Goal: Contribute content: Contribute content

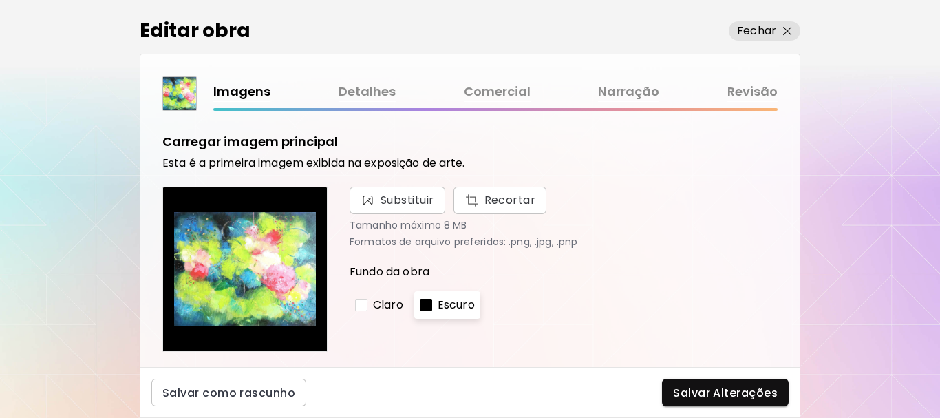
click at [347, 90] on link "Detalhes" at bounding box center [367, 92] width 57 height 20
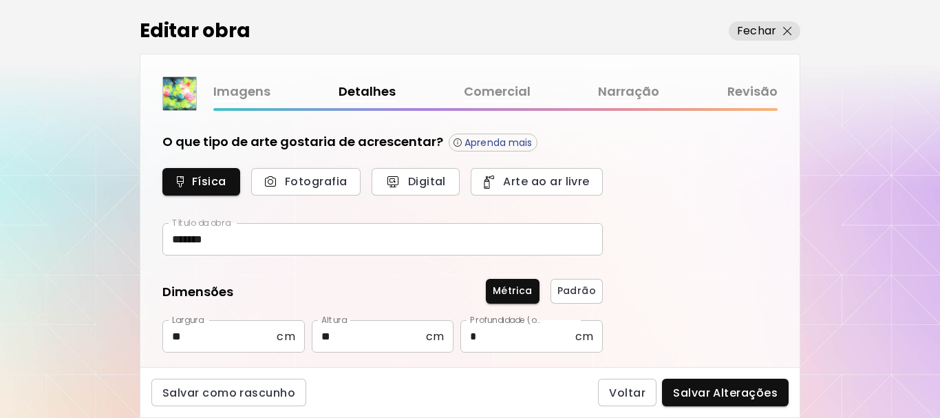
type input "********"
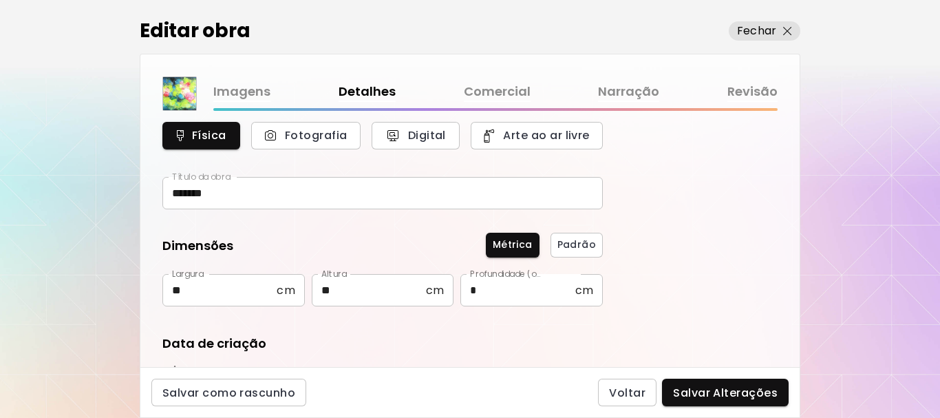
scroll to position [69, 0]
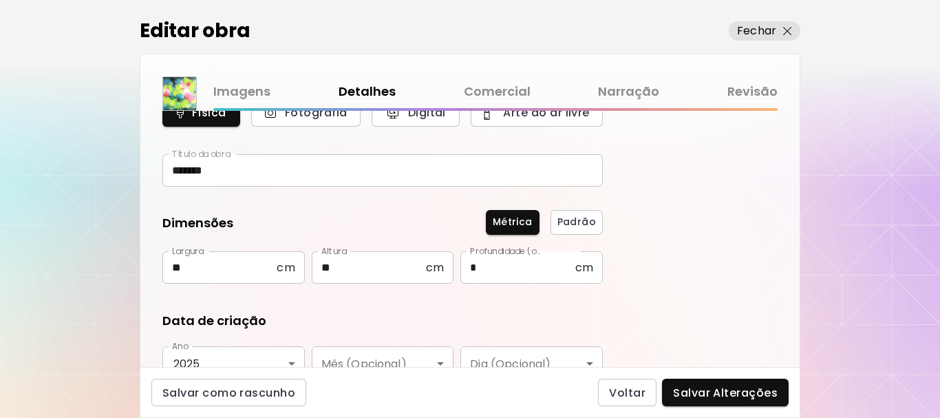
click at [215, 171] on input "*******" at bounding box center [382, 170] width 440 height 32
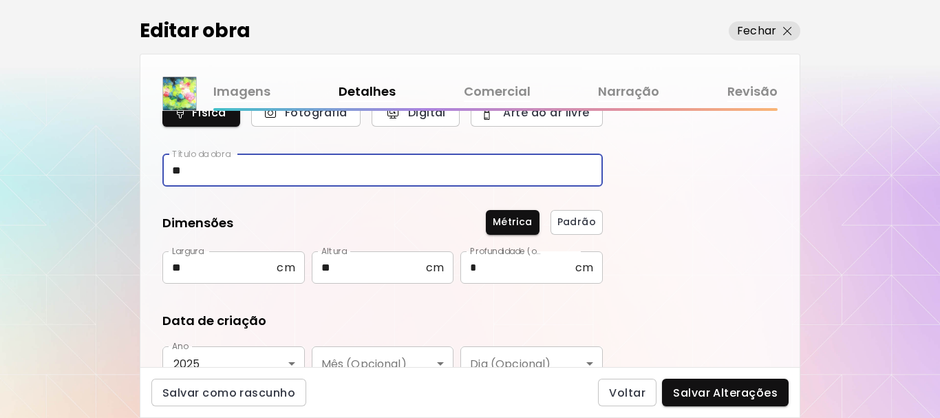
type input "*"
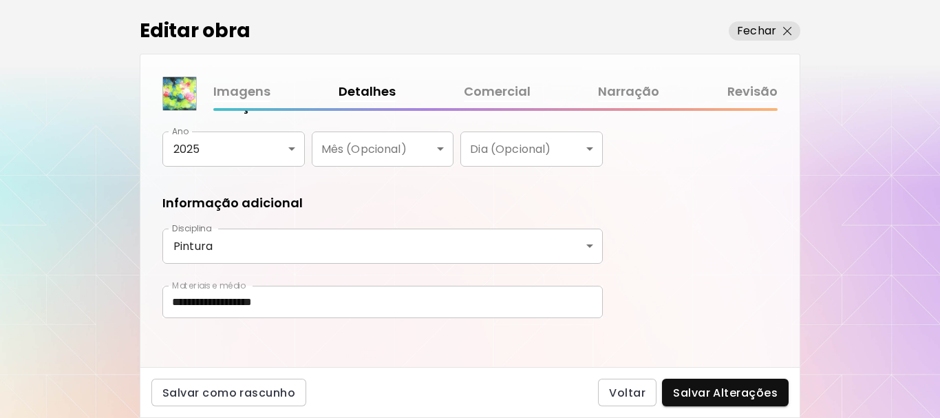
scroll to position [290, 0]
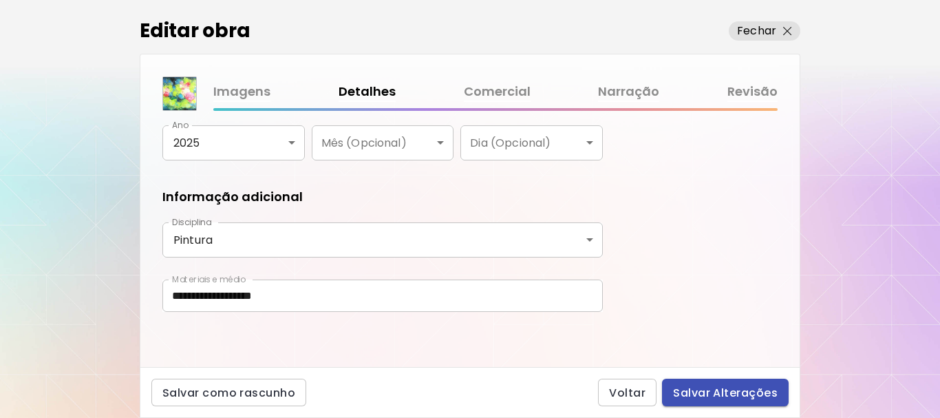
type input "***"
click at [707, 390] on span "Salvar Alterações" at bounding box center [725, 392] width 105 height 14
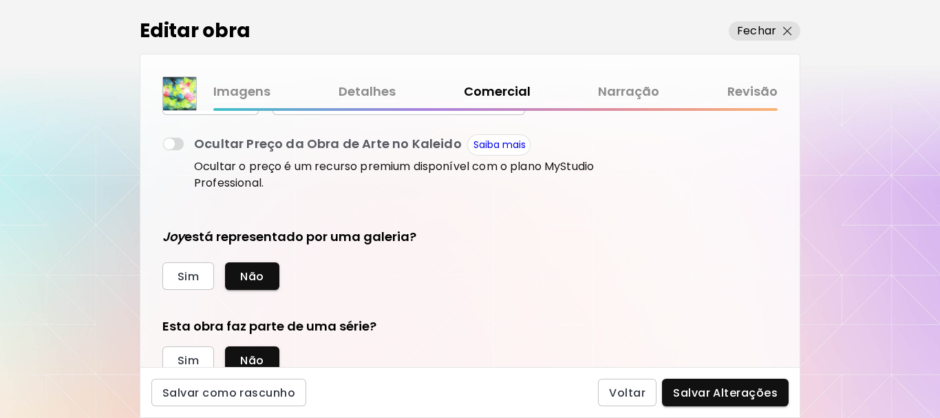
scroll to position [312, 0]
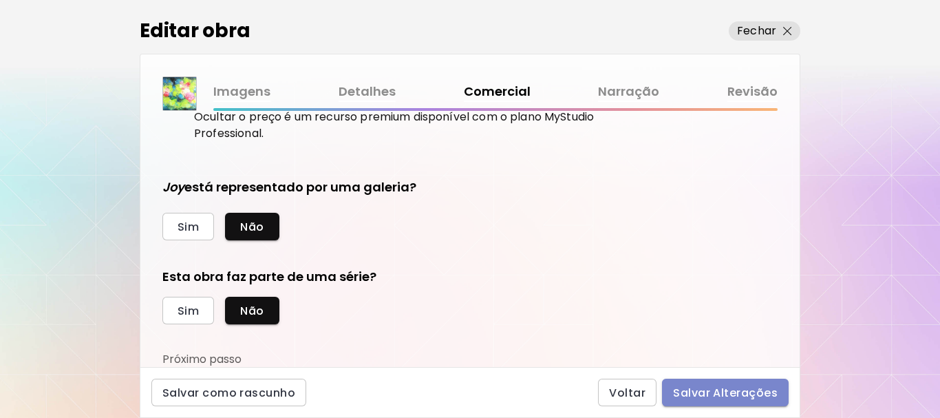
click at [740, 386] on span "Salvar Alterações" at bounding box center [725, 392] width 105 height 14
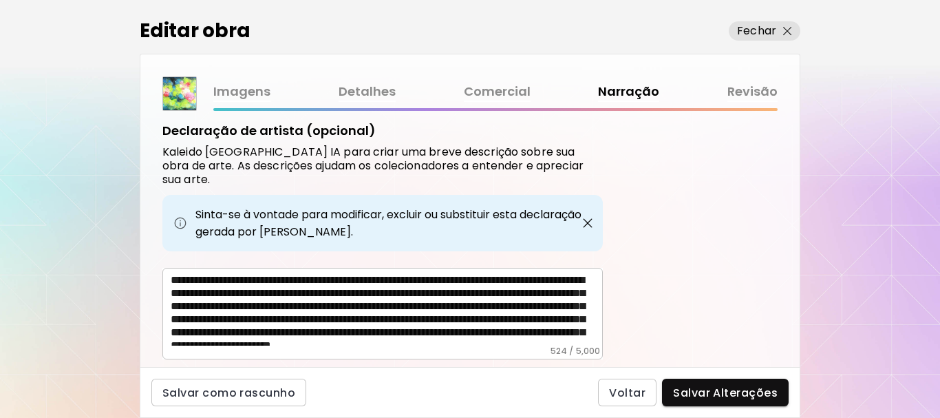
scroll to position [510, 0]
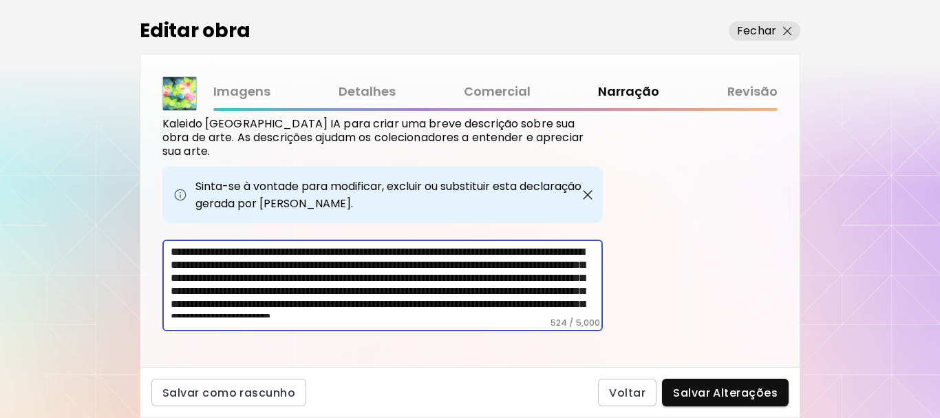
click at [211, 245] on textarea "**********" at bounding box center [387, 281] width 432 height 72
type textarea "**********"
drag, startPoint x: 431, startPoint y: 260, endPoint x: 711, endPoint y: 282, distance: 280.9
click at [711, 282] on div "Etiquetas de Arte O Kaleido usa inteligência artificial (IA) para gerar uma lis…" at bounding box center [469, 239] width 659 height 256
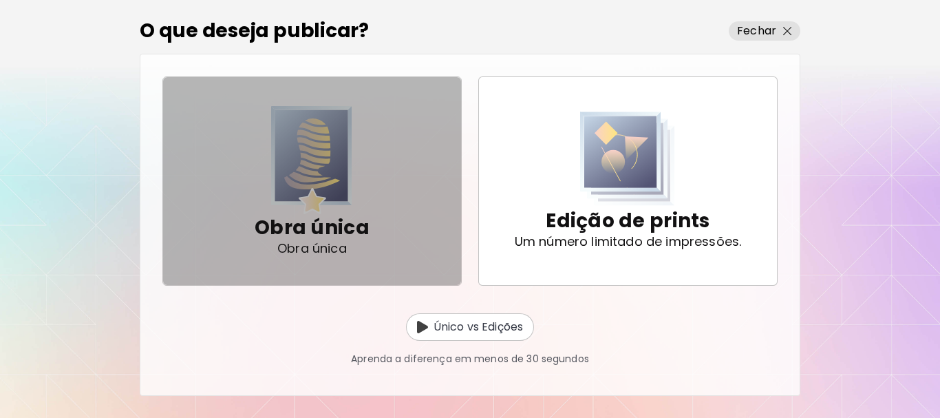
click at [303, 144] on img "button" at bounding box center [311, 160] width 81 height 108
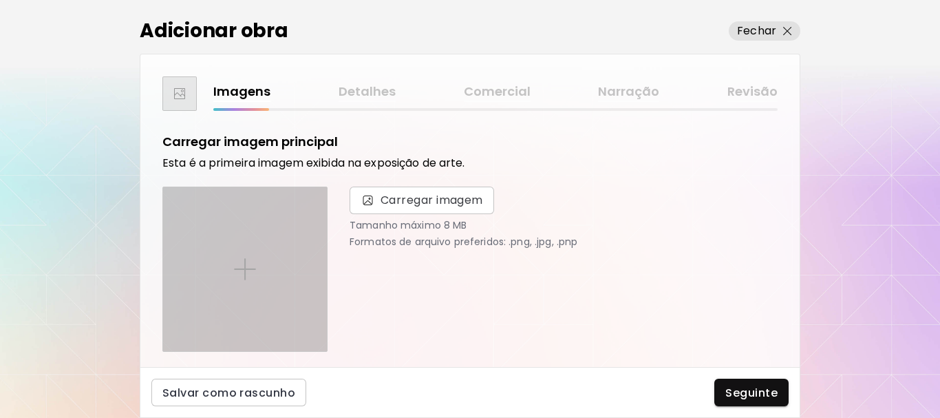
click at [242, 257] on div at bounding box center [245, 269] width 164 height 164
click at [0, 0] on input "file" at bounding box center [0, 0] width 0 height 0
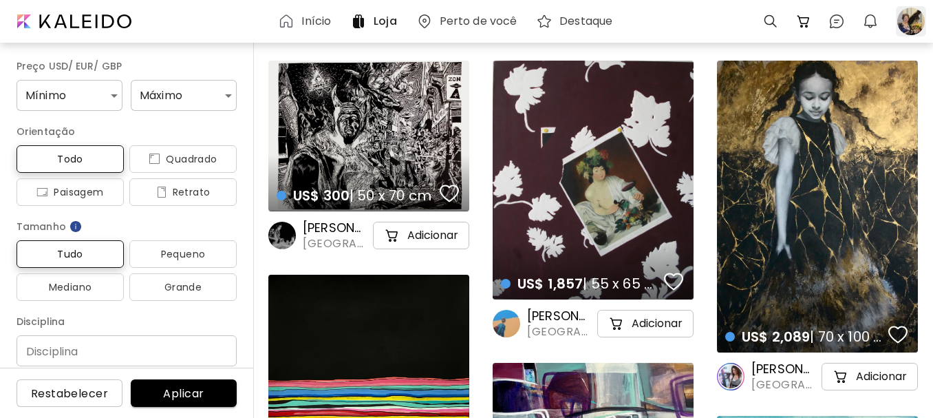
click at [902, 25] on div at bounding box center [911, 21] width 30 height 30
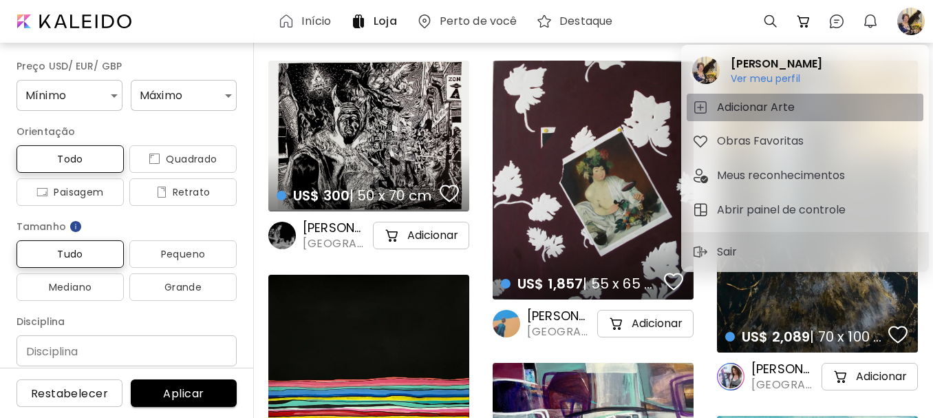
click at [799, 107] on h5 "Adicionar Arte" at bounding box center [758, 107] width 82 height 17
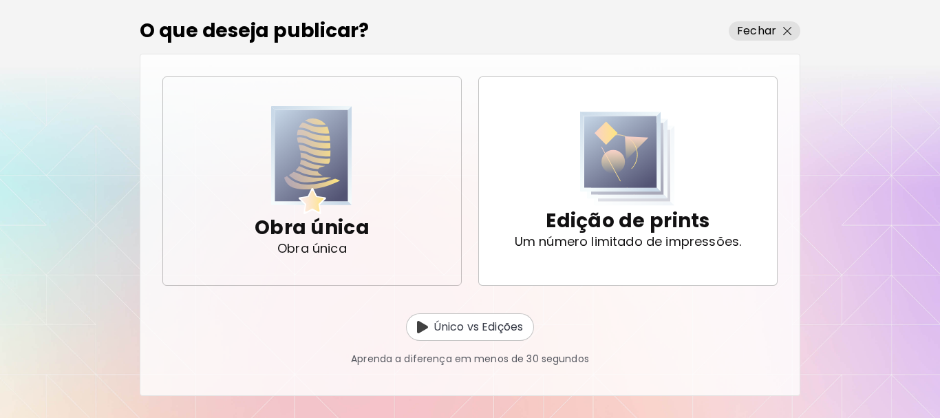
click at [321, 175] on img "button" at bounding box center [311, 160] width 81 height 108
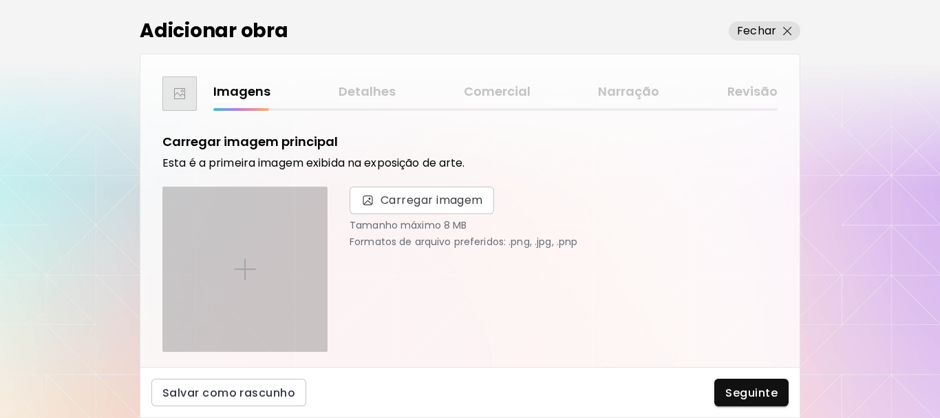
click at [239, 261] on img at bounding box center [245, 269] width 22 height 22
click at [0, 0] on input "file" at bounding box center [0, 0] width 0 height 0
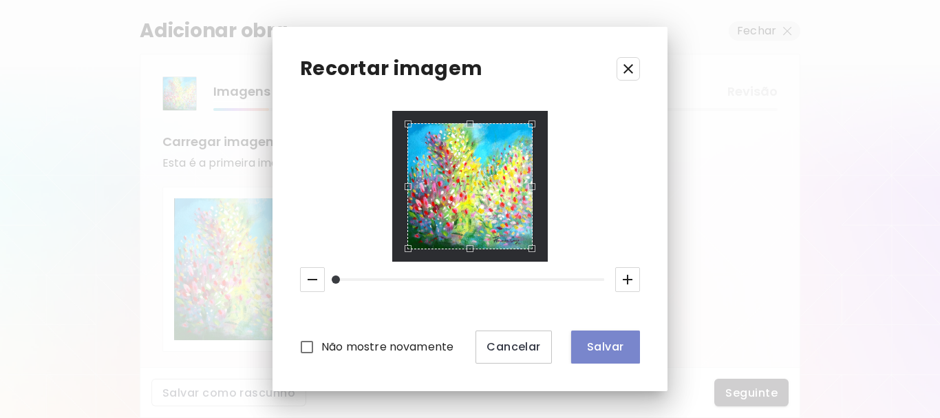
click at [614, 339] on span "Salvar" at bounding box center [605, 346] width 47 height 14
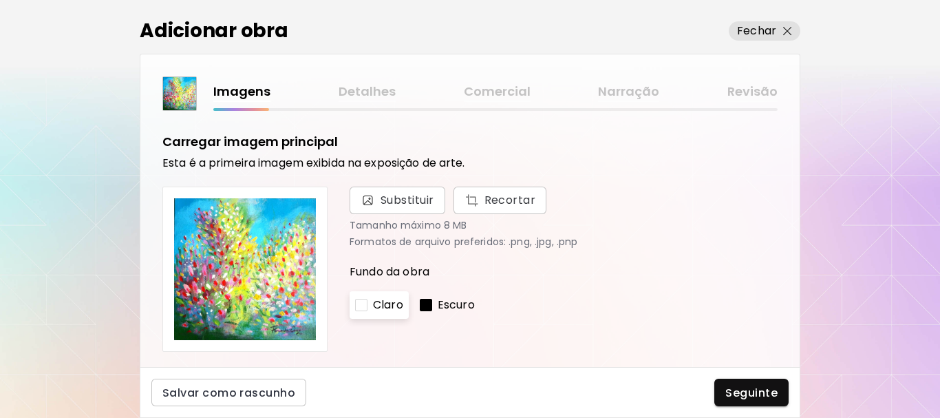
click at [440, 301] on p "Escuro" at bounding box center [456, 305] width 37 height 17
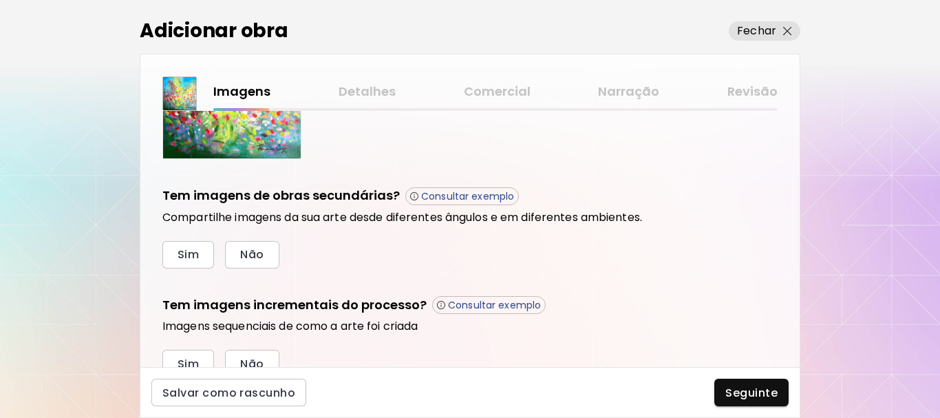
scroll to position [473, 0]
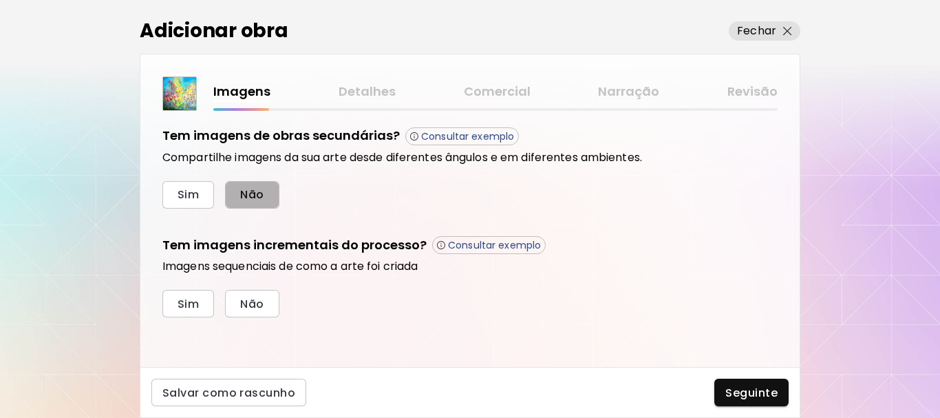
click at [252, 193] on span "Não" at bounding box center [251, 194] width 23 height 14
click at [257, 193] on span "Não" at bounding box center [251, 194] width 23 height 14
click at [193, 193] on span "Sim" at bounding box center [188, 194] width 21 height 14
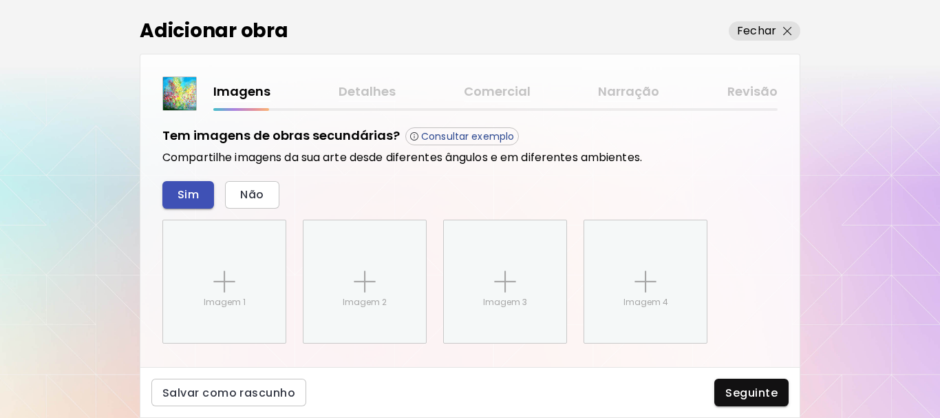
scroll to position [581, 0]
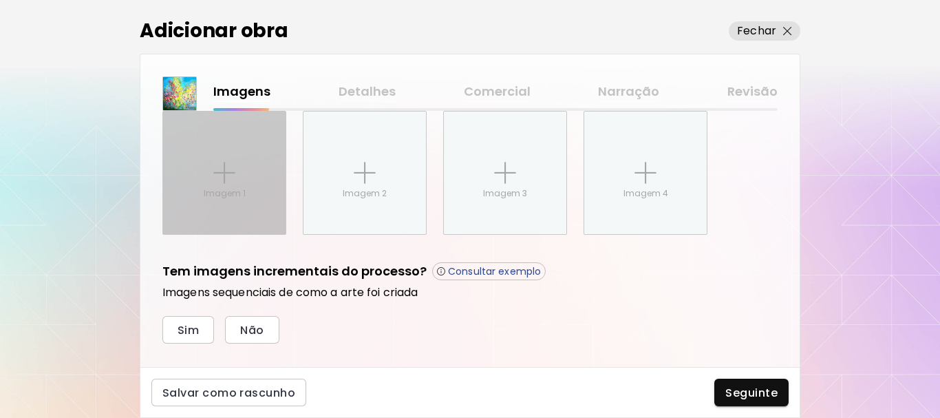
click at [229, 171] on img at bounding box center [224, 173] width 22 height 22
click at [0, 0] on input "Imagem 1" at bounding box center [0, 0] width 0 height 0
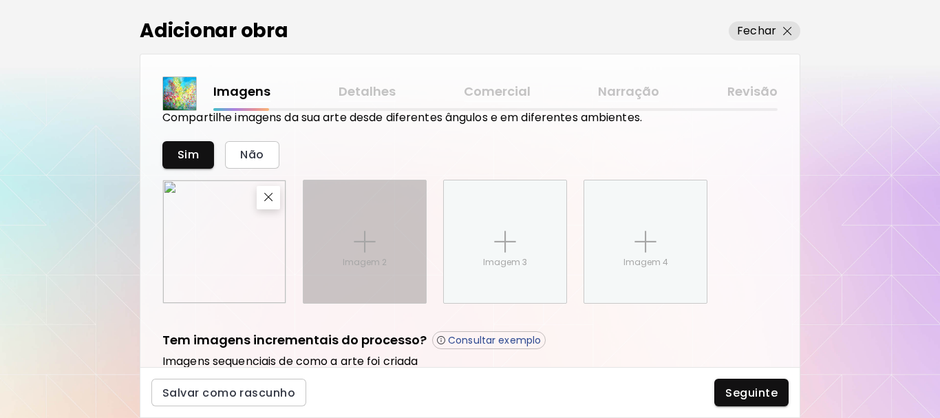
click at [355, 227] on div "Imagem 2" at bounding box center [364, 241] width 122 height 122
click at [0, 0] on input "Imagem 2" at bounding box center [0, 0] width 0 height 0
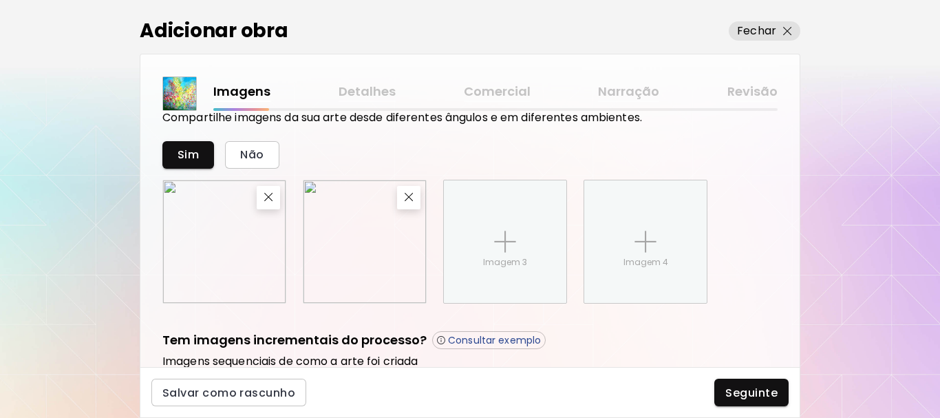
scroll to position [581, 0]
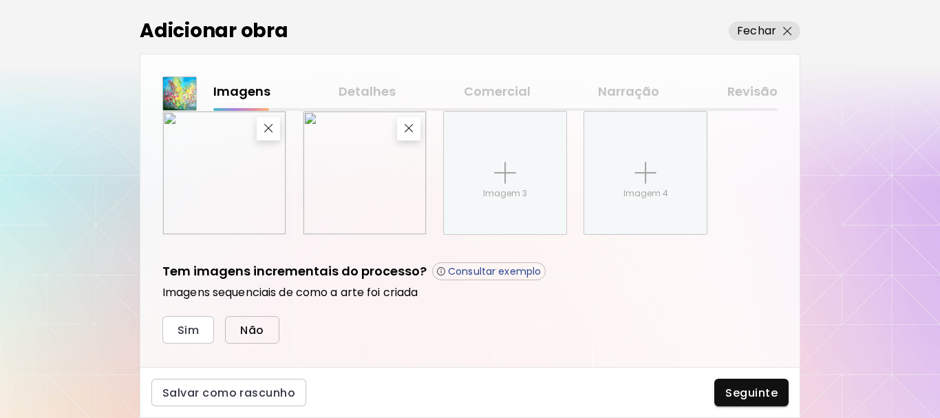
click at [257, 329] on span "Não" at bounding box center [251, 330] width 23 height 14
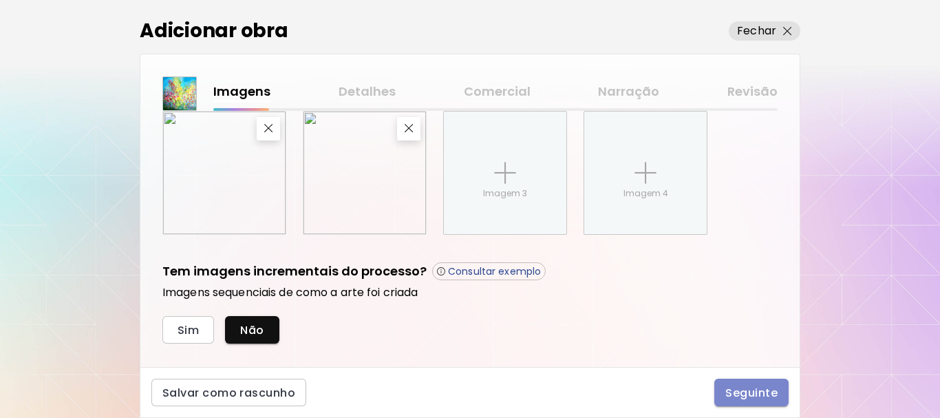
click at [744, 389] on span "Seguinte" at bounding box center [751, 392] width 52 height 14
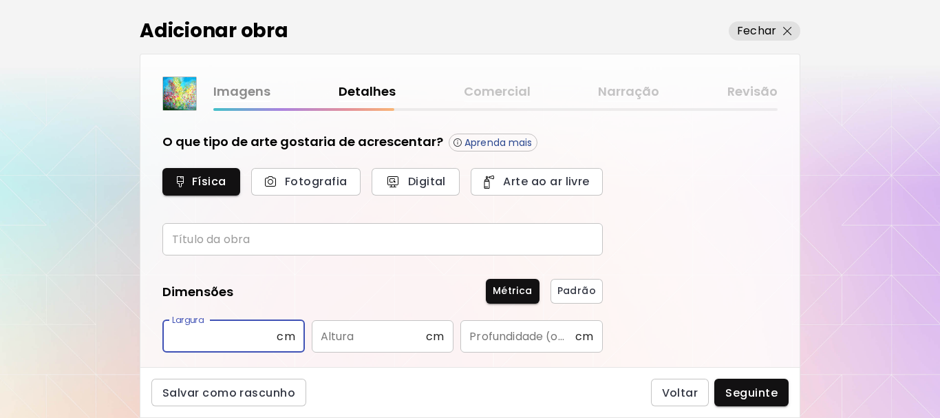
click at [178, 332] on input "text" at bounding box center [219, 336] width 114 height 32
type input "**"
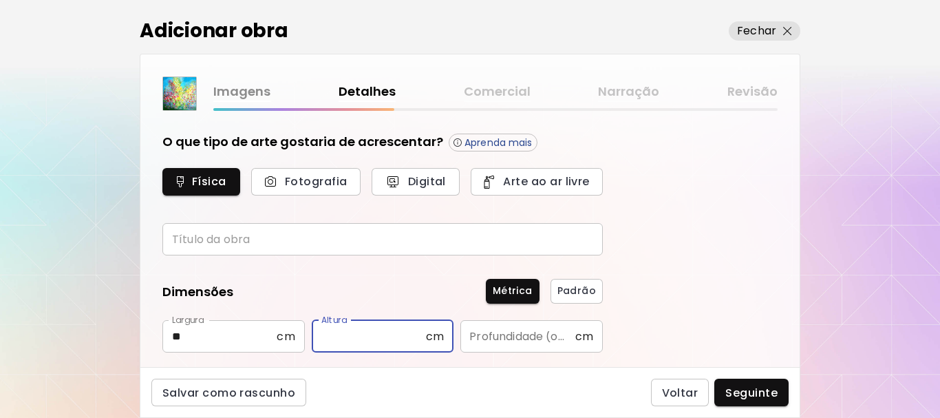
click at [390, 341] on input "text" at bounding box center [369, 336] width 114 height 32
type input "**"
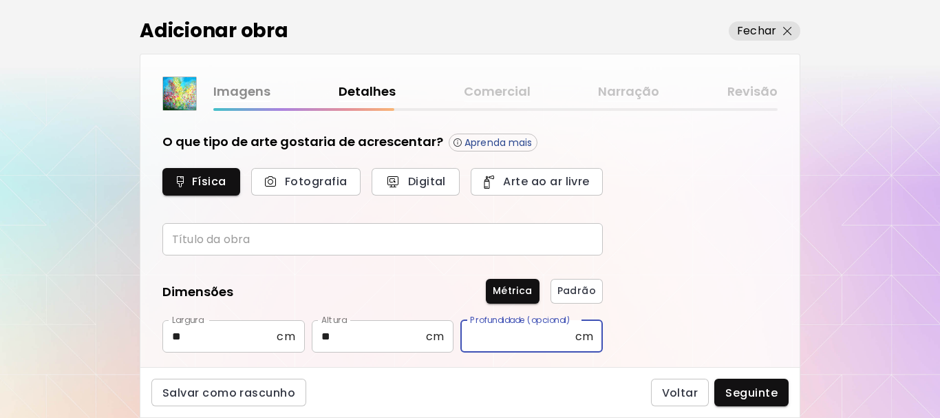
click at [488, 338] on input "text" at bounding box center [517, 336] width 114 height 32
type input "*"
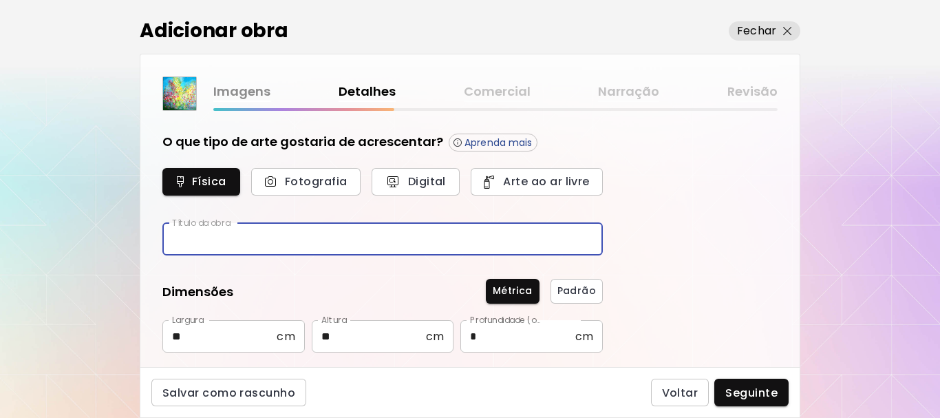
click at [174, 240] on input "text" at bounding box center [382, 239] width 440 height 32
click at [220, 239] on input "**********" at bounding box center [382, 239] width 440 height 32
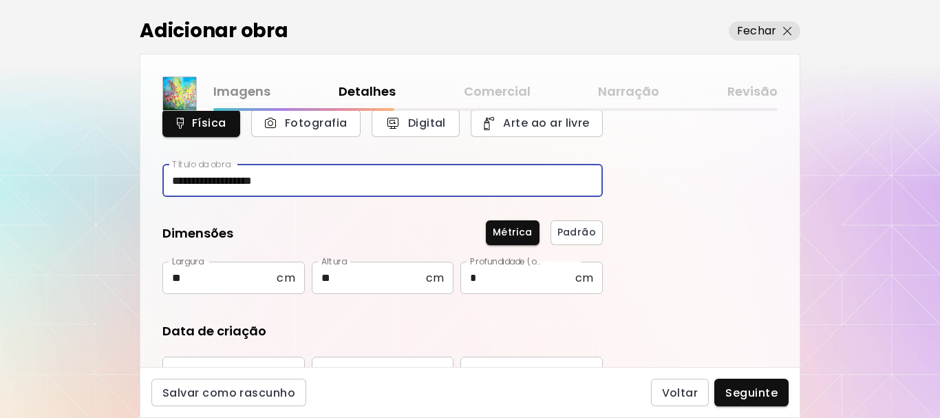
scroll to position [138, 0]
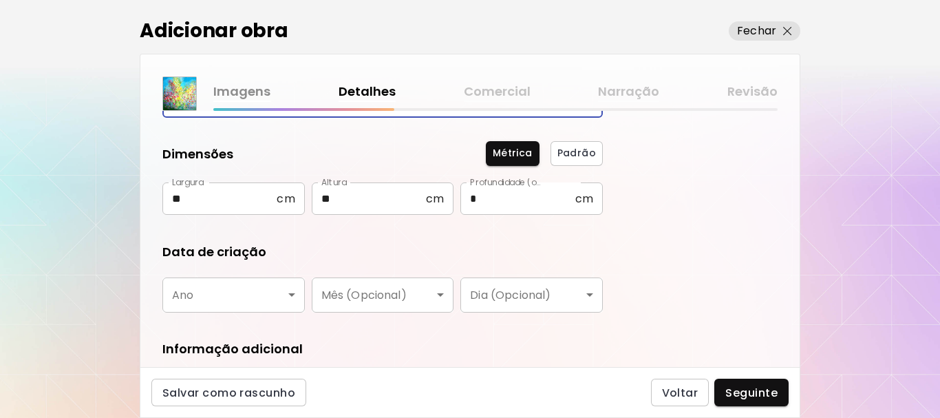
type input "**********"
click at [291, 292] on body "**********" at bounding box center [470, 209] width 940 height 418
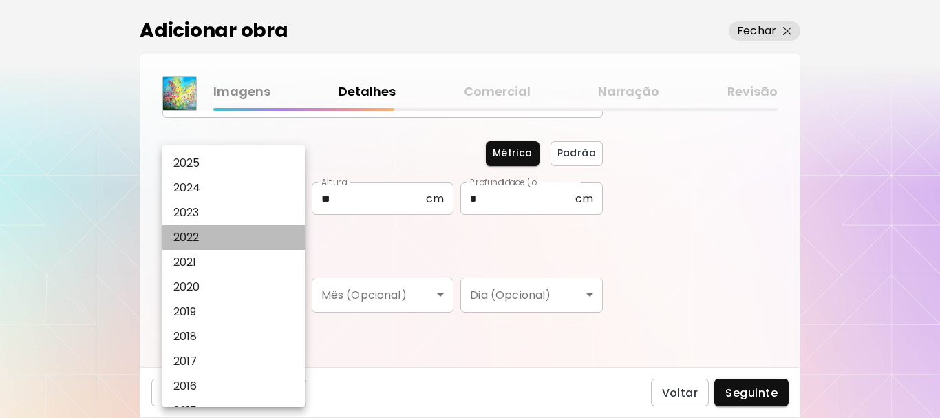
click at [211, 239] on li "2022" at bounding box center [236, 237] width 149 height 25
type input "****"
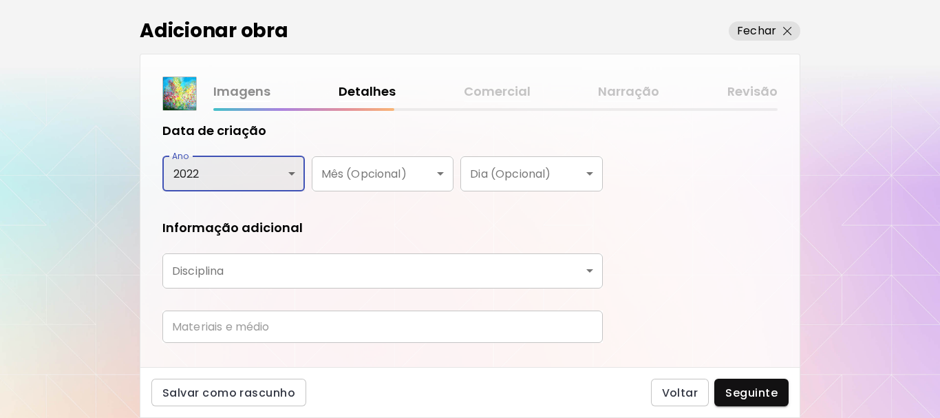
scroll to position [275, 0]
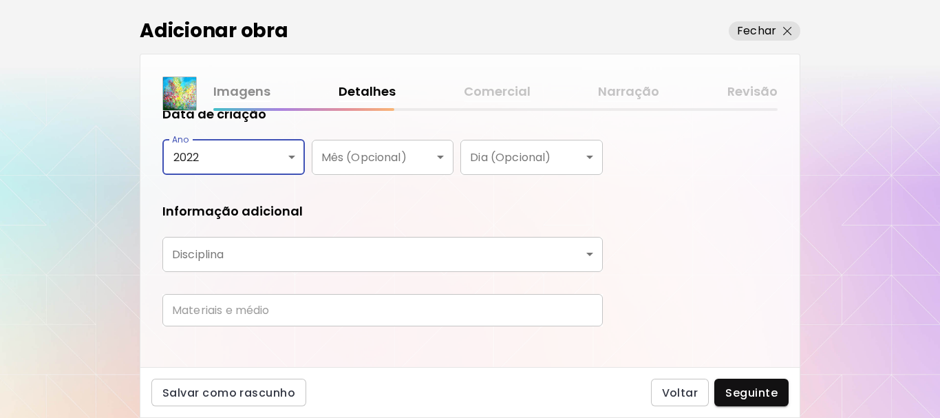
click at [589, 254] on body "**********" at bounding box center [470, 209] width 940 height 418
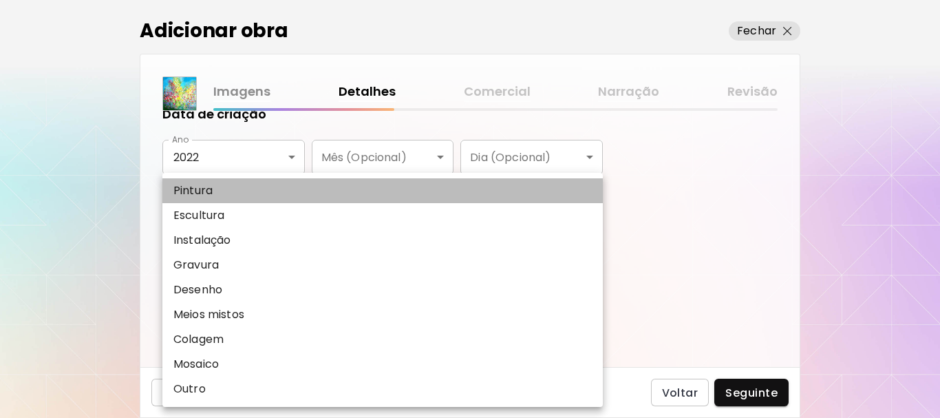
click at [265, 185] on li "Pintura" at bounding box center [382, 190] width 440 height 25
type input "********"
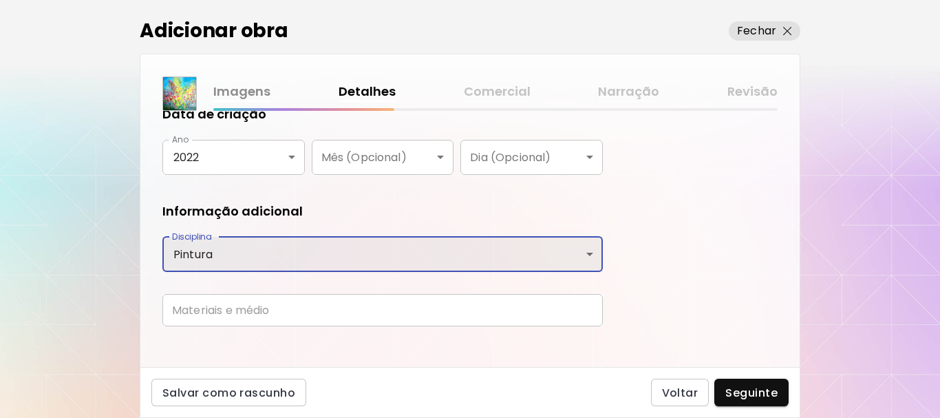
scroll to position [290, 0]
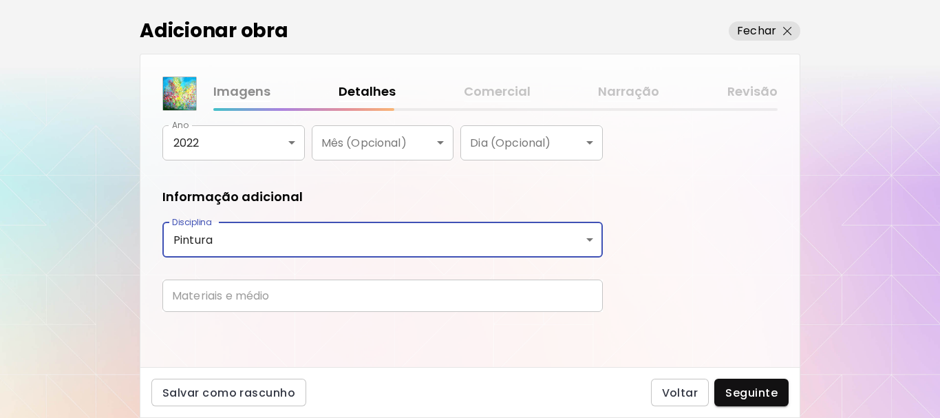
click at [208, 294] on input "text" at bounding box center [382, 295] width 440 height 32
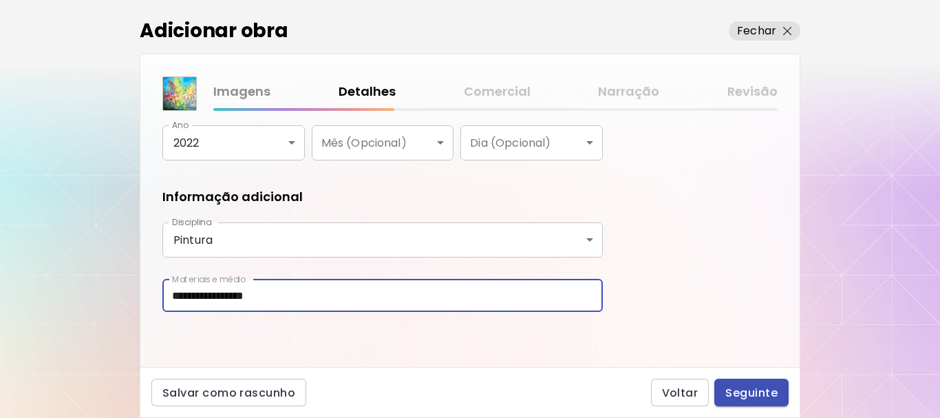
type input "**********"
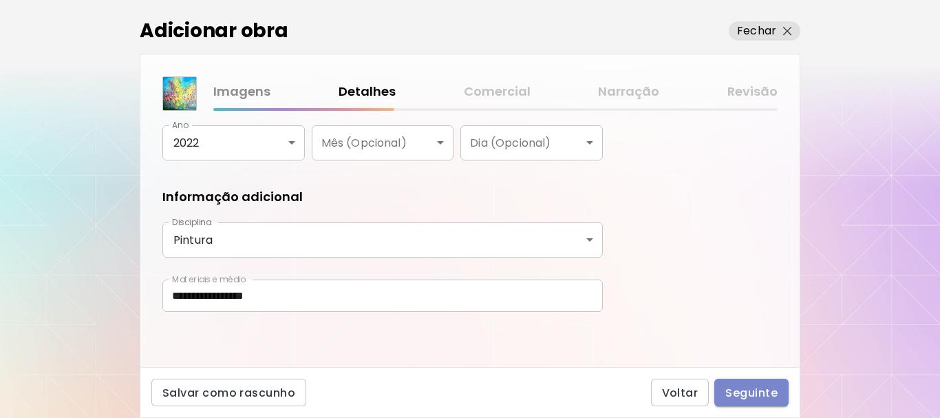
click at [766, 395] on span "Seguinte" at bounding box center [751, 392] width 52 height 14
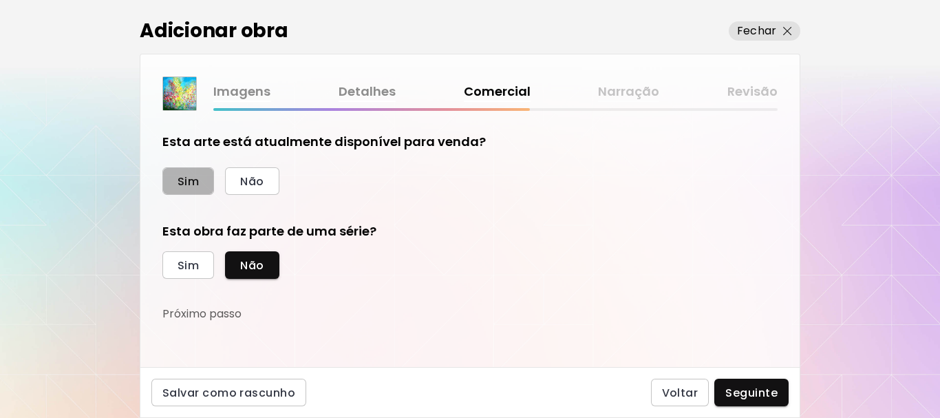
click at [193, 180] on span "Sim" at bounding box center [188, 181] width 21 height 14
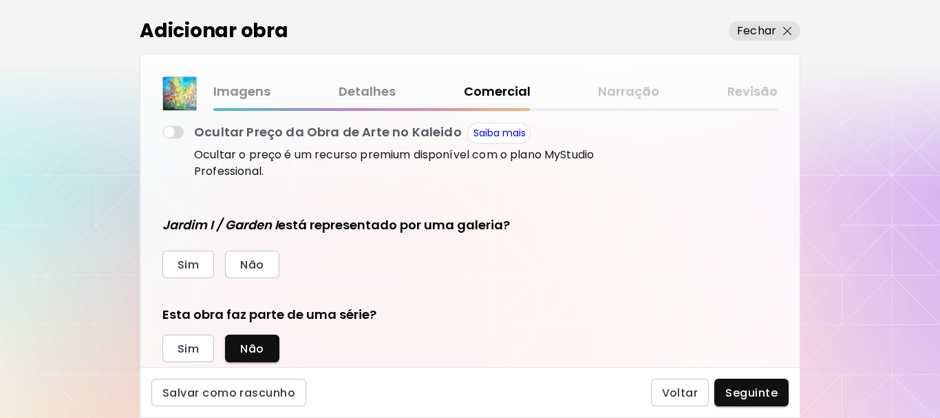
scroll to position [275, 0]
click at [255, 266] on span "Não" at bounding box center [251, 264] width 23 height 14
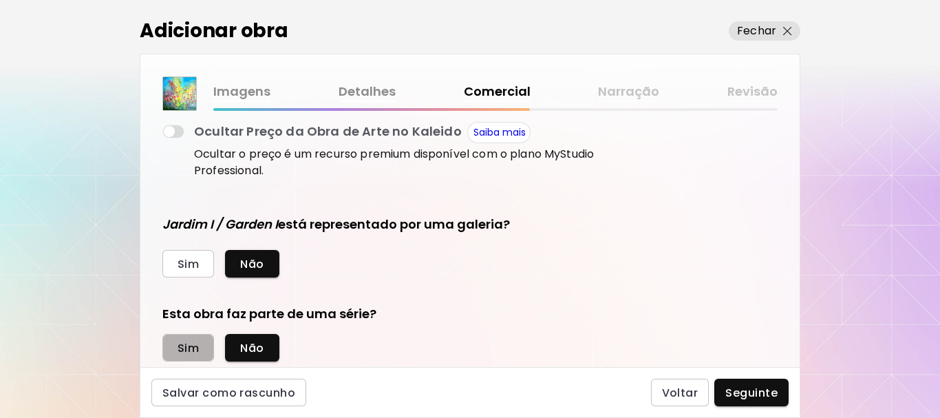
click at [186, 350] on span "Sim" at bounding box center [188, 348] width 21 height 14
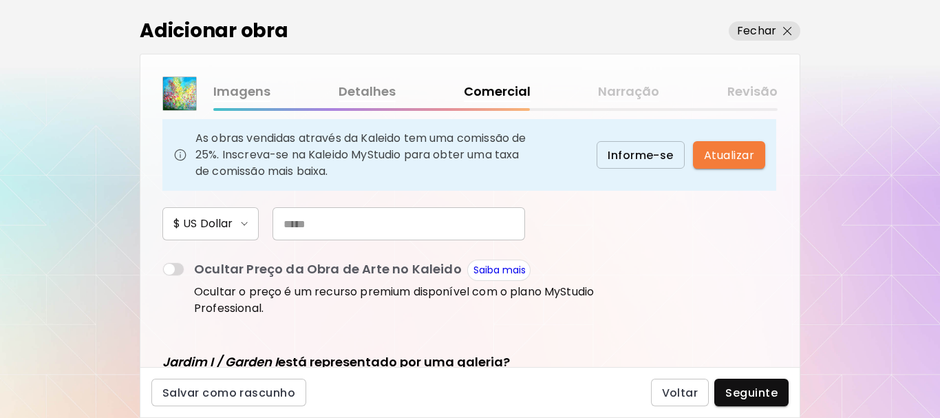
click at [294, 229] on input "text" at bounding box center [398, 223] width 253 height 33
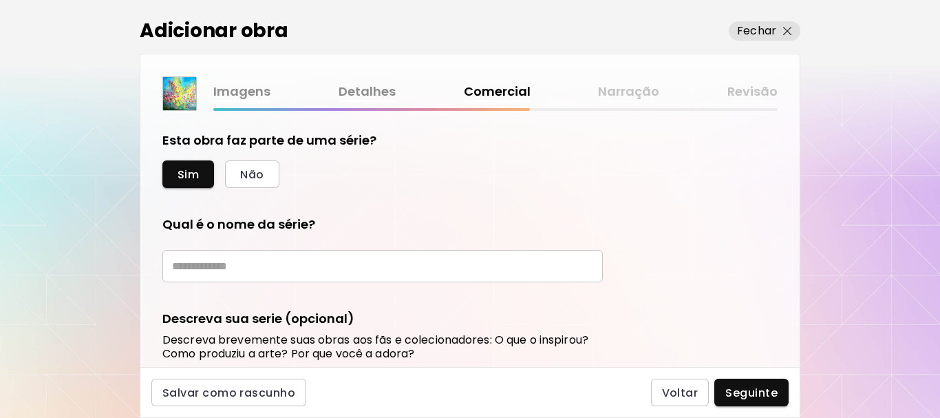
scroll to position [482, 0]
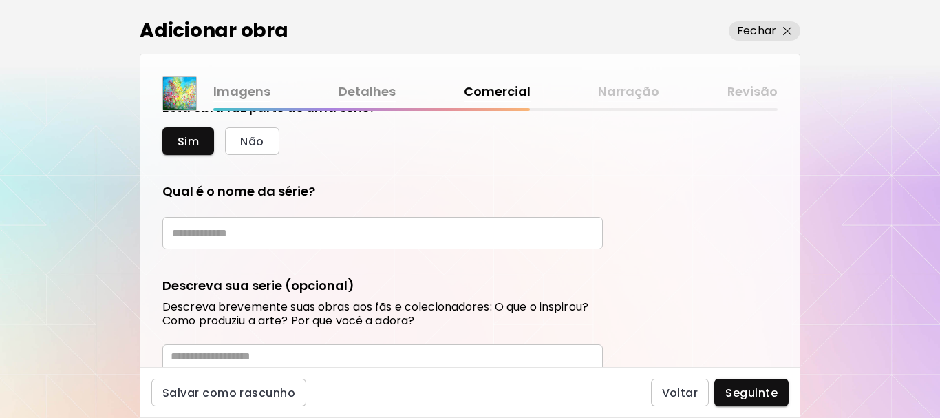
type input "***"
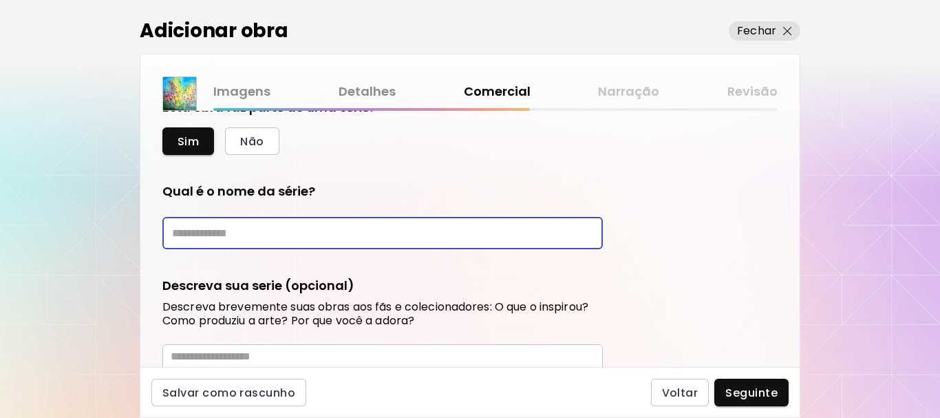
click at [202, 225] on input "text" at bounding box center [382, 233] width 440 height 32
click at [173, 231] on input "******" at bounding box center [382, 233] width 440 height 32
click at [215, 233] on input "**********" at bounding box center [382, 233] width 440 height 32
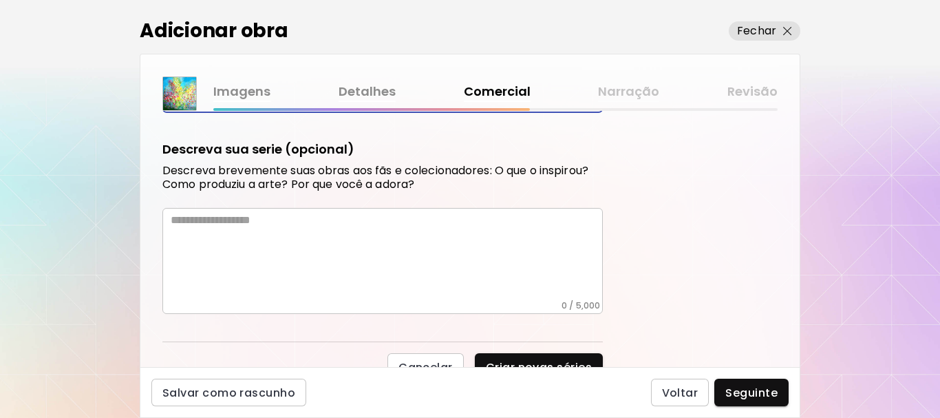
scroll to position [619, 0]
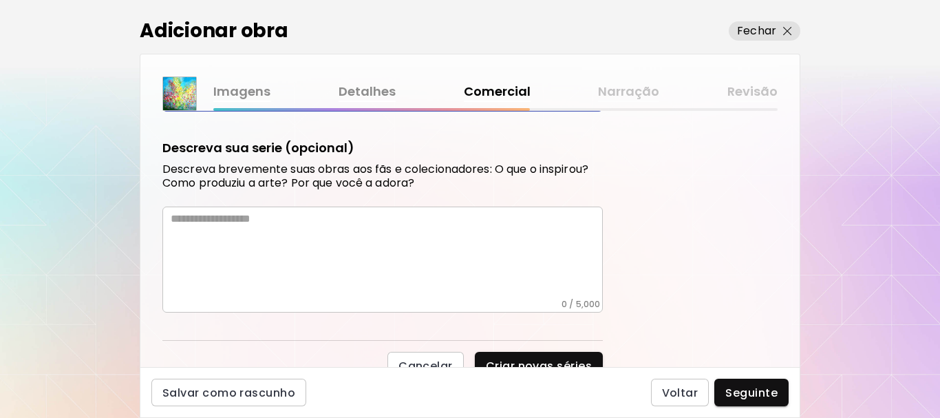
type input "**********"
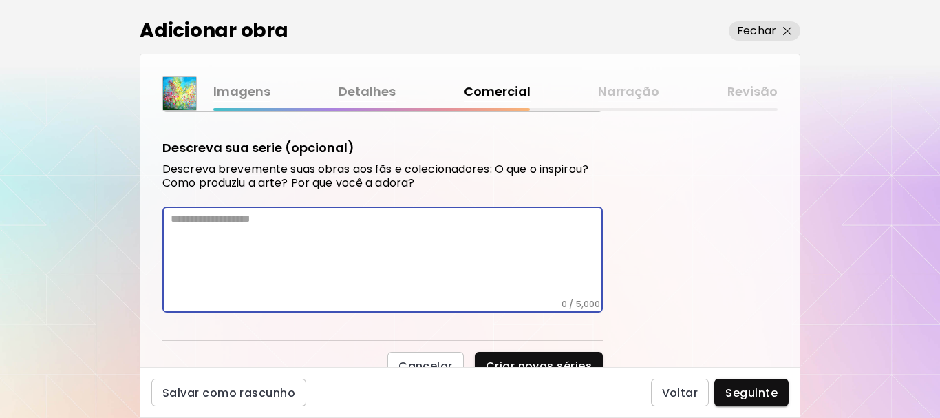
click at [173, 220] on textarea at bounding box center [387, 255] width 432 height 87
click at [321, 220] on textarea "**********" at bounding box center [387, 255] width 432 height 87
click at [391, 215] on textarea "**********" at bounding box center [387, 255] width 432 height 87
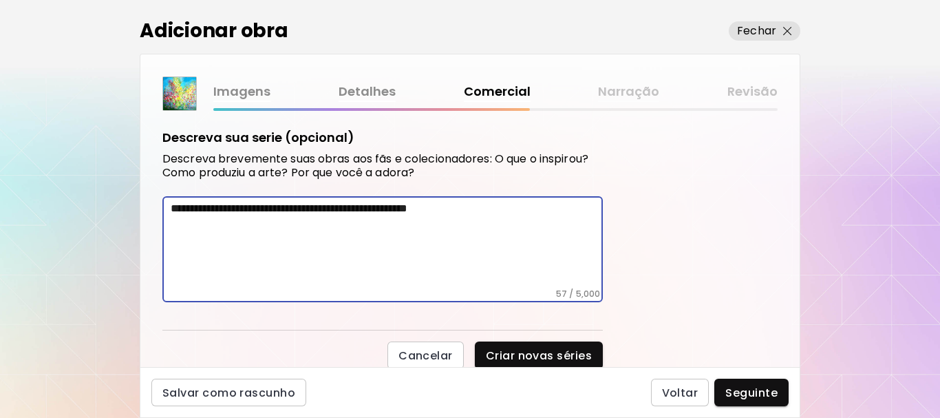
scroll to position [632, 0]
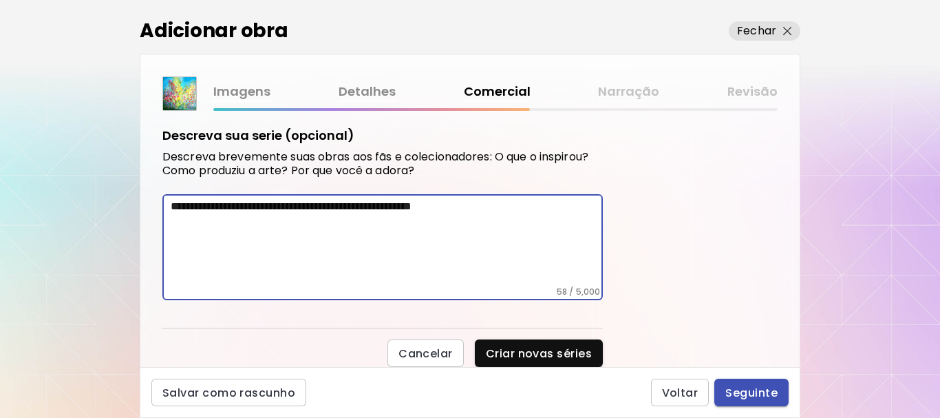
type textarea "**********"
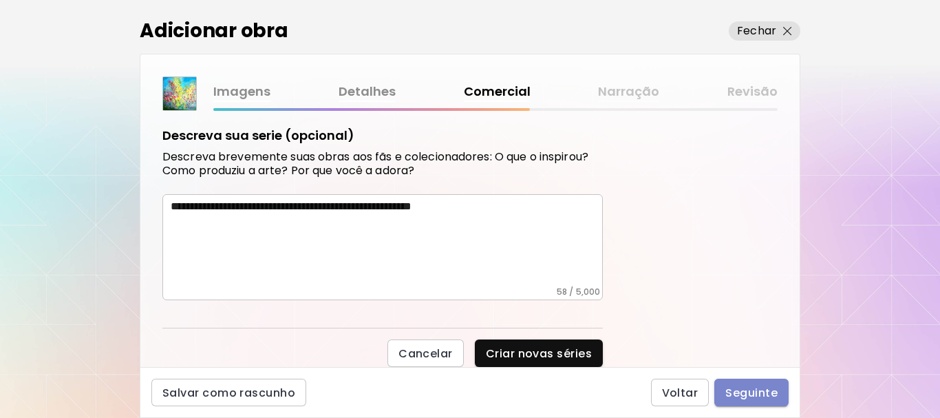
click at [745, 393] on span "Seguinte" at bounding box center [751, 392] width 52 height 14
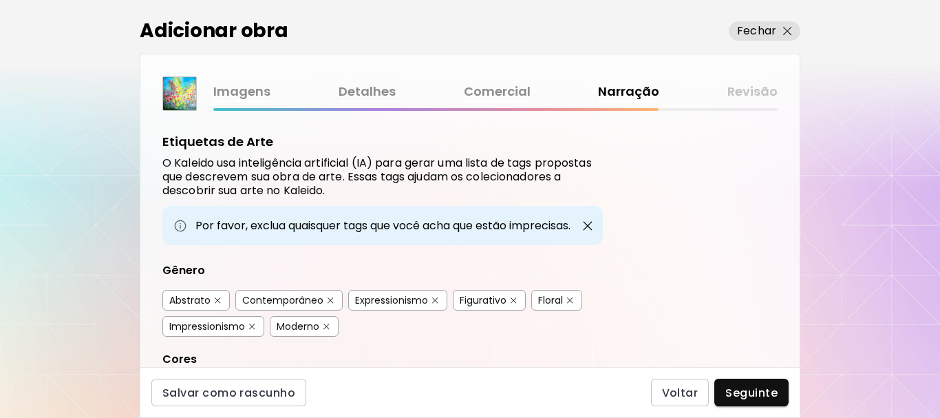
click at [202, 299] on div "Abstrato" at bounding box center [189, 300] width 41 height 14
click at [297, 302] on div "Contemporâneo" at bounding box center [282, 300] width 81 height 14
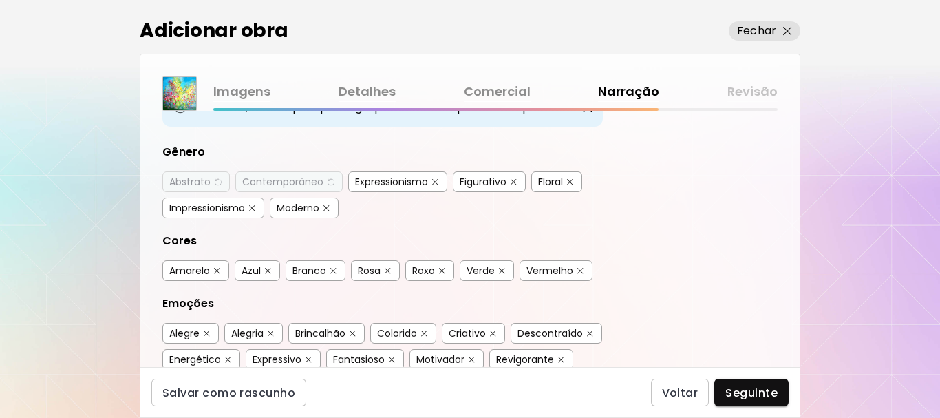
scroll to position [138, 0]
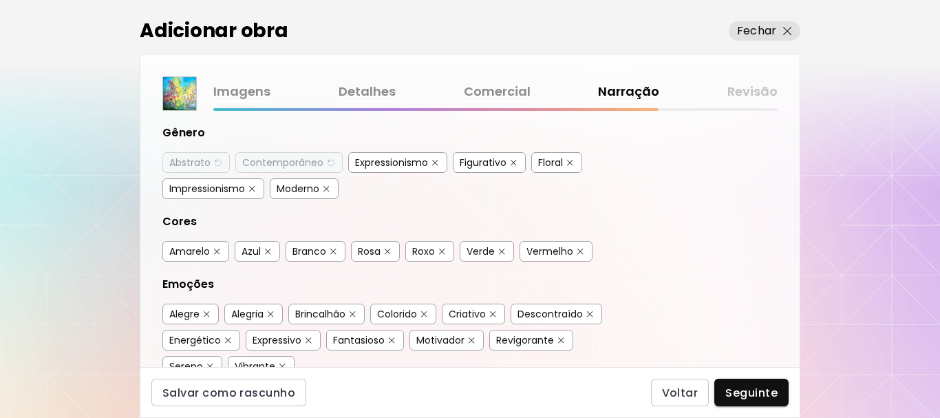
click at [551, 160] on div "Floral" at bounding box center [550, 163] width 25 height 14
click at [204, 252] on div "Amarelo" at bounding box center [189, 251] width 41 height 14
click at [250, 250] on div "Azul" at bounding box center [251, 251] width 19 height 14
click at [368, 251] on div "Rosa" at bounding box center [369, 251] width 23 height 14
click at [489, 246] on div "Verde" at bounding box center [481, 251] width 28 height 14
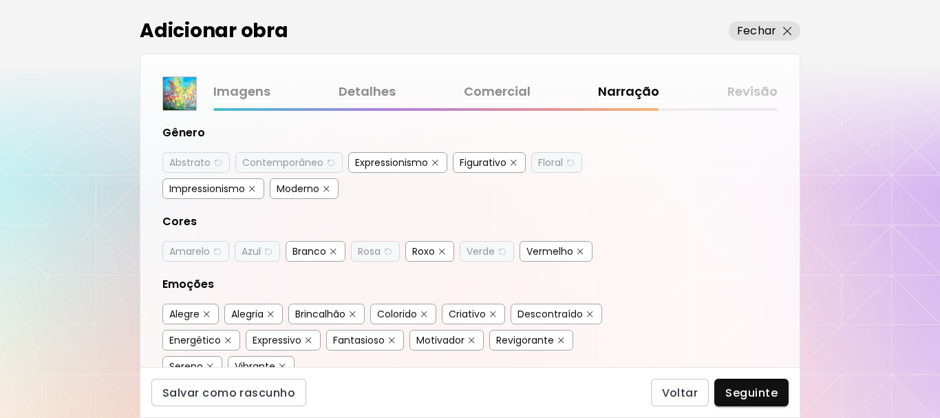
click at [253, 313] on div "Alegria" at bounding box center [247, 314] width 32 height 14
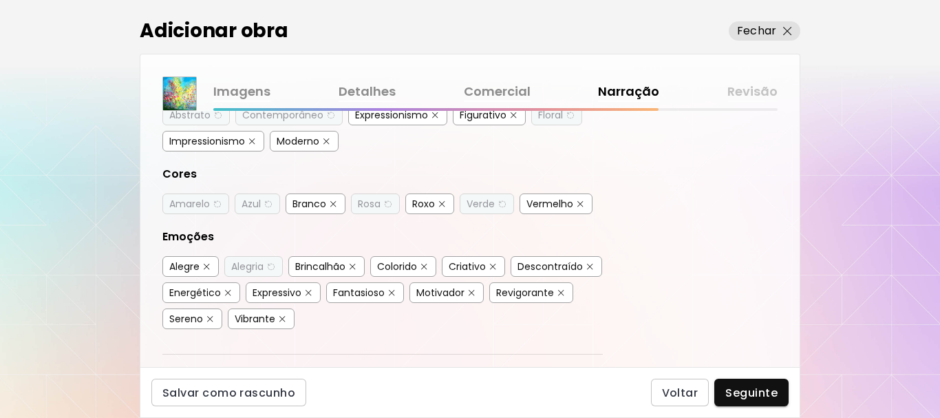
scroll to position [206, 0]
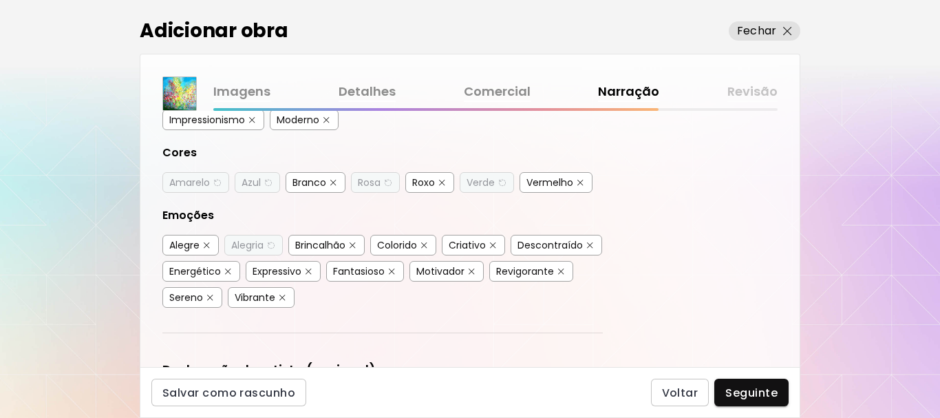
click at [385, 271] on div "Fantasioso" at bounding box center [359, 271] width 52 height 14
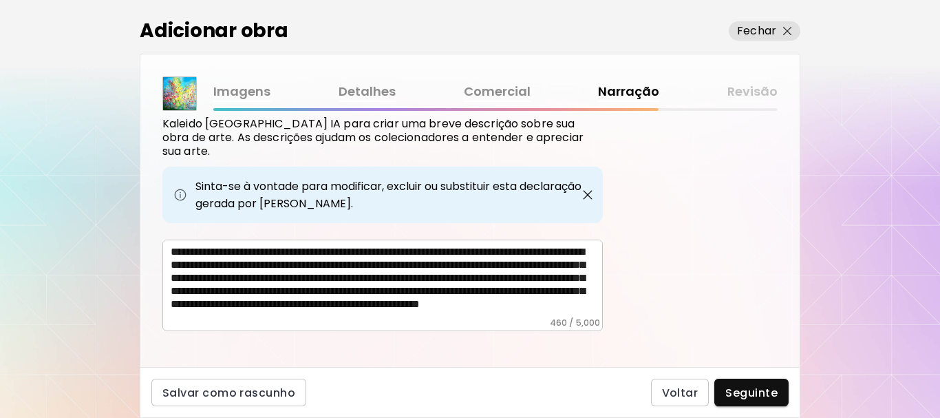
scroll to position [21, 0]
click at [738, 393] on span "Seguinte" at bounding box center [751, 392] width 52 height 14
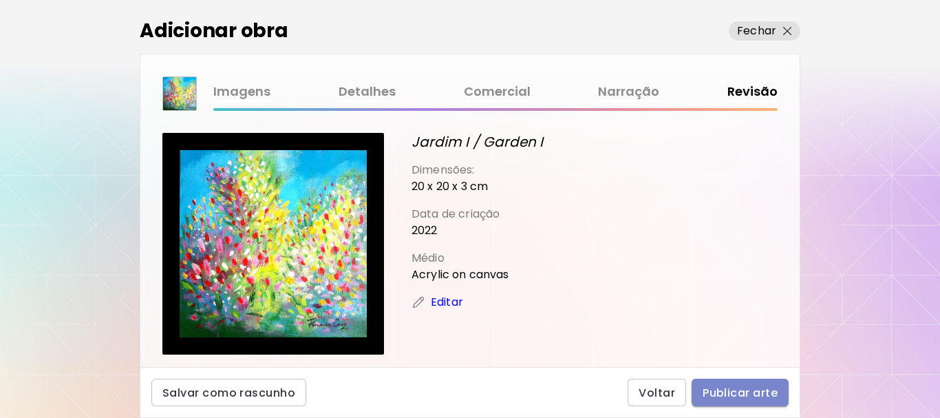
click at [728, 389] on span "Publicar arte" at bounding box center [740, 392] width 75 height 14
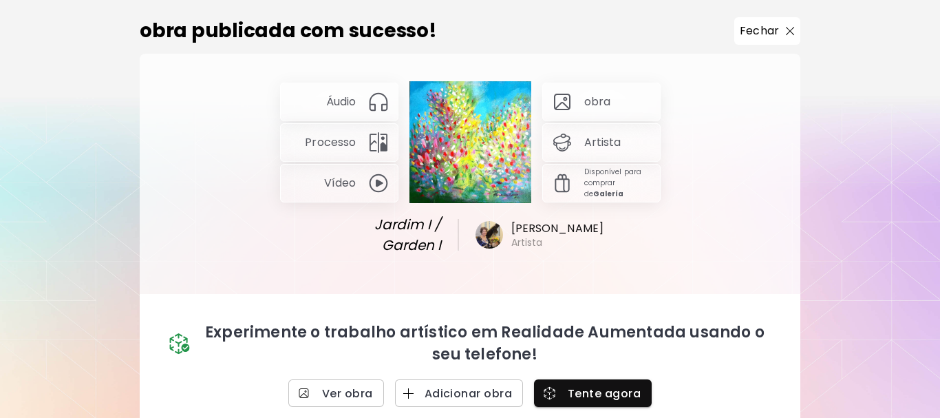
scroll to position [17, 0]
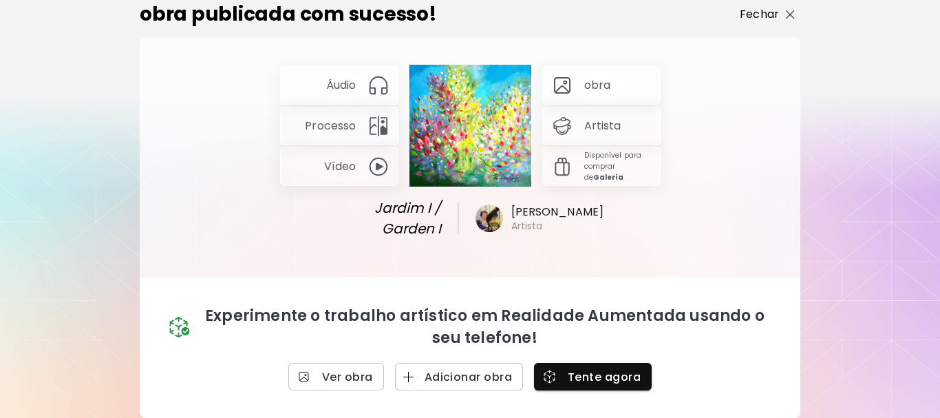
click at [786, 11] on img "button" at bounding box center [790, 14] width 9 height 9
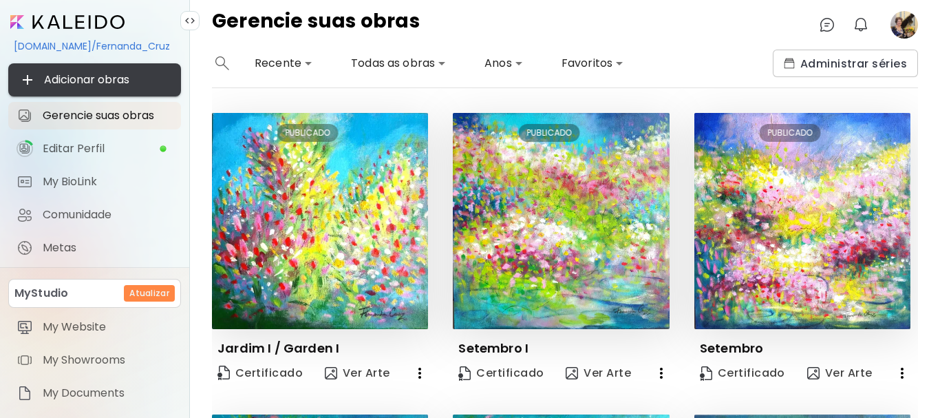
click at [56, 81] on span "Adicionar obras" at bounding box center [94, 80] width 151 height 17
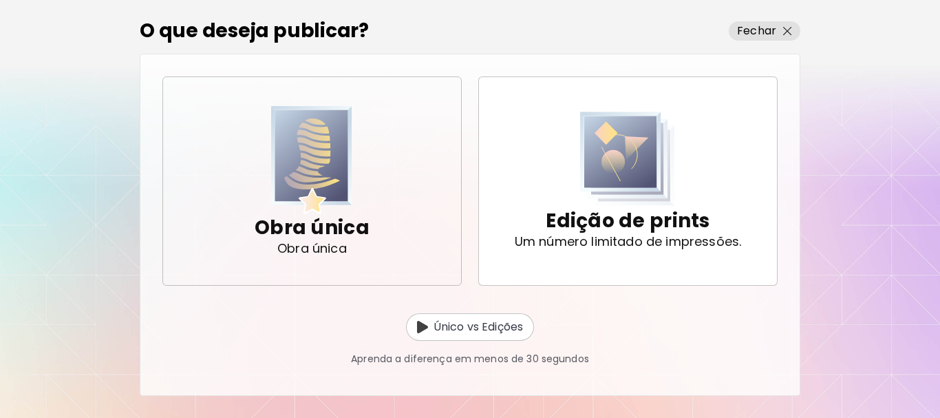
click at [303, 164] on img "button" at bounding box center [311, 160] width 81 height 108
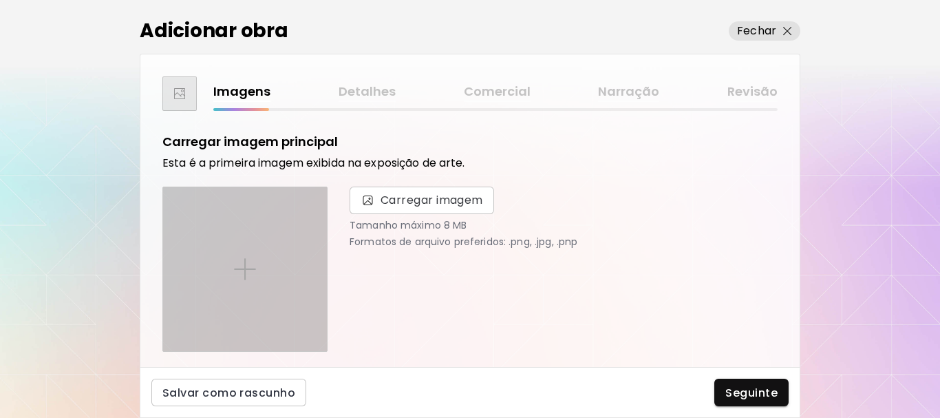
click at [242, 263] on img at bounding box center [245, 269] width 22 height 22
click at [0, 0] on input "file" at bounding box center [0, 0] width 0 height 0
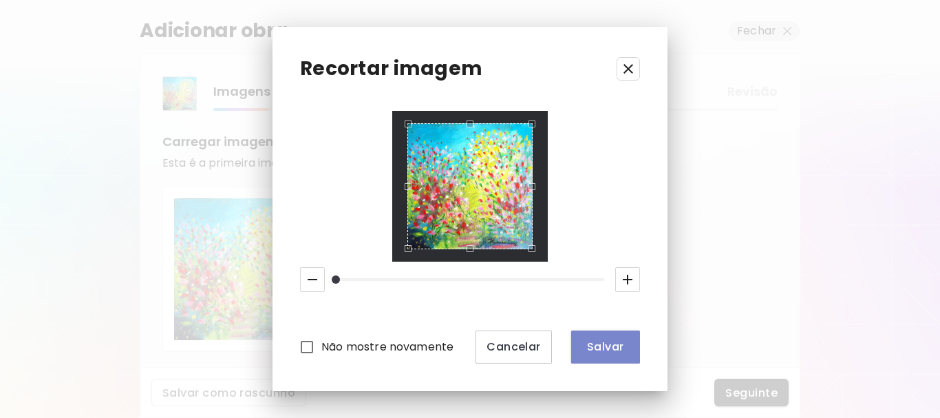
click at [595, 344] on span "Salvar" at bounding box center [605, 346] width 47 height 14
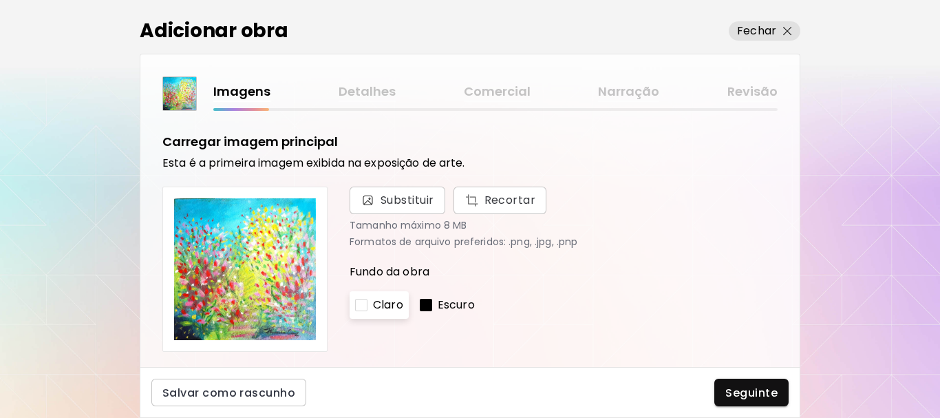
click at [440, 303] on p "Escuro" at bounding box center [456, 305] width 37 height 17
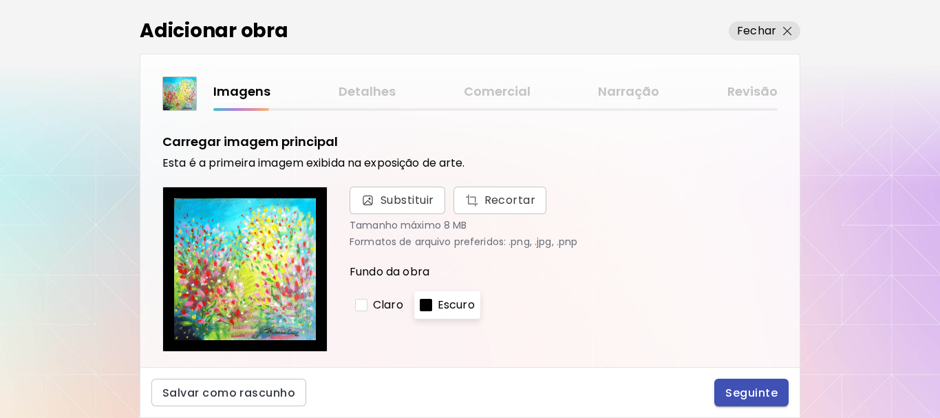
click at [763, 392] on span "Seguinte" at bounding box center [751, 392] width 52 height 14
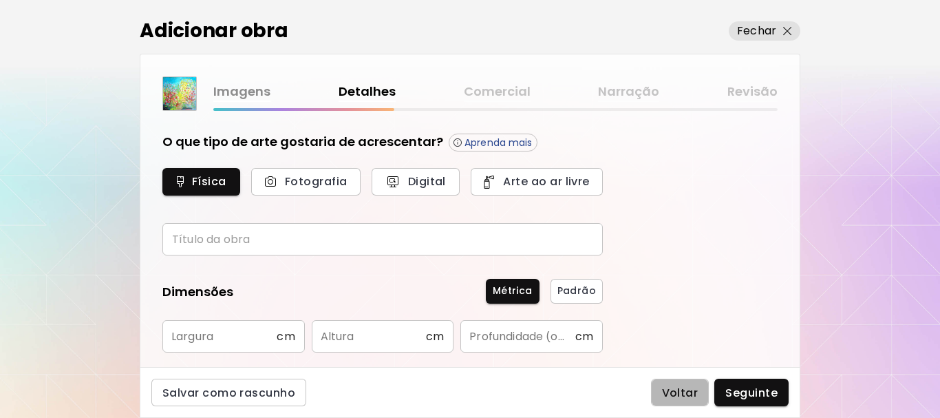
click at [685, 390] on span "Voltar" at bounding box center [680, 392] width 36 height 14
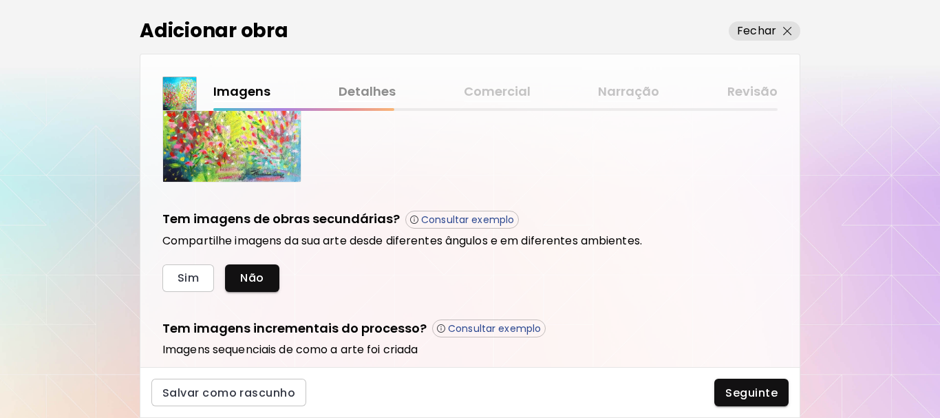
scroll to position [413, 0]
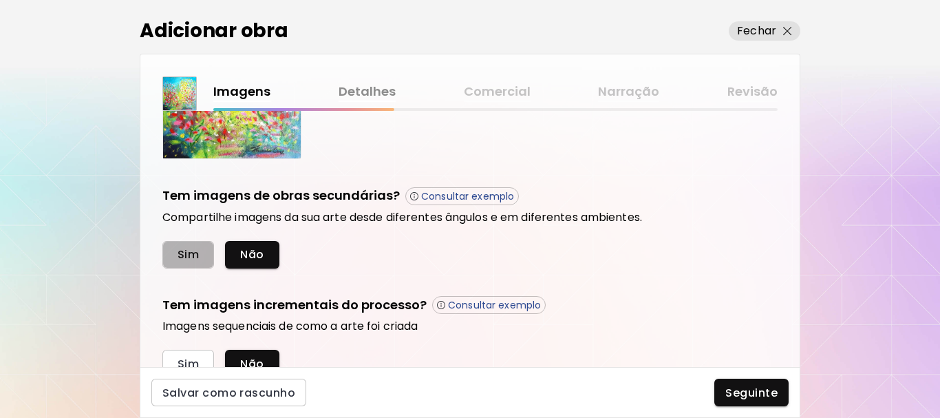
click at [184, 258] on span "Sim" at bounding box center [188, 254] width 21 height 14
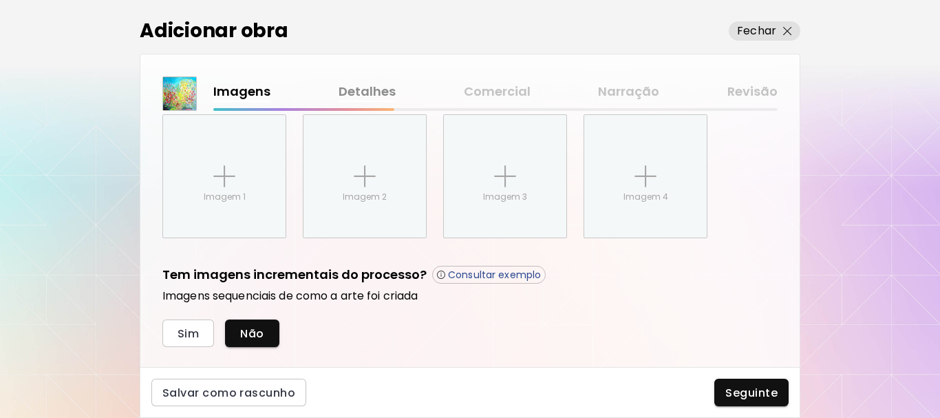
scroll to position [581, 0]
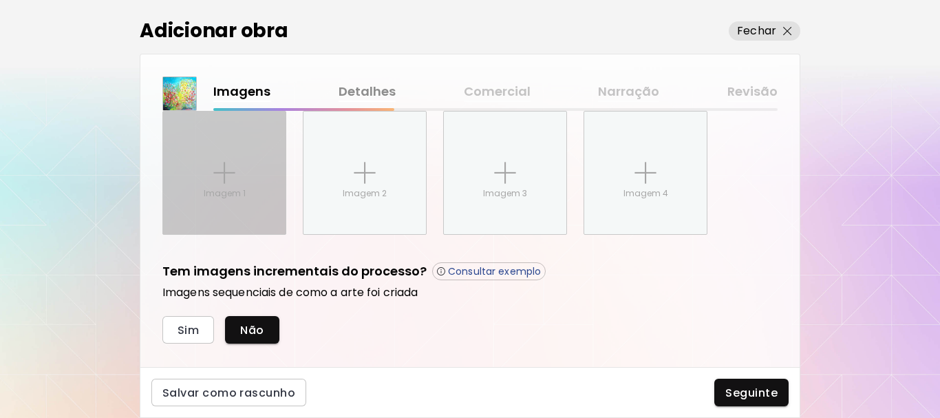
click at [233, 162] on img at bounding box center [224, 173] width 22 height 22
click at [0, 0] on input "Imagem 1" at bounding box center [0, 0] width 0 height 0
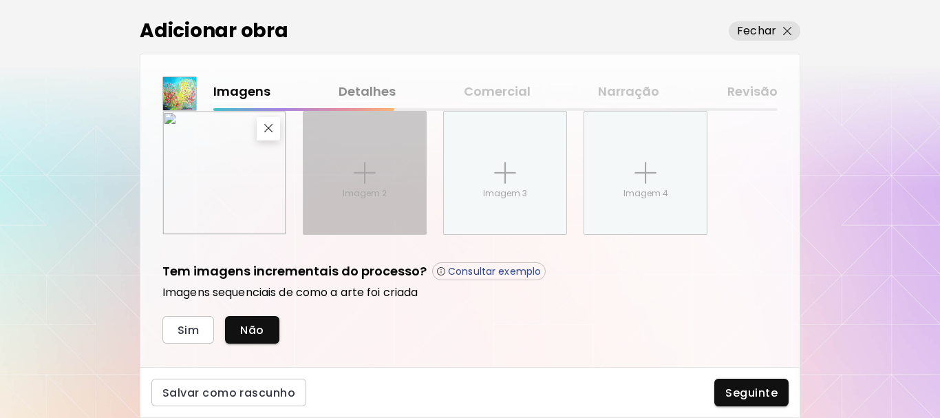
click at [361, 173] on img at bounding box center [365, 173] width 22 height 22
click at [0, 0] on input "Imagem 2" at bounding box center [0, 0] width 0 height 0
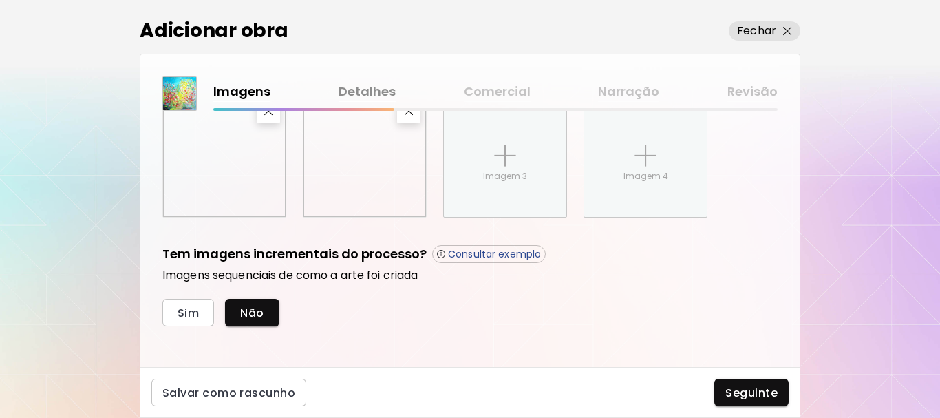
scroll to position [608, 0]
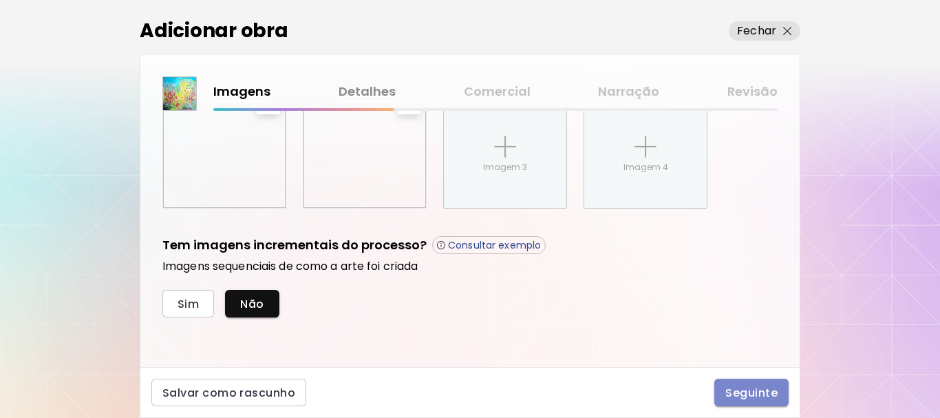
click at [737, 391] on span "Seguinte" at bounding box center [751, 392] width 52 height 14
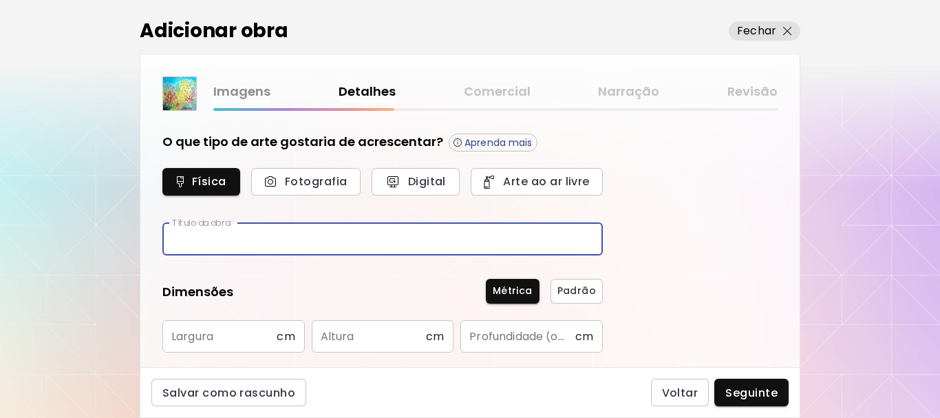
click at [171, 242] on input "text" at bounding box center [382, 239] width 440 height 32
click at [332, 242] on input "**********" at bounding box center [382, 239] width 440 height 32
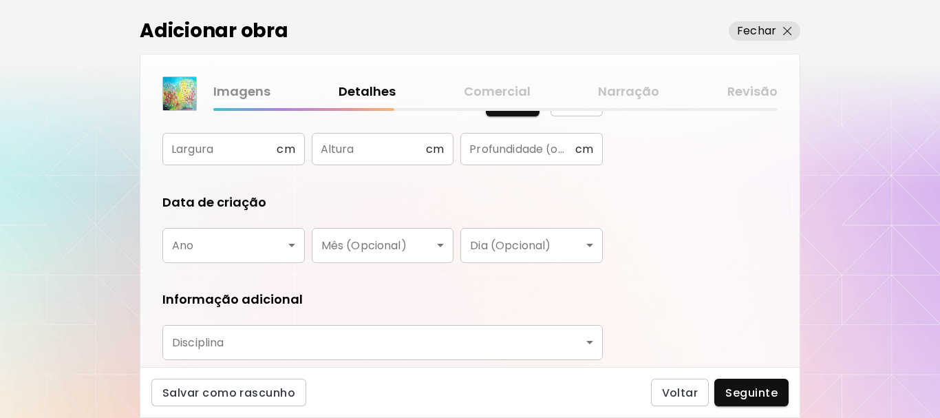
scroll to position [138, 0]
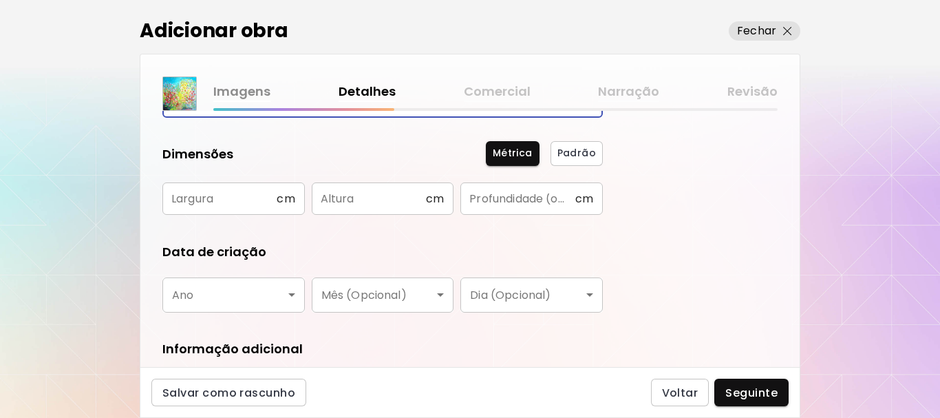
type input "**********"
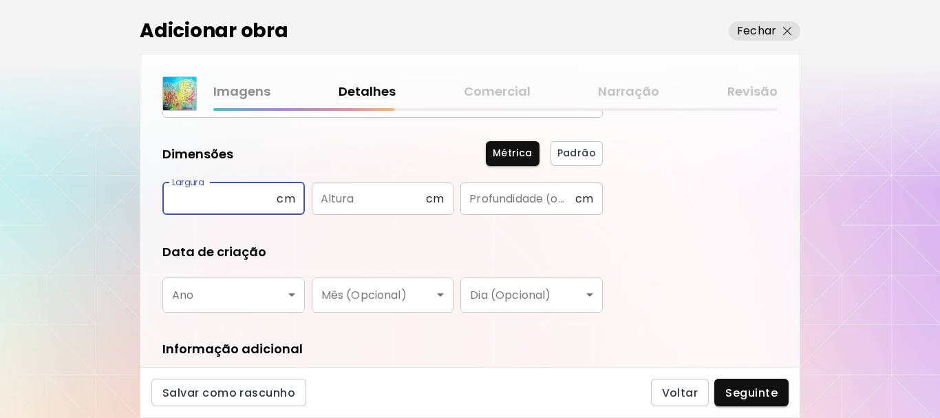
click at [215, 195] on input "text" at bounding box center [219, 198] width 114 height 32
type input "**"
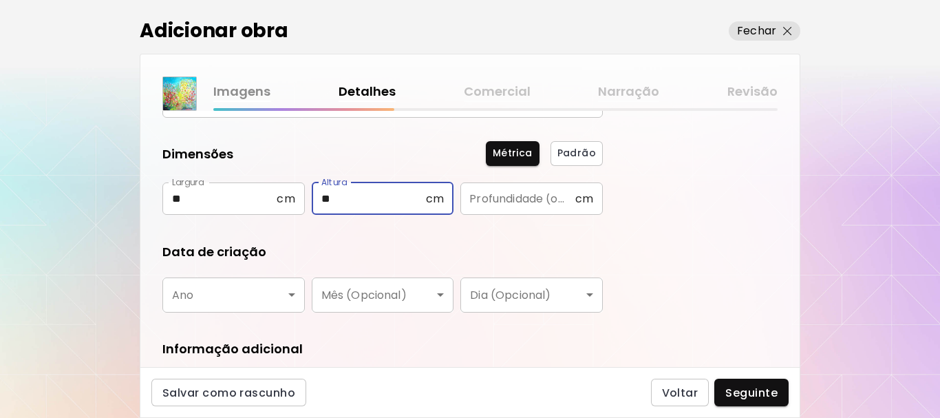
type input "**"
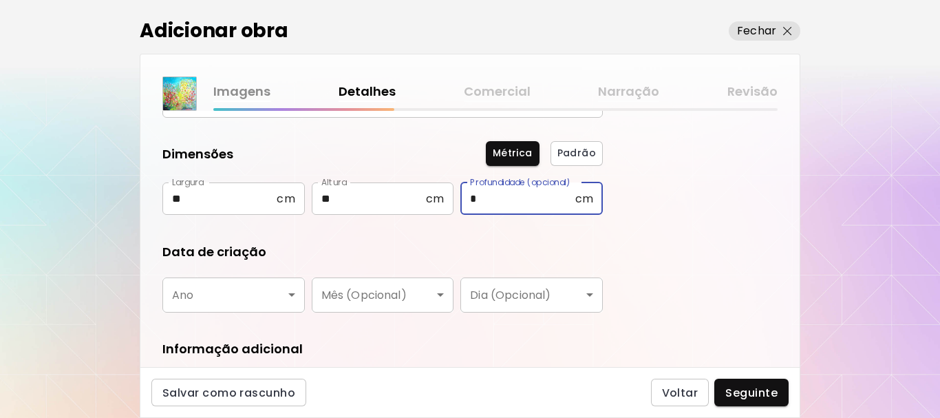
type input "*"
click at [287, 295] on body "**********" at bounding box center [470, 209] width 940 height 418
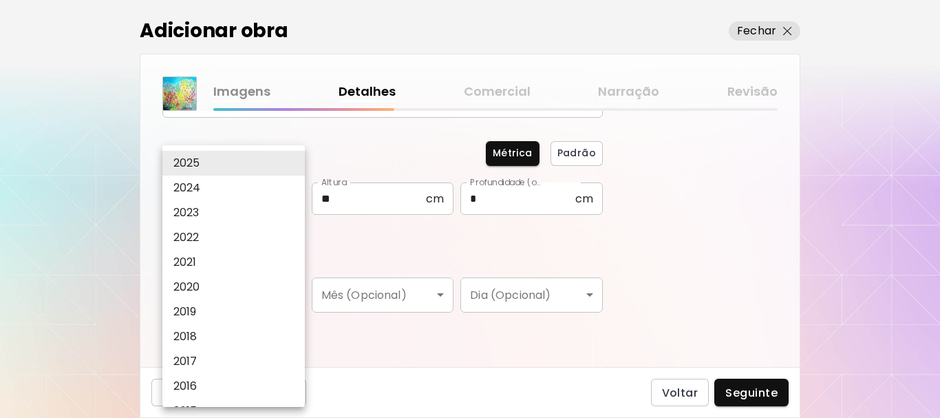
click at [206, 233] on li "2022" at bounding box center [236, 237] width 149 height 25
type input "****"
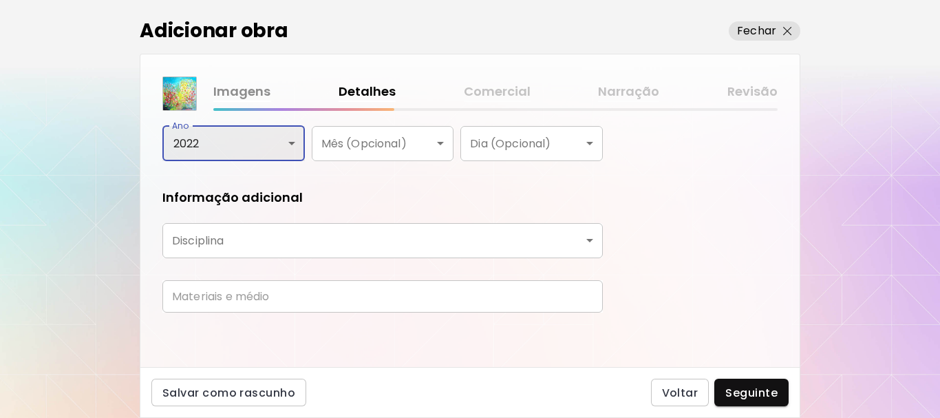
scroll to position [290, 0]
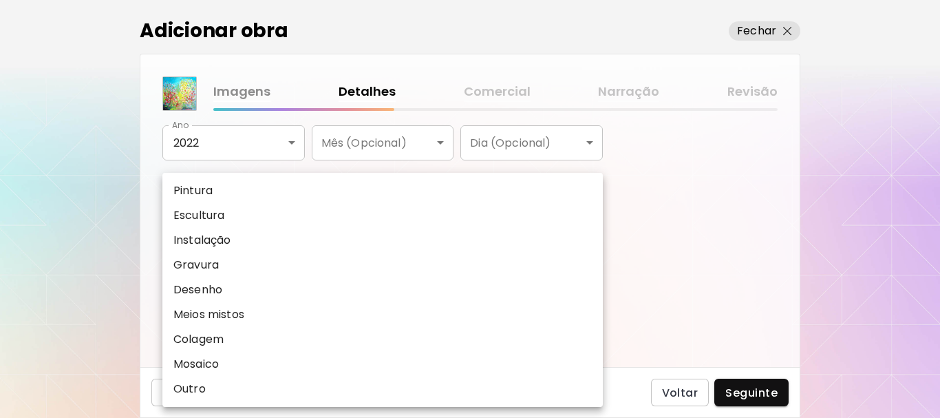
click at [588, 237] on body "**********" at bounding box center [470, 209] width 940 height 418
click at [335, 182] on li "Pintura" at bounding box center [382, 190] width 440 height 25
type input "********"
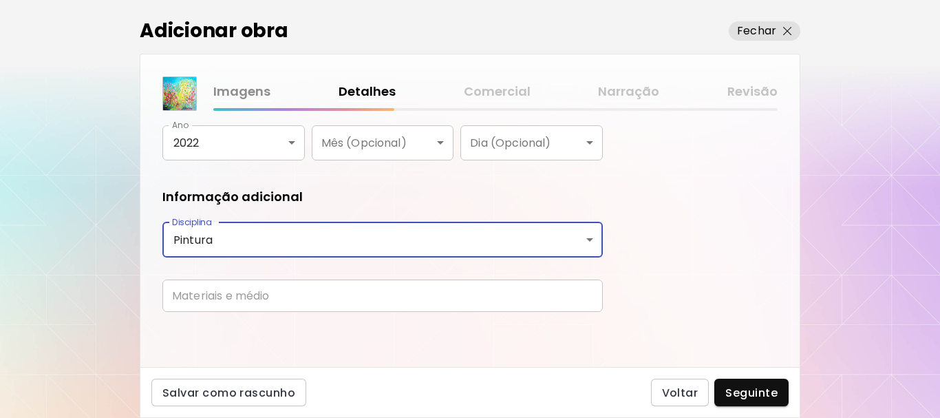
click at [208, 297] on input "text" at bounding box center [382, 295] width 440 height 32
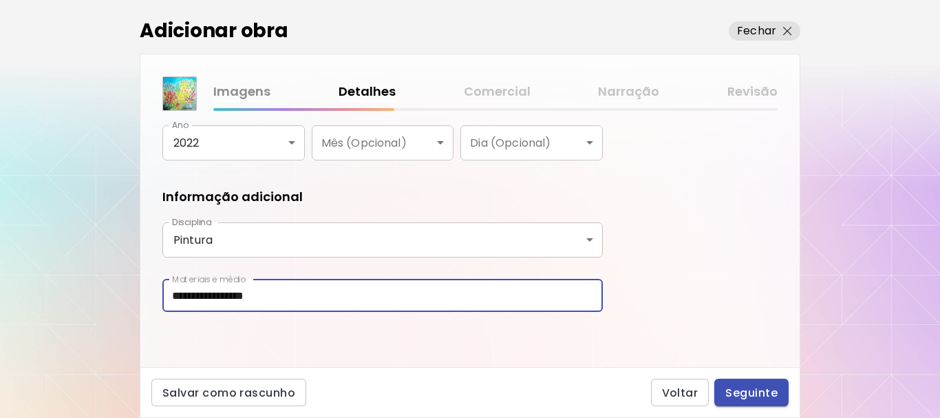
type input "**********"
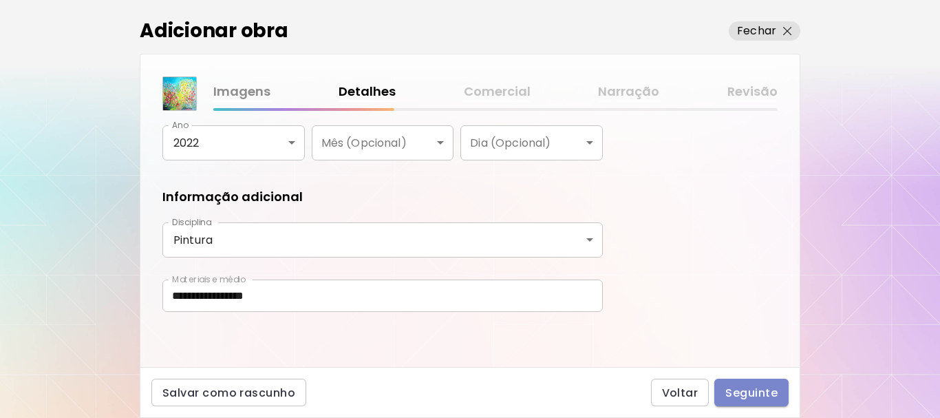
click at [756, 394] on span "Seguinte" at bounding box center [751, 392] width 52 height 14
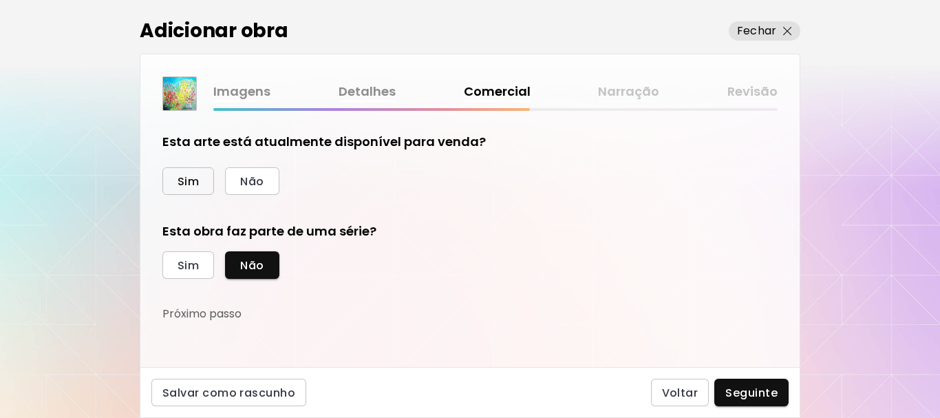
click at [189, 176] on span "Sim" at bounding box center [188, 181] width 21 height 14
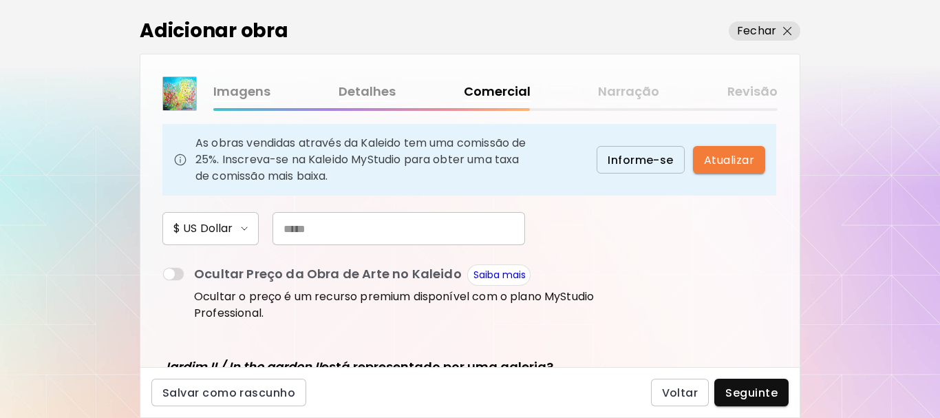
scroll to position [138, 0]
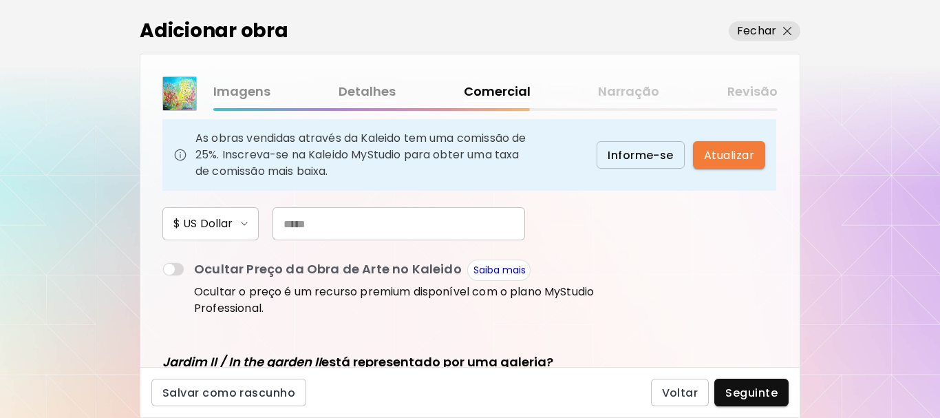
click at [285, 219] on input "text" at bounding box center [398, 223] width 253 height 33
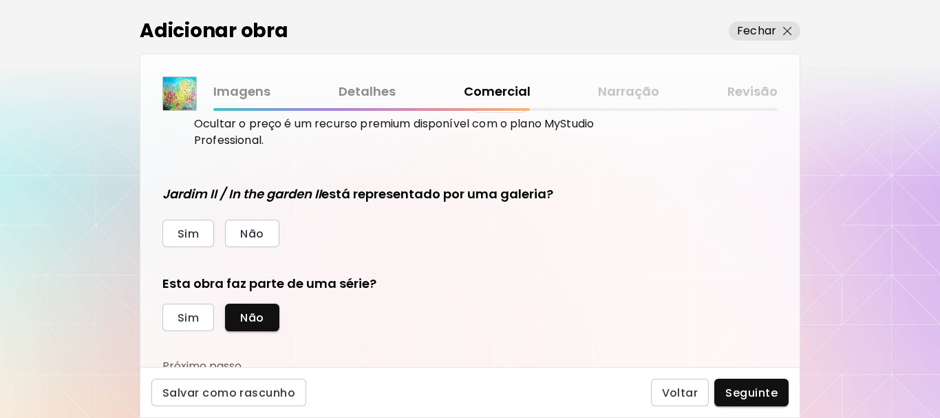
scroll to position [312, 0]
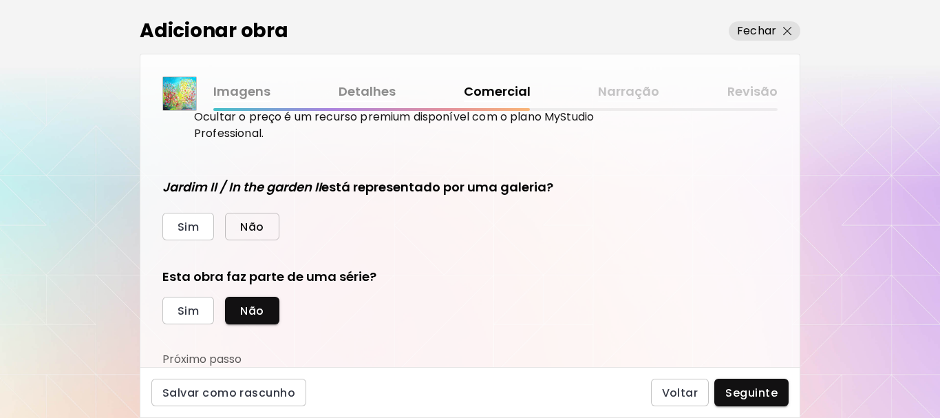
type input "***"
click at [260, 224] on span "Não" at bounding box center [251, 227] width 23 height 14
click at [195, 313] on span "Sim" at bounding box center [188, 310] width 21 height 14
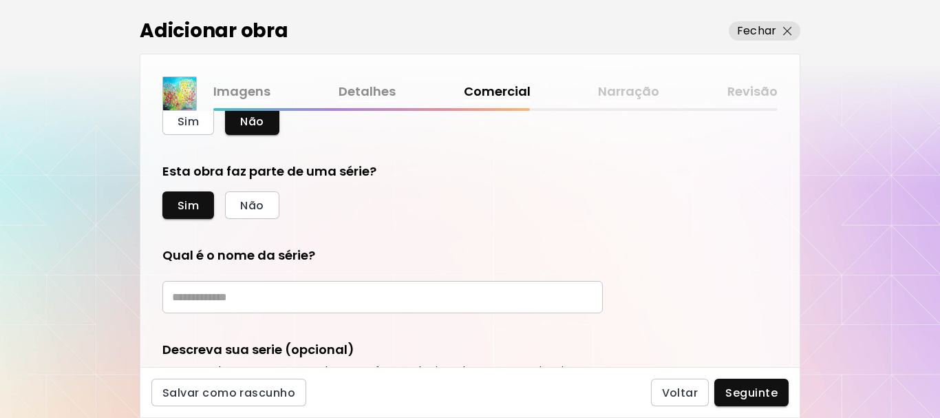
scroll to position [450, 0]
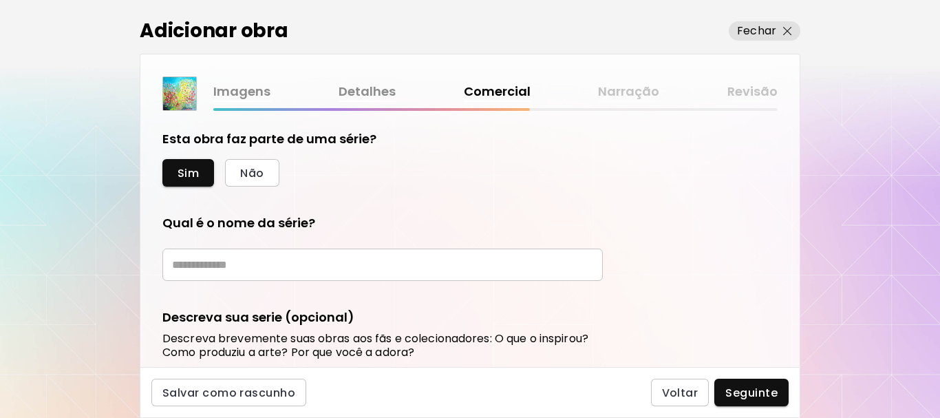
click at [193, 269] on input "text" at bounding box center [382, 264] width 440 height 32
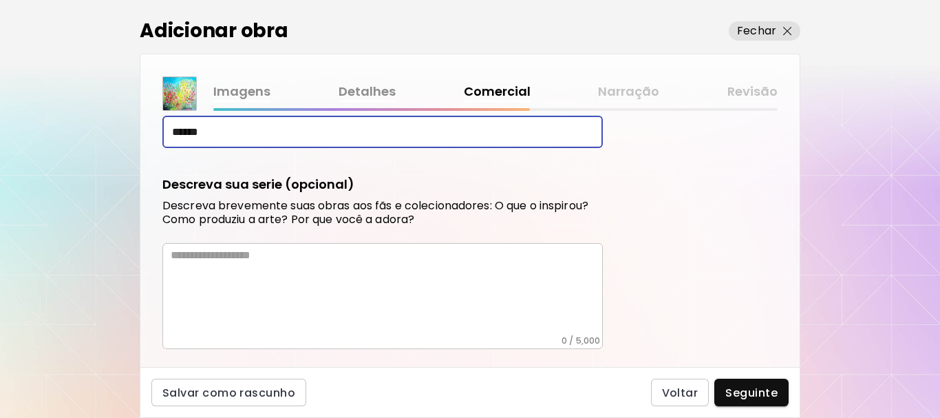
scroll to position [588, 0]
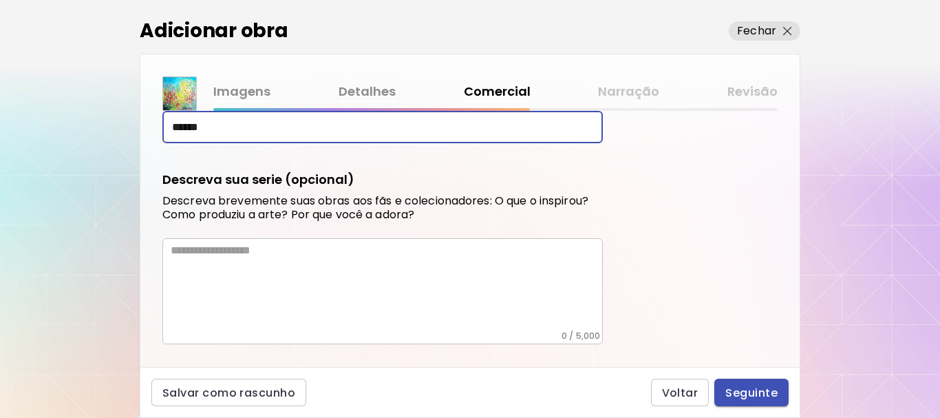
type input "******"
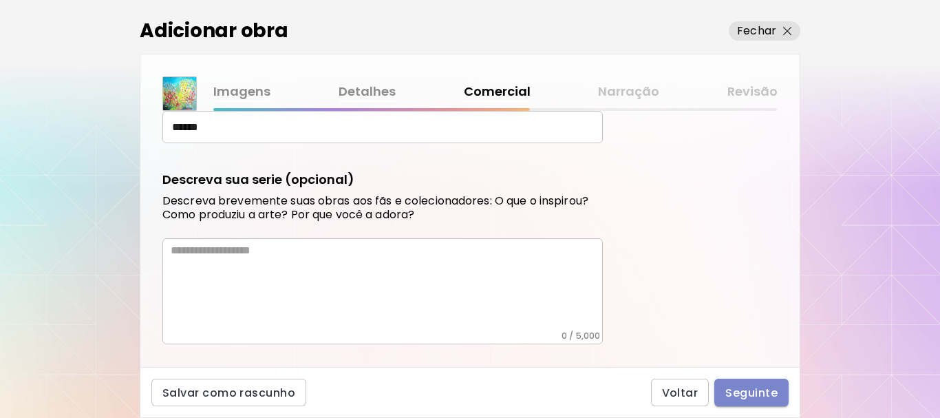
click at [742, 392] on span "Seguinte" at bounding box center [751, 392] width 52 height 14
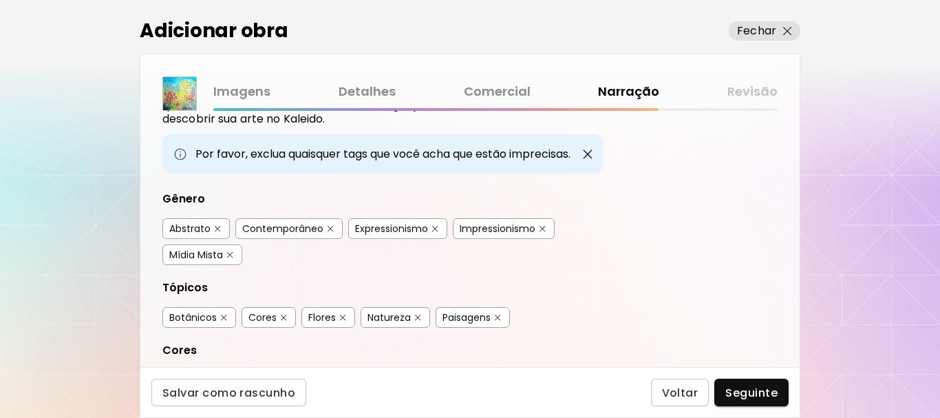
scroll to position [69, 0]
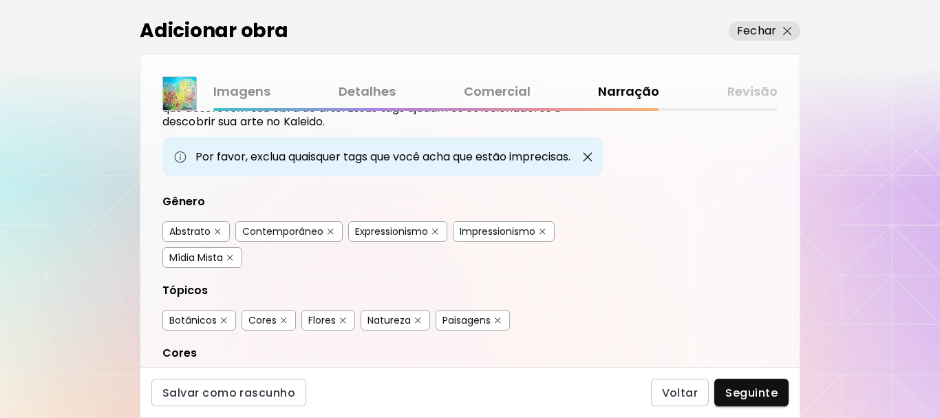
click at [195, 228] on div "Abstrato" at bounding box center [189, 231] width 41 height 14
click at [259, 228] on div "Contemporâneo" at bounding box center [282, 231] width 81 height 14
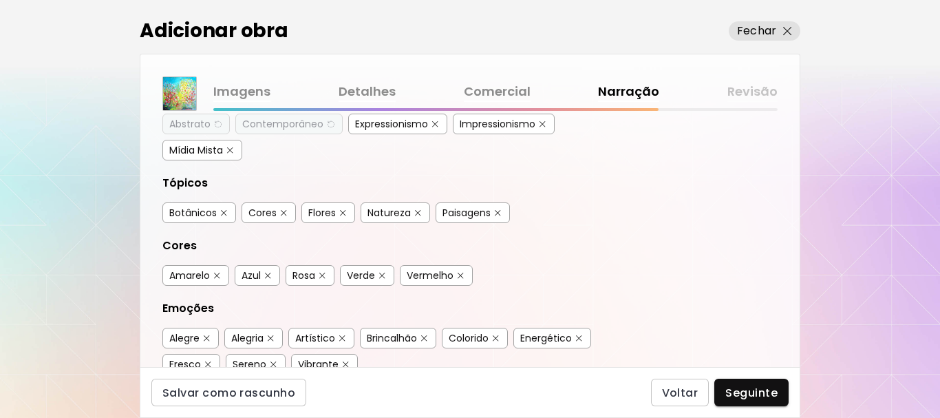
scroll to position [206, 0]
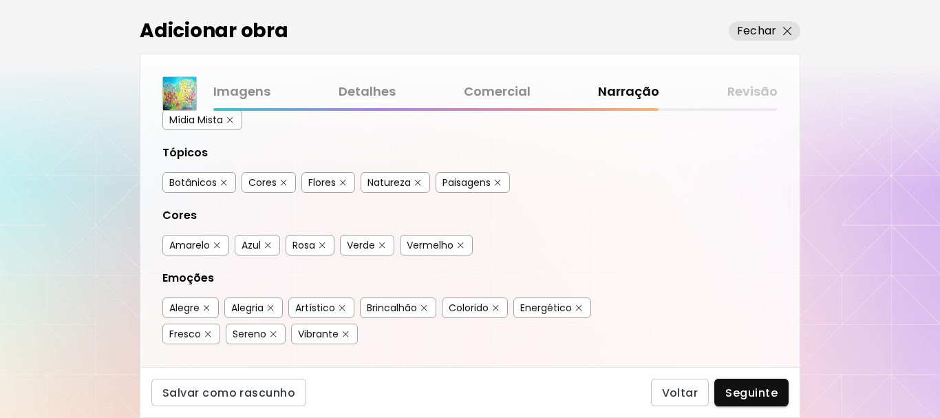
click at [337, 180] on div "Flores" at bounding box center [328, 182] width 54 height 21
click at [402, 181] on div "Natureza" at bounding box center [388, 182] width 43 height 14
click at [335, 184] on div "Flores" at bounding box center [328, 182] width 54 height 21
click at [316, 181] on div "Flores" at bounding box center [322, 182] width 28 height 14
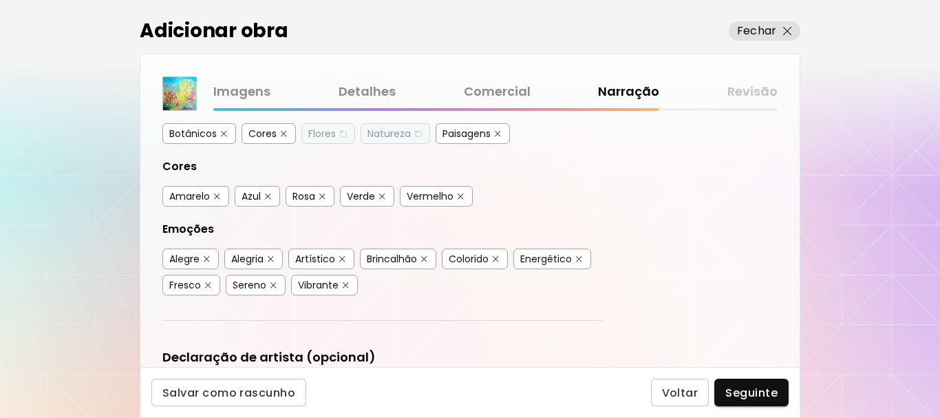
scroll to position [275, 0]
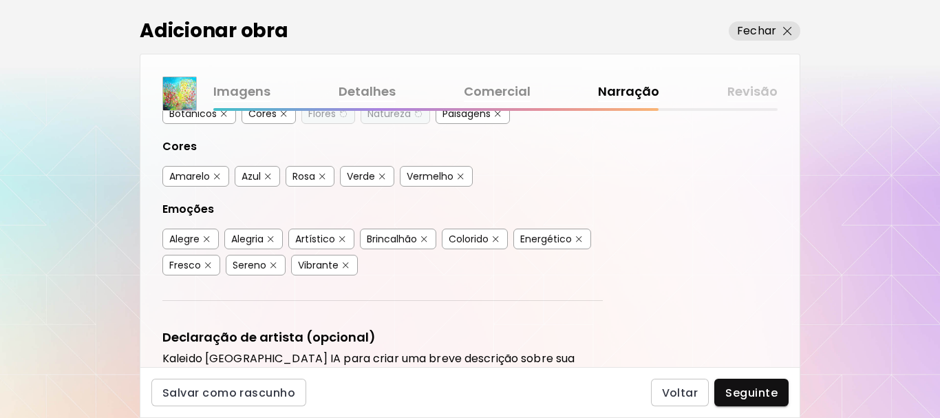
click at [258, 175] on div "Azul" at bounding box center [251, 176] width 19 height 14
click at [354, 177] on div "Verde" at bounding box center [361, 176] width 28 height 14
click at [319, 180] on button "button" at bounding box center [322, 176] width 10 height 10
click at [254, 236] on div "Alegria" at bounding box center [247, 239] width 32 height 14
click at [478, 239] on div "Colorido" at bounding box center [469, 239] width 40 height 14
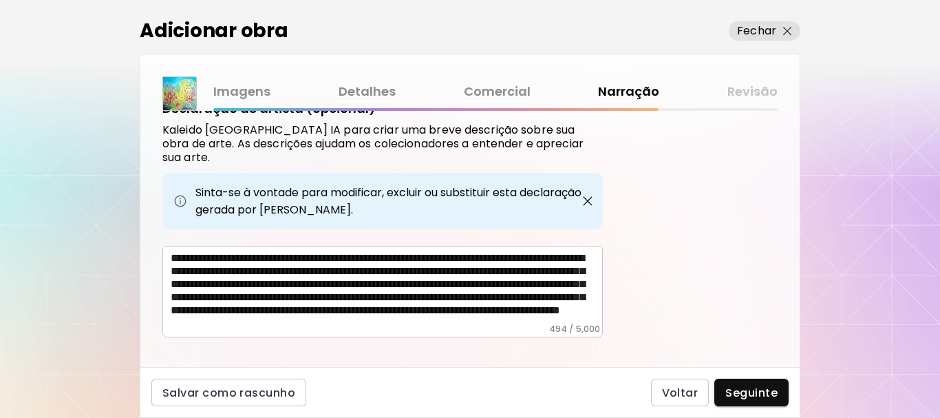
scroll to position [510, 0]
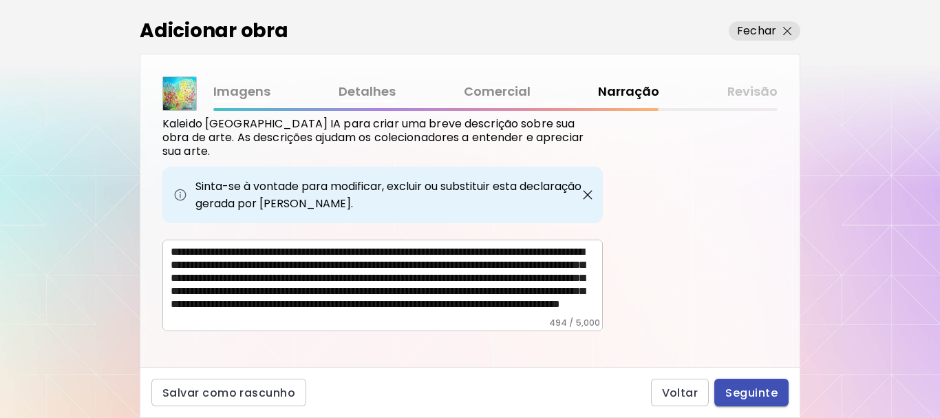
click at [739, 389] on span "Seguinte" at bounding box center [751, 392] width 52 height 14
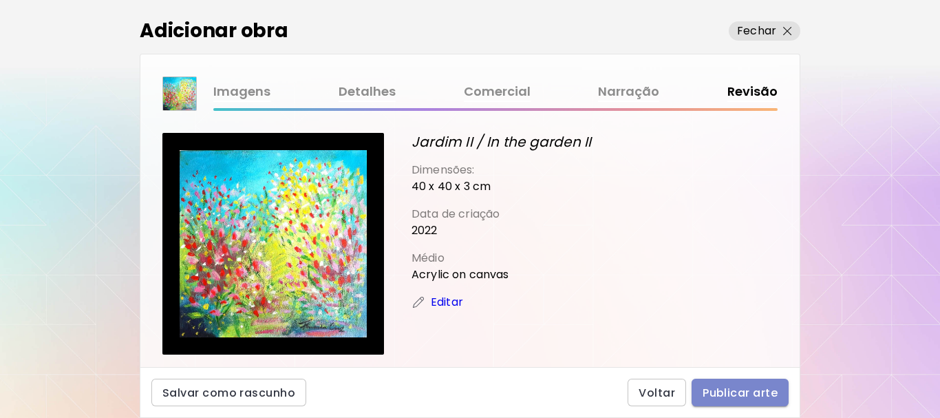
click at [736, 387] on span "Publicar arte" at bounding box center [740, 392] width 75 height 14
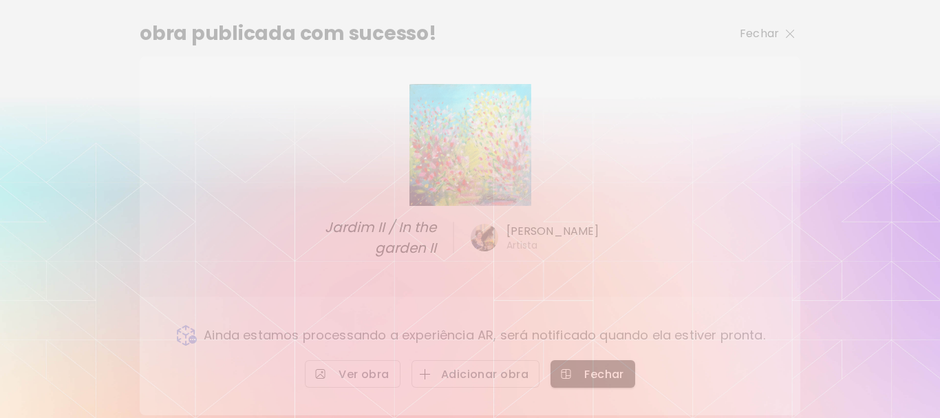
click at [788, 33] on img "button" at bounding box center [790, 34] width 9 height 9
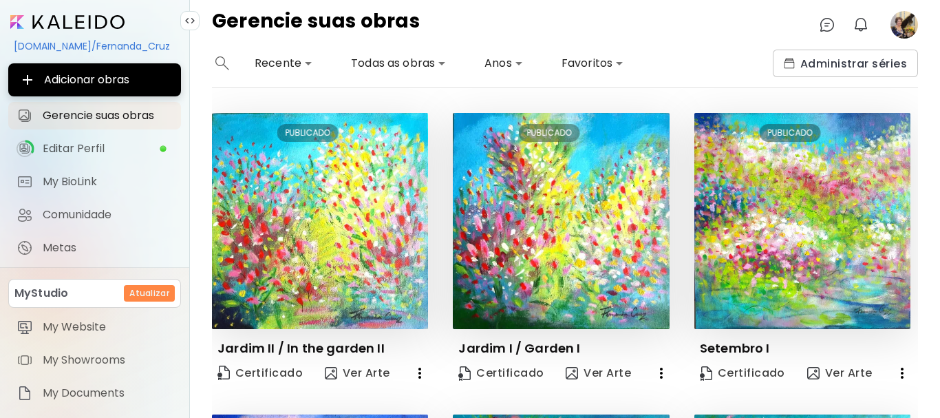
scroll to position [69, 0]
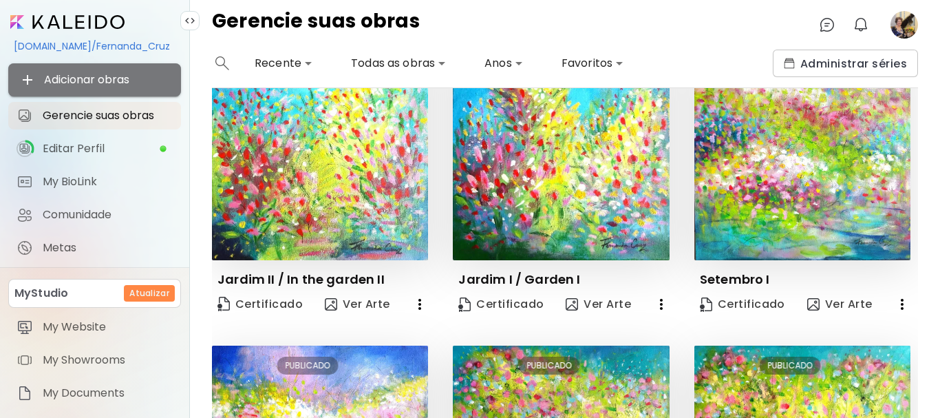
click at [127, 78] on span "Adicionar obras" at bounding box center [94, 80] width 151 height 17
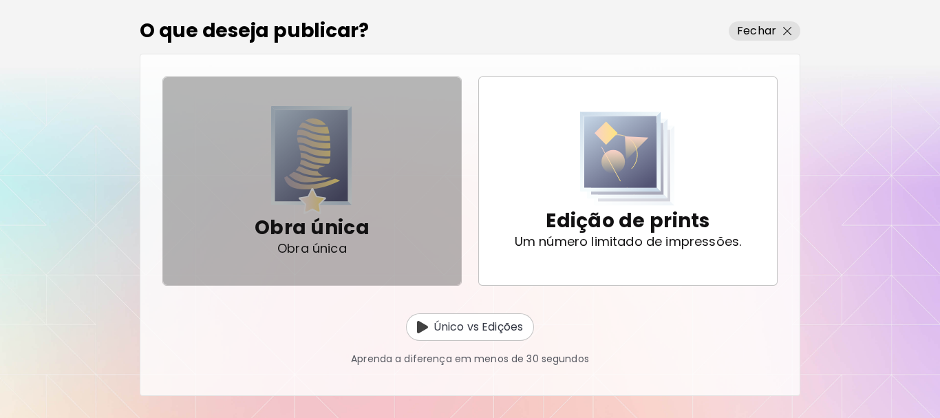
click at [322, 150] on img "button" at bounding box center [311, 160] width 81 height 108
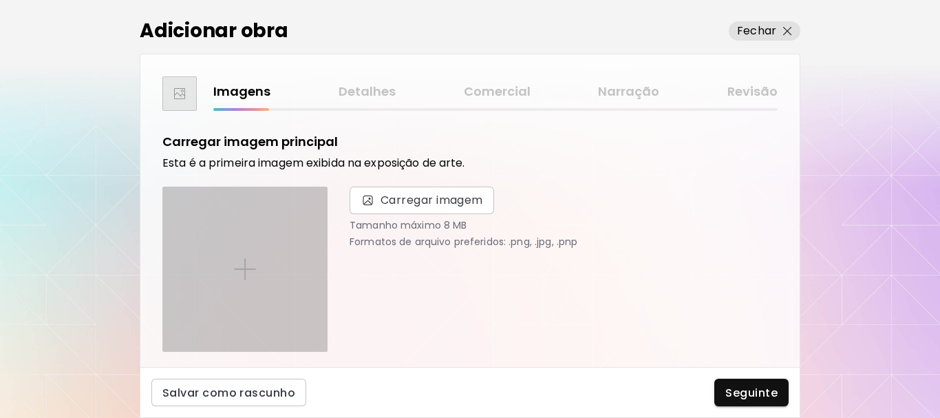
click at [250, 266] on img at bounding box center [245, 269] width 22 height 22
click at [0, 0] on input "file" at bounding box center [0, 0] width 0 height 0
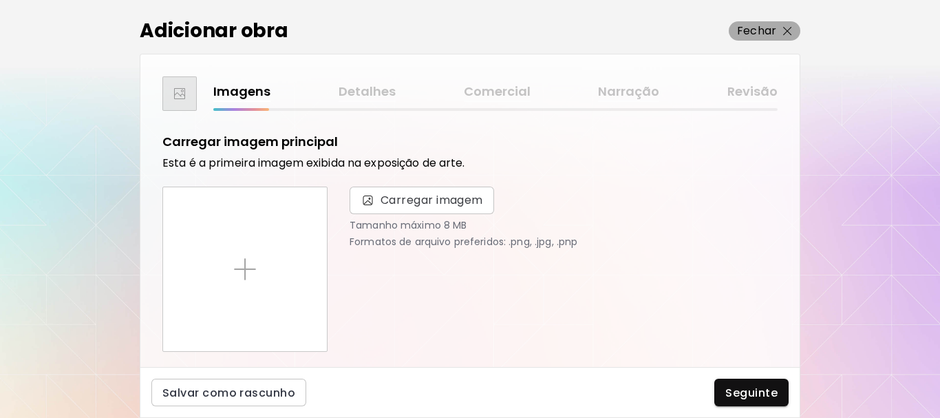
click at [757, 29] on p "Fechar" at bounding box center [756, 31] width 39 height 17
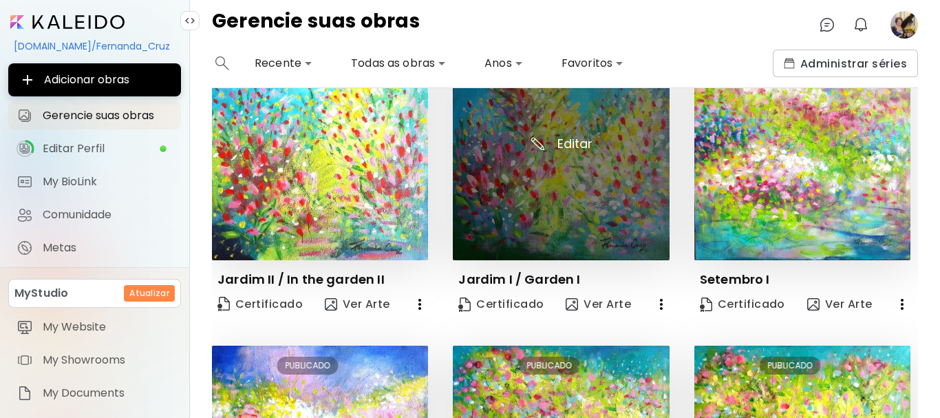
scroll to position [138, 0]
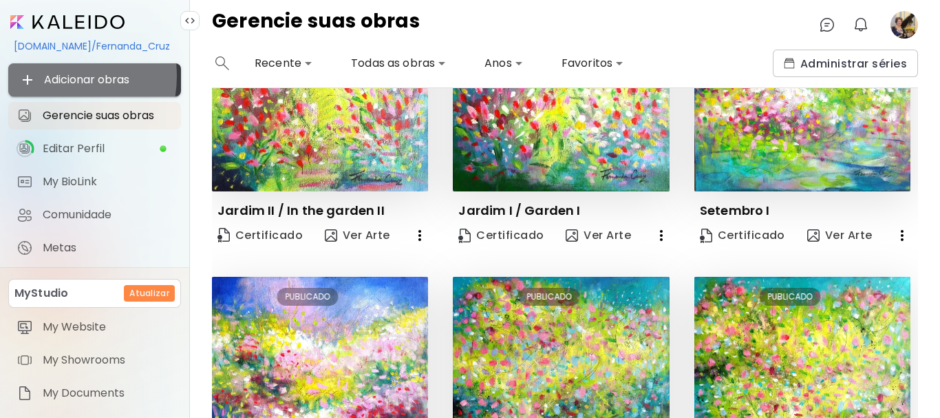
click at [47, 76] on span "Adicionar obras" at bounding box center [94, 80] width 151 height 17
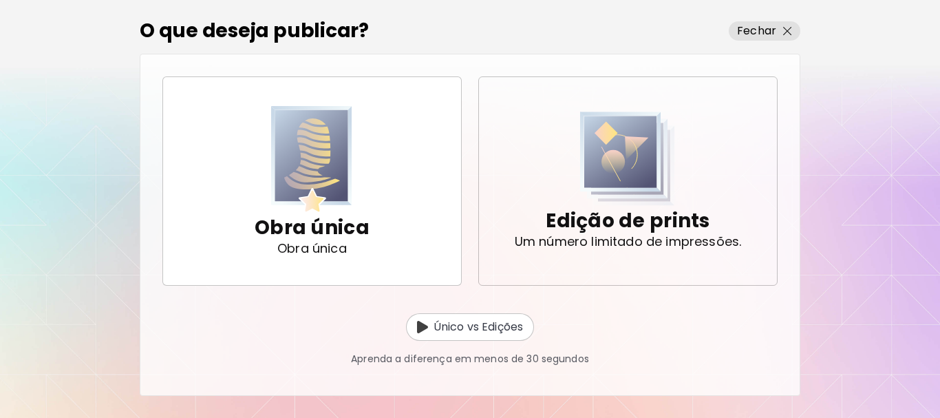
click at [607, 135] on img "button" at bounding box center [627, 158] width 95 height 94
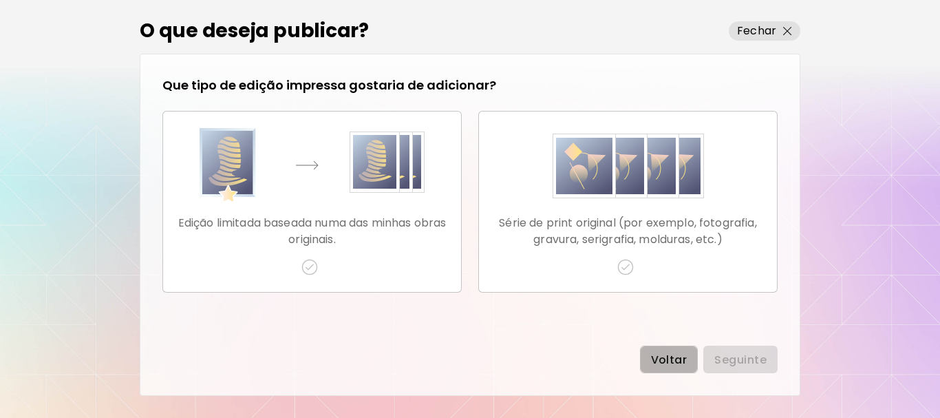
click at [675, 360] on span "Voltar" at bounding box center [669, 359] width 36 height 14
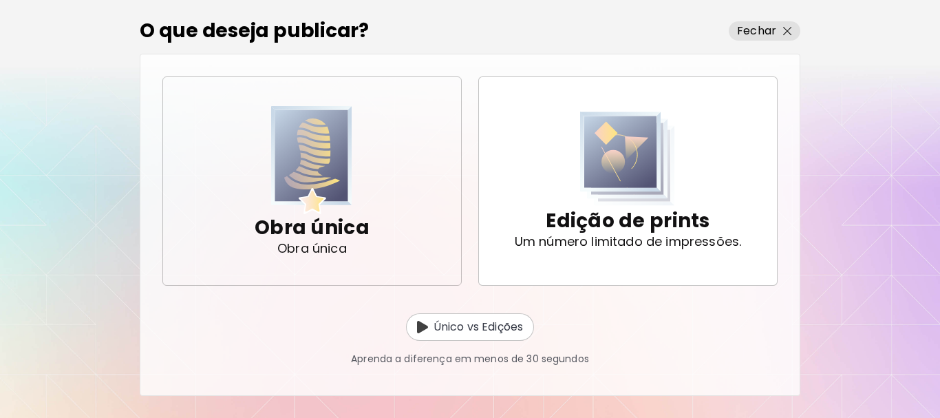
click at [310, 151] on img "button" at bounding box center [311, 160] width 81 height 108
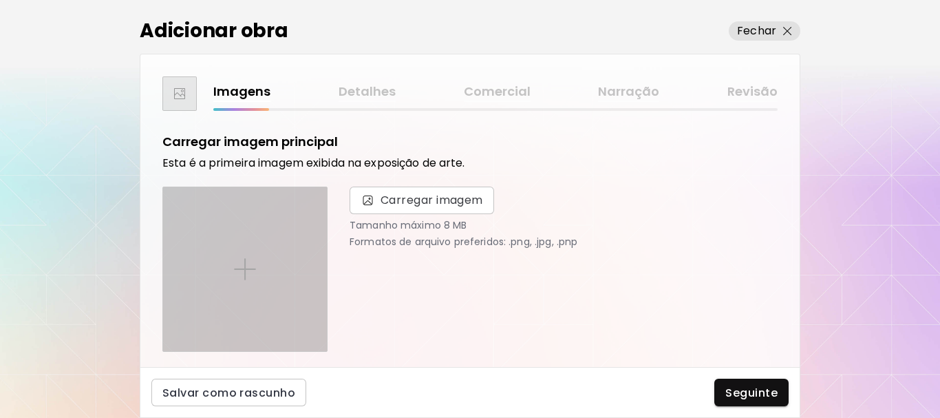
click at [244, 264] on img at bounding box center [245, 269] width 22 height 22
click at [0, 0] on input "file" at bounding box center [0, 0] width 0 height 0
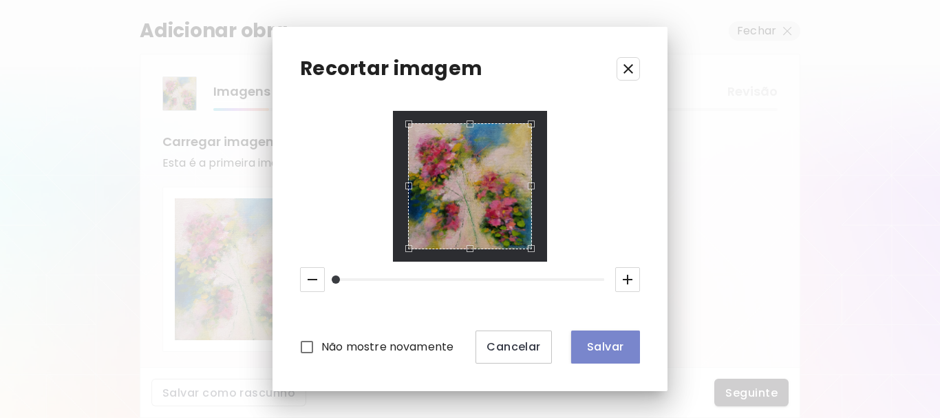
click at [604, 347] on span "Salvar" at bounding box center [605, 346] width 47 height 14
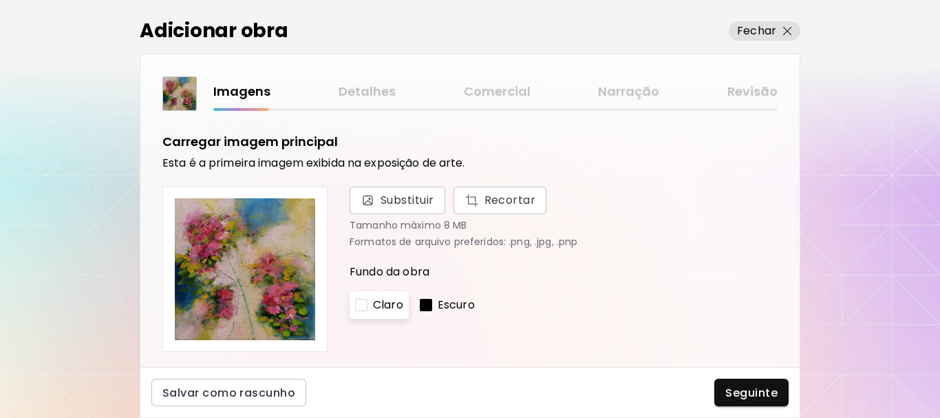
click at [467, 306] on p "Escuro" at bounding box center [456, 305] width 37 height 17
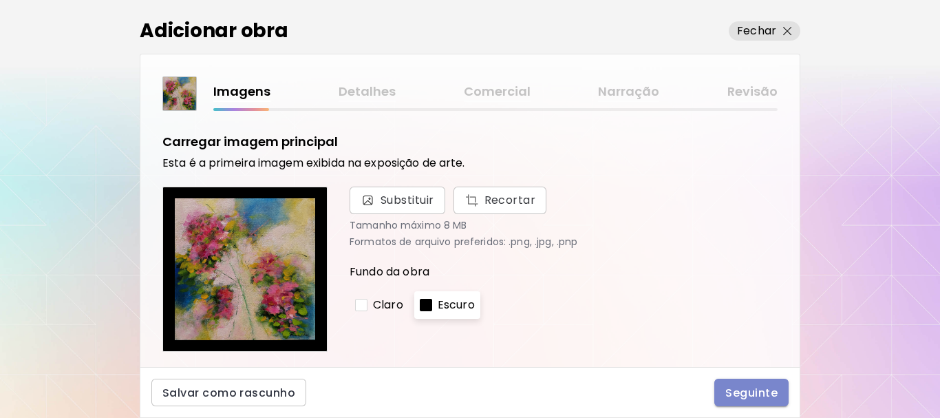
click at [750, 392] on span "Seguinte" at bounding box center [751, 392] width 52 height 14
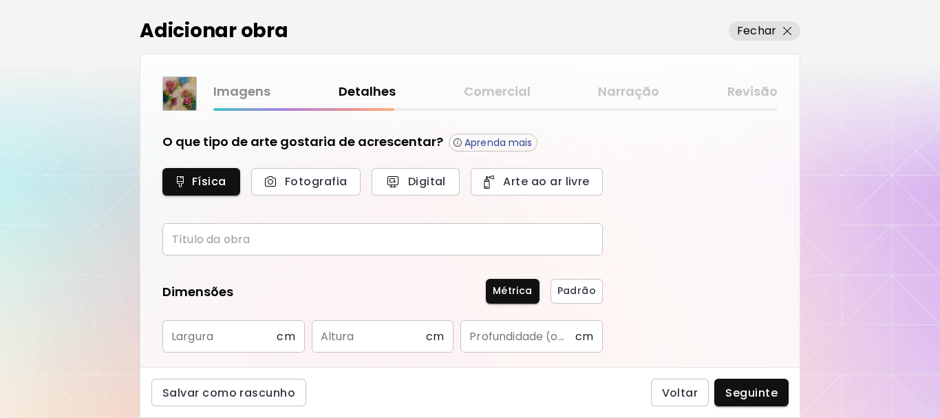
click at [186, 241] on input "text" at bounding box center [382, 239] width 440 height 32
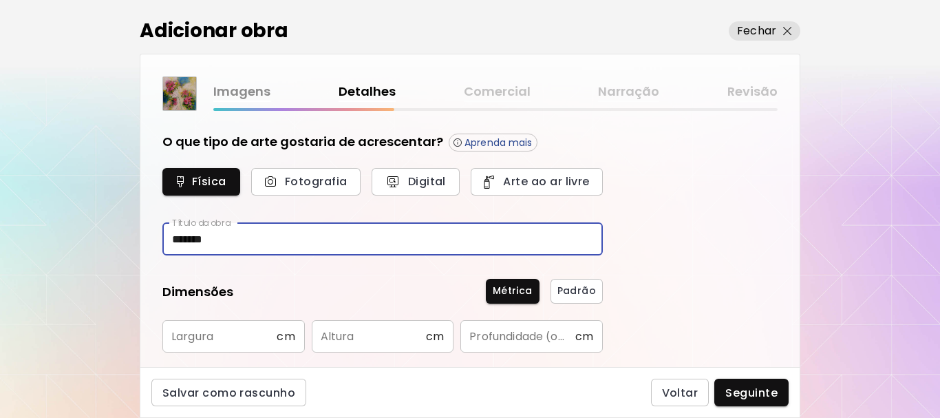
type input "*******"
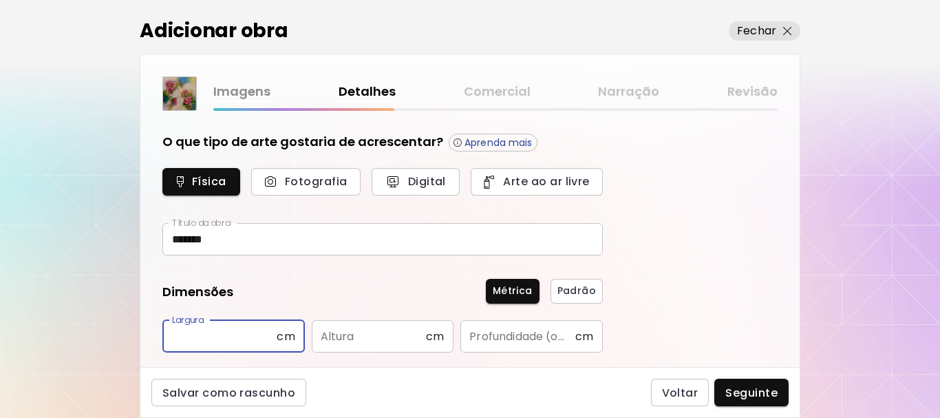
click at [189, 339] on input "text" at bounding box center [219, 336] width 114 height 32
type input "**"
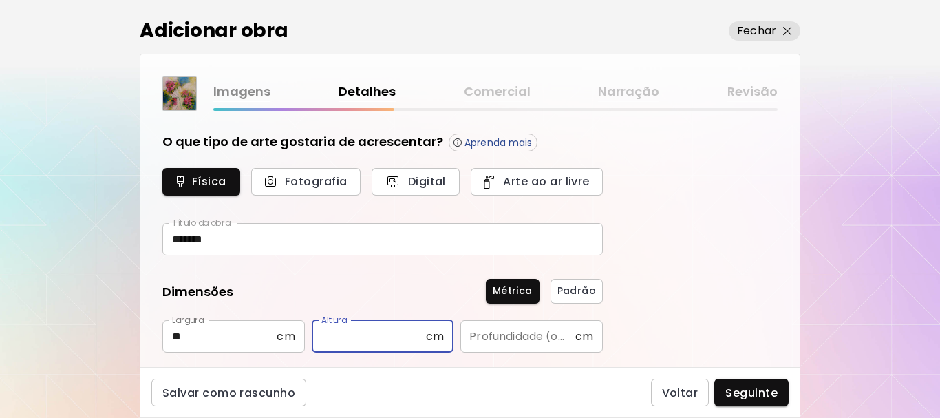
click at [364, 331] on input "text" at bounding box center [369, 336] width 114 height 32
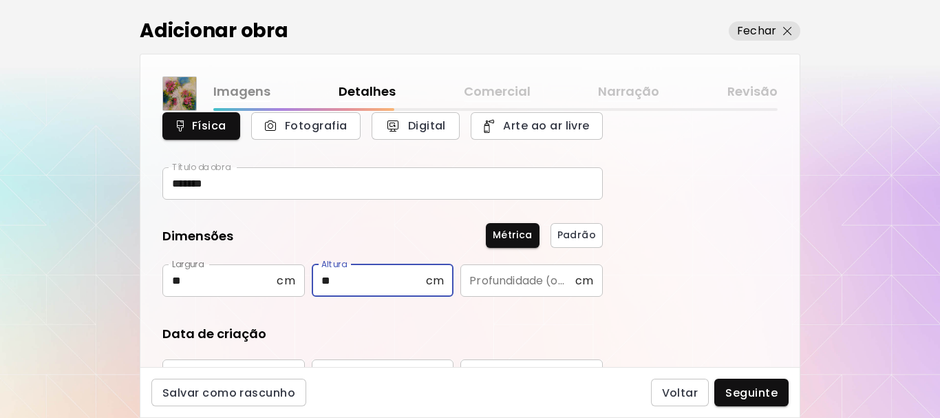
scroll to position [138, 0]
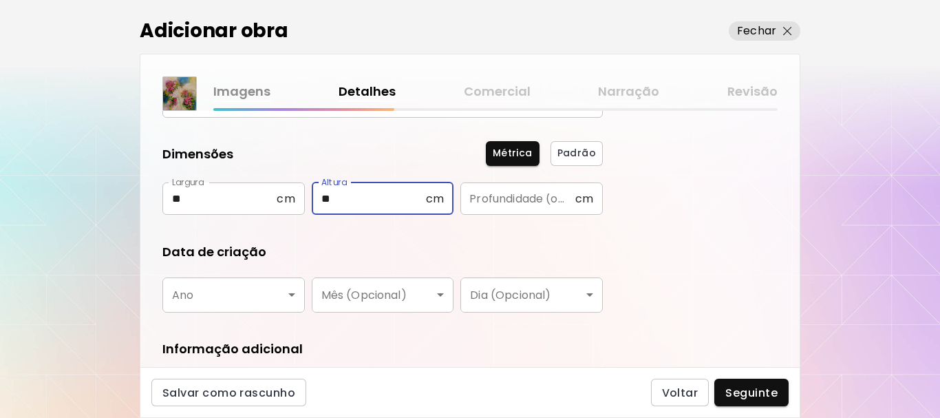
type input "**"
click at [288, 294] on body "kaleido.art/Fernanda_Cruz Adicionar obras Gerencie suas obras Editar Perfil My …" at bounding box center [470, 209] width 940 height 418
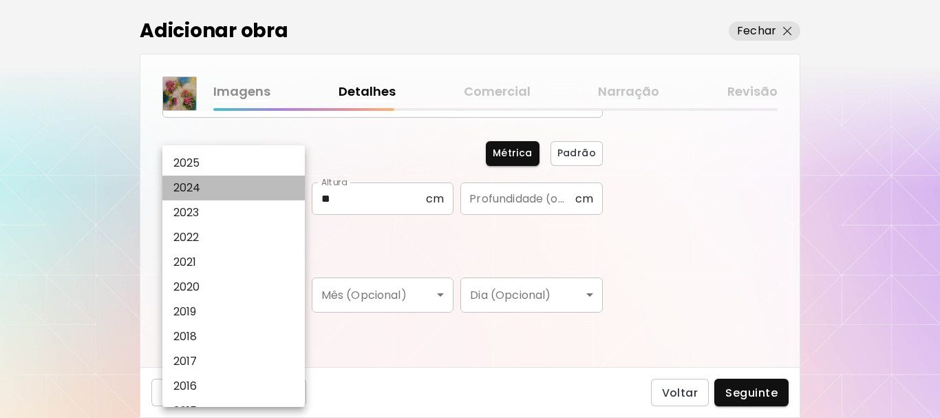
click at [190, 183] on p "2024" at bounding box center [187, 188] width 28 height 17
type input "****"
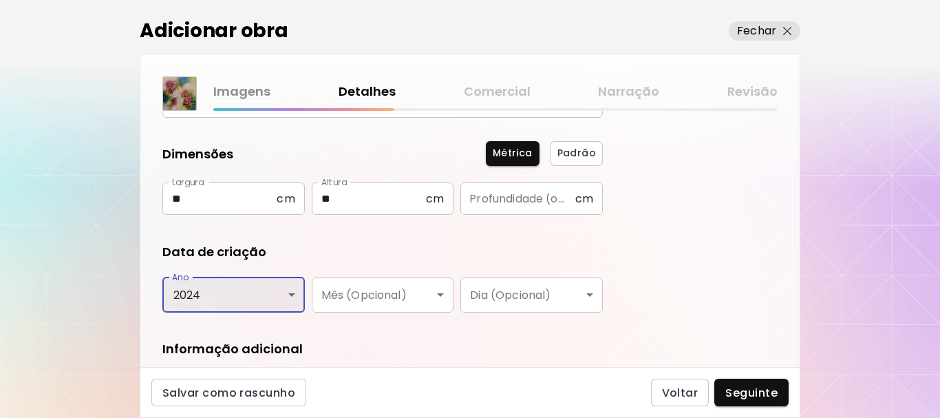
scroll to position [275, 0]
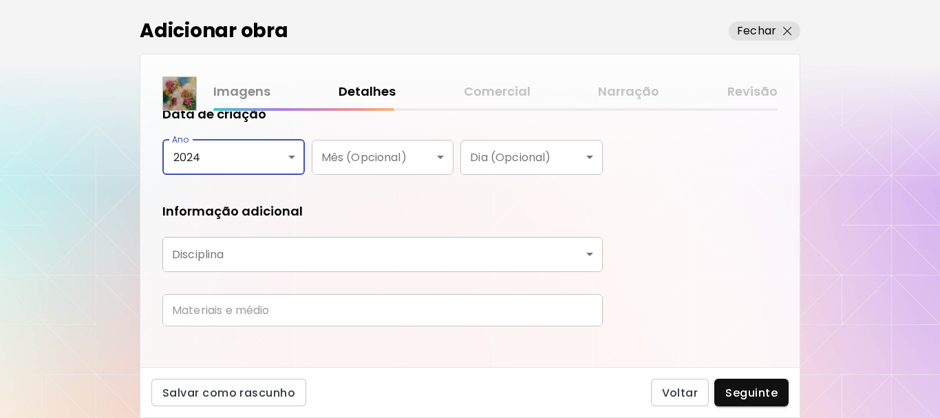
click at [588, 255] on body "kaleido.art/Fernanda_Cruz Adicionar obras Gerencie suas obras Editar Perfil My …" at bounding box center [470, 209] width 940 height 418
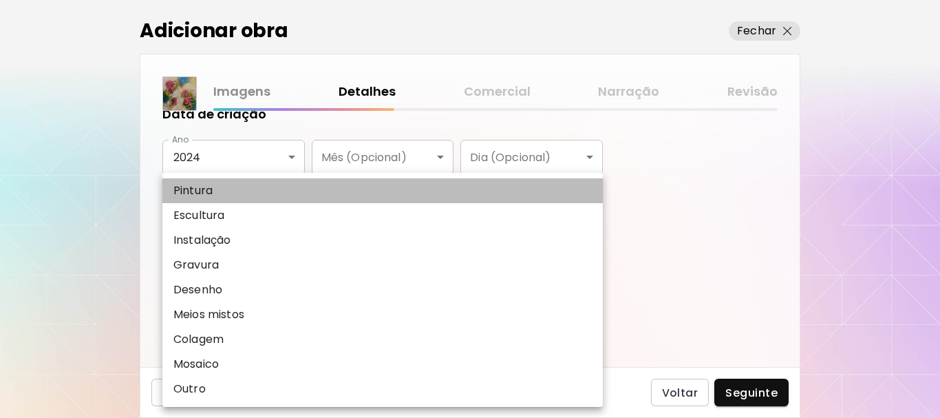
click at [482, 191] on li "Pintura" at bounding box center [382, 190] width 440 height 25
type input "********"
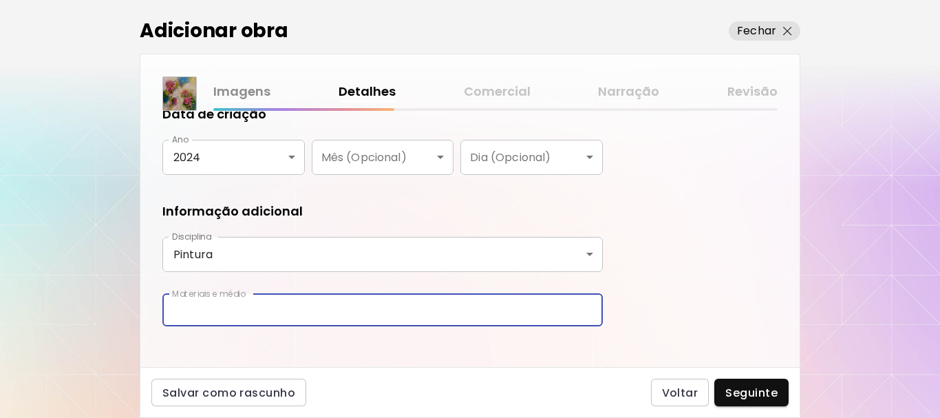
click at [189, 310] on input "text" at bounding box center [382, 310] width 440 height 32
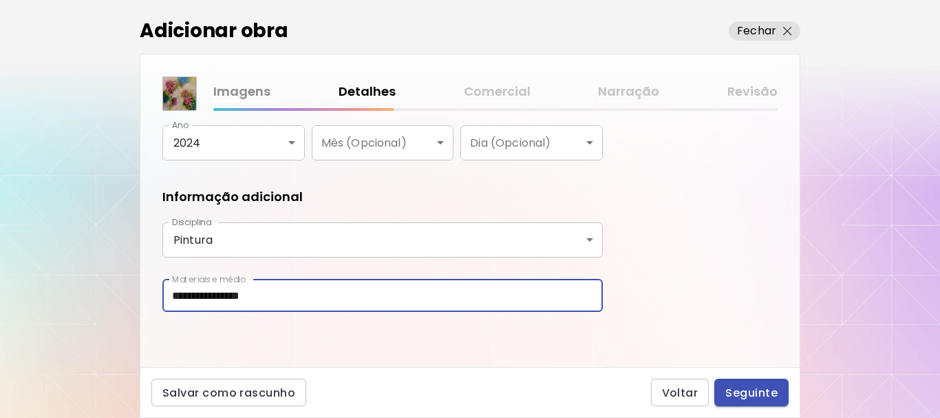
type input "**********"
click at [753, 389] on span "Seguinte" at bounding box center [751, 392] width 52 height 14
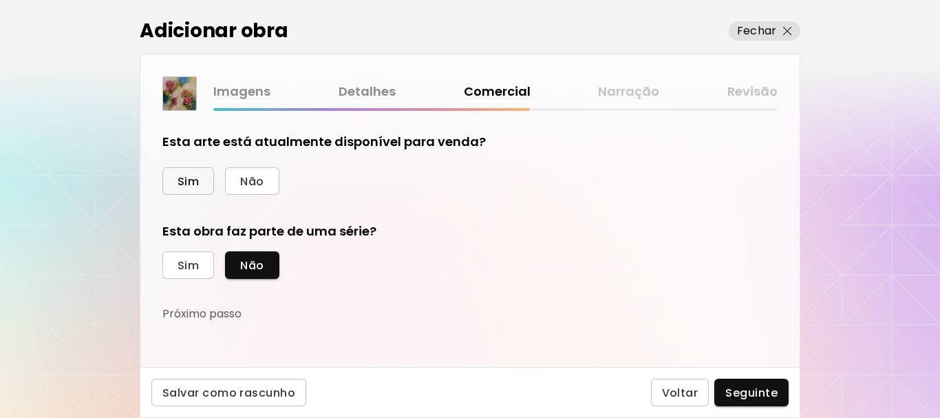
click at [185, 180] on span "Sim" at bounding box center [188, 181] width 21 height 14
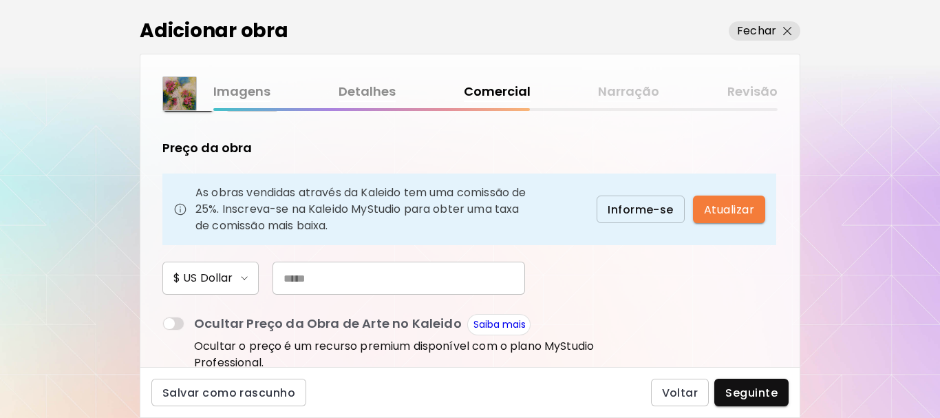
scroll to position [138, 0]
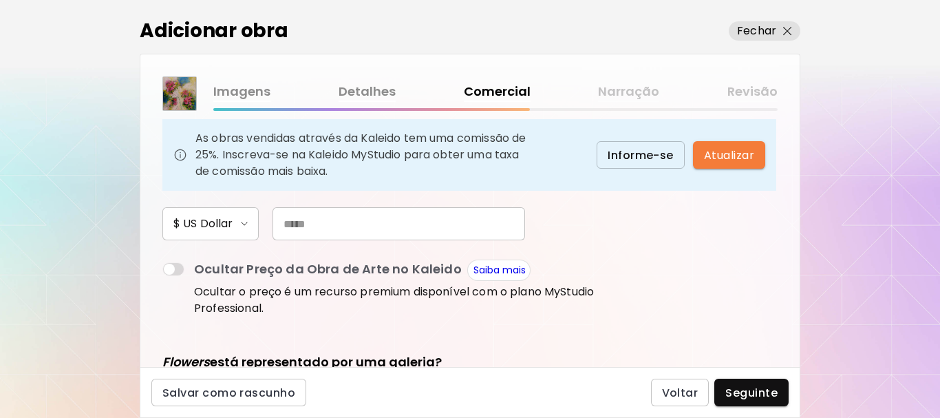
click at [288, 213] on input "text" at bounding box center [398, 223] width 253 height 33
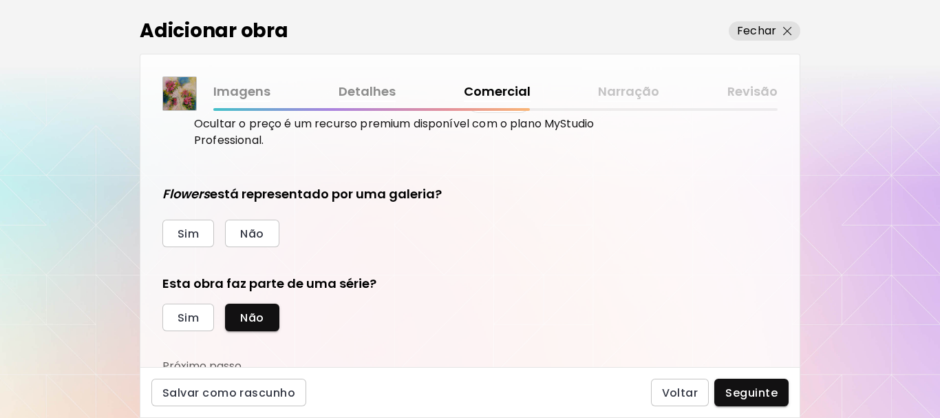
scroll to position [312, 0]
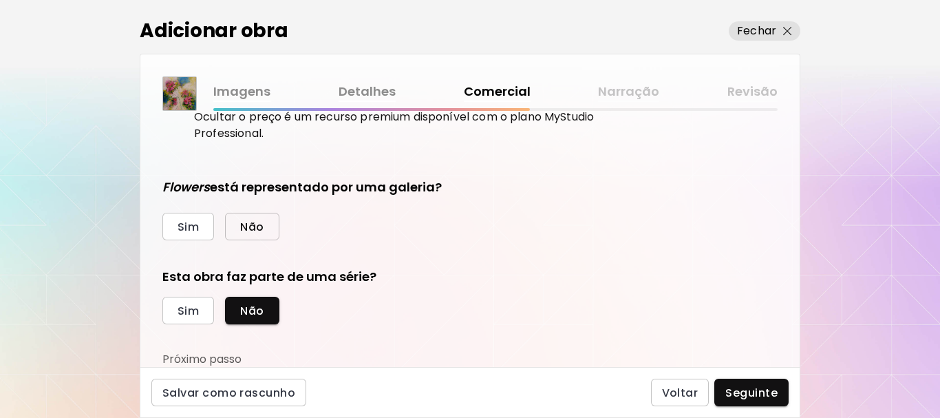
type input "***"
click at [249, 226] on span "Não" at bounding box center [251, 227] width 23 height 14
click at [188, 310] on span "Sim" at bounding box center [188, 310] width 21 height 14
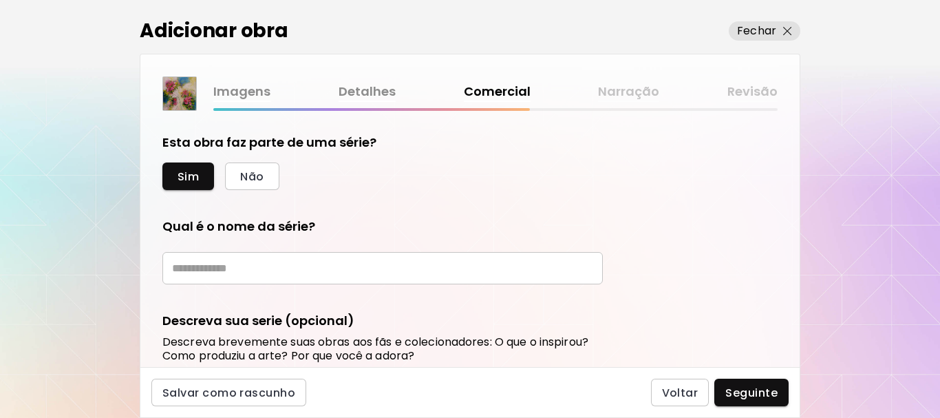
scroll to position [450, 0]
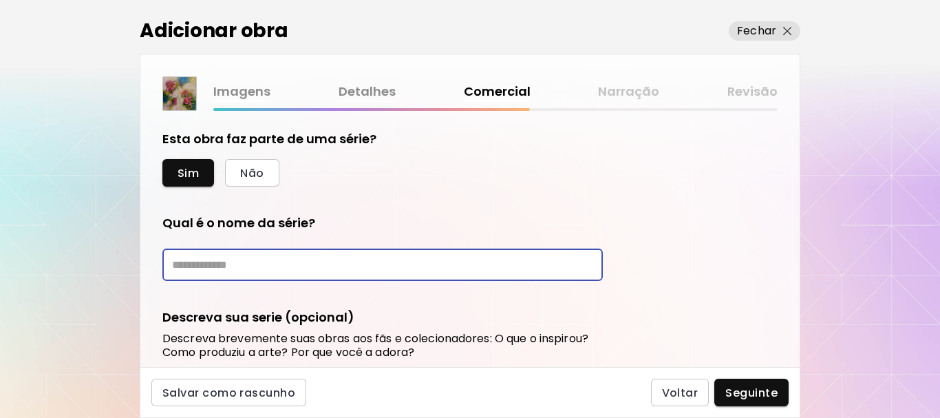
click at [228, 269] on input "text" at bounding box center [382, 264] width 440 height 32
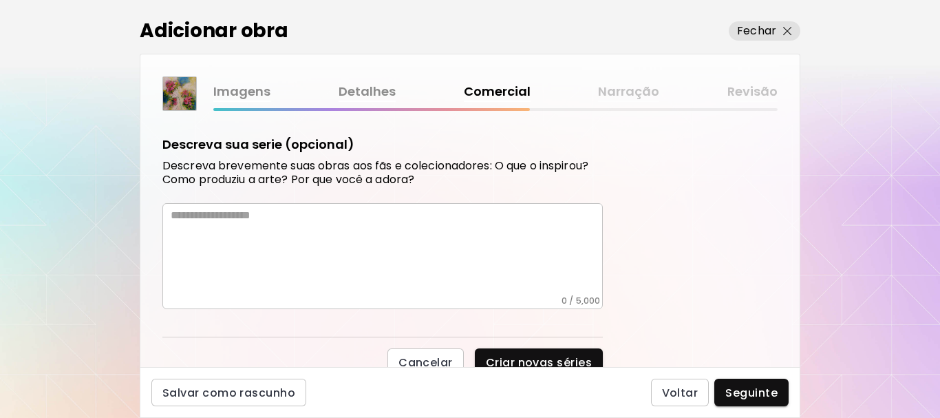
scroll to position [632, 0]
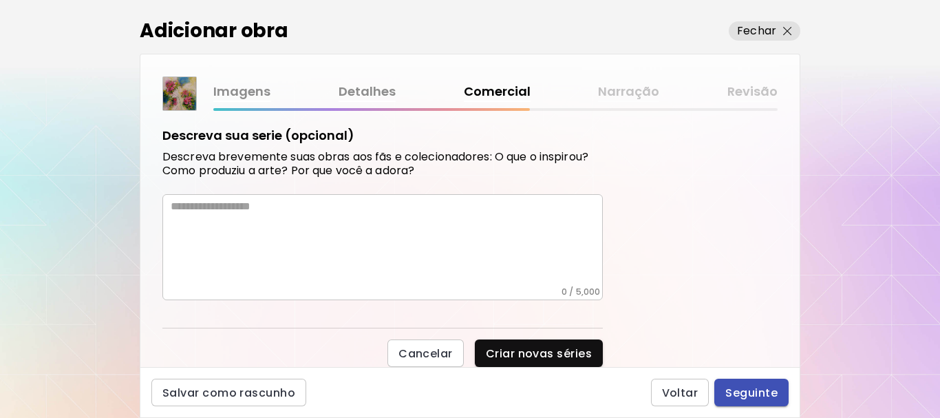
type input "*******"
click at [742, 392] on span "Seguinte" at bounding box center [751, 392] width 52 height 14
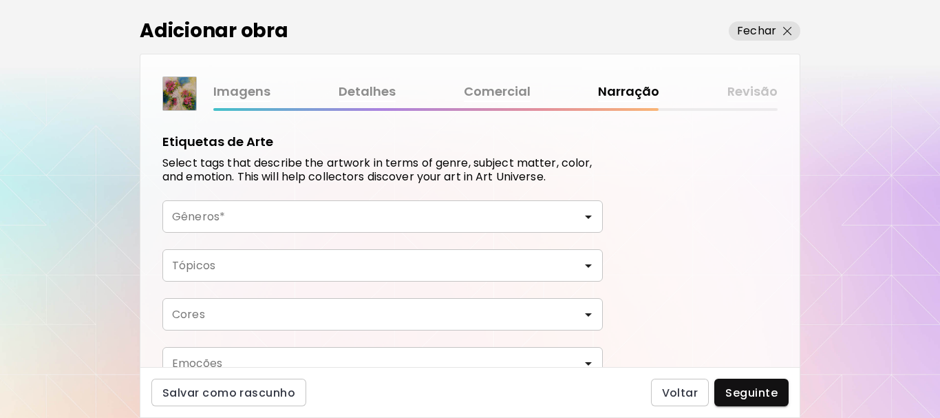
click at [588, 214] on icon "Open" at bounding box center [588, 216] width 17 height 17
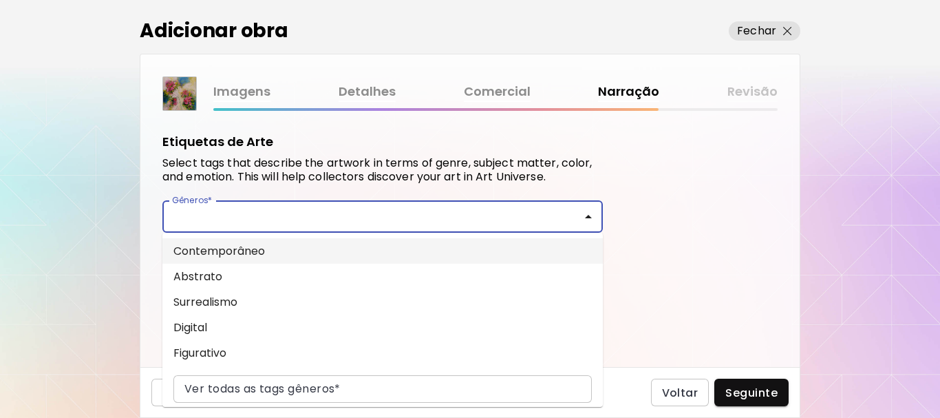
click at [232, 253] on li "Contemporâneo" at bounding box center [382, 250] width 440 height 25
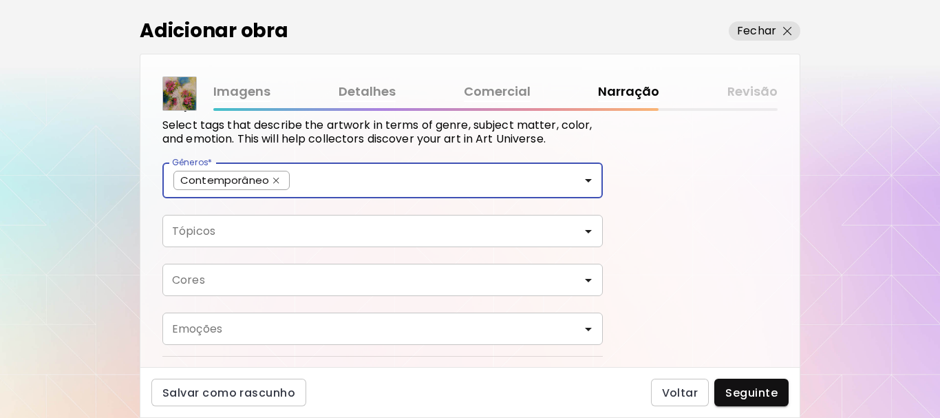
scroll to position [69, 0]
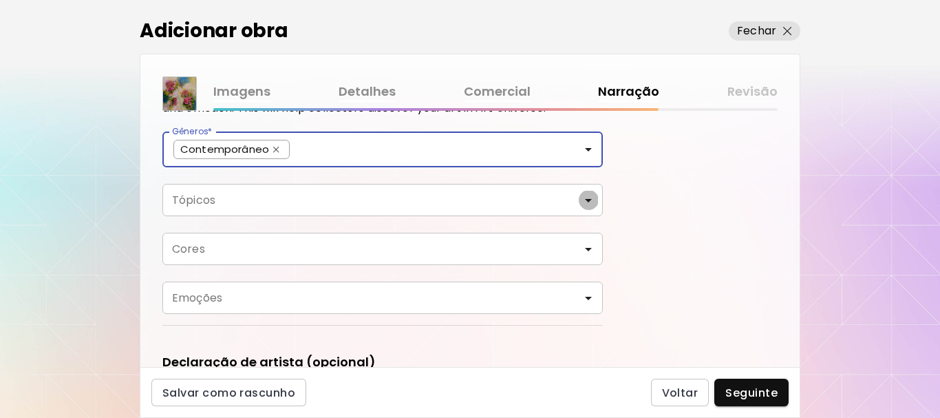
click at [590, 200] on icon "Open" at bounding box center [588, 200] width 7 height 3
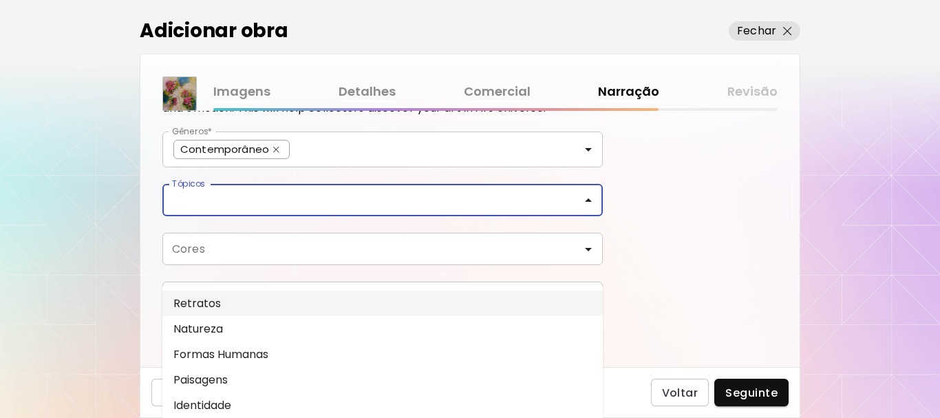
scroll to position [41, 0]
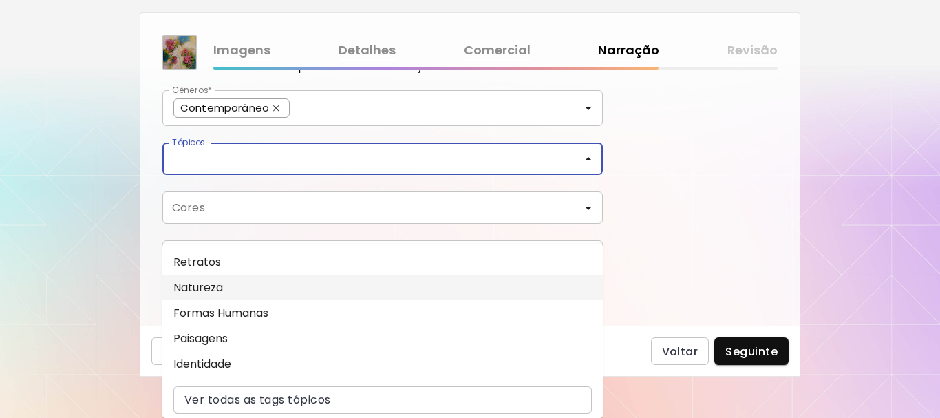
click at [237, 292] on li "Natureza" at bounding box center [382, 287] width 440 height 25
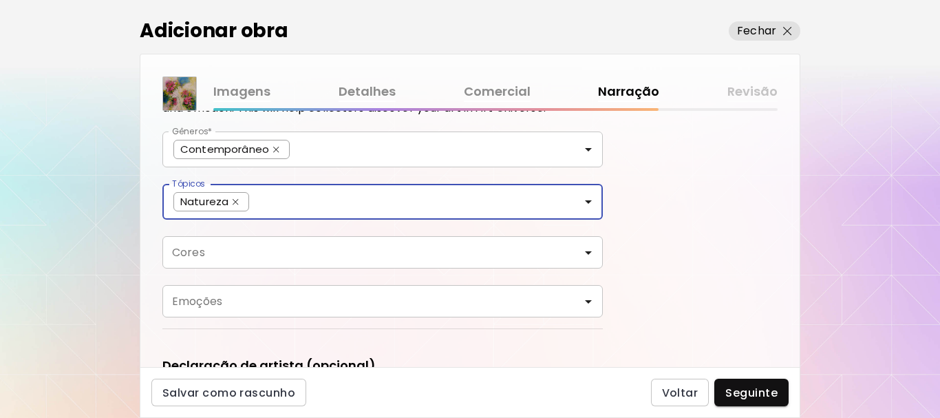
scroll to position [0, 0]
click at [586, 251] on icon "Open" at bounding box center [588, 252] width 7 height 3
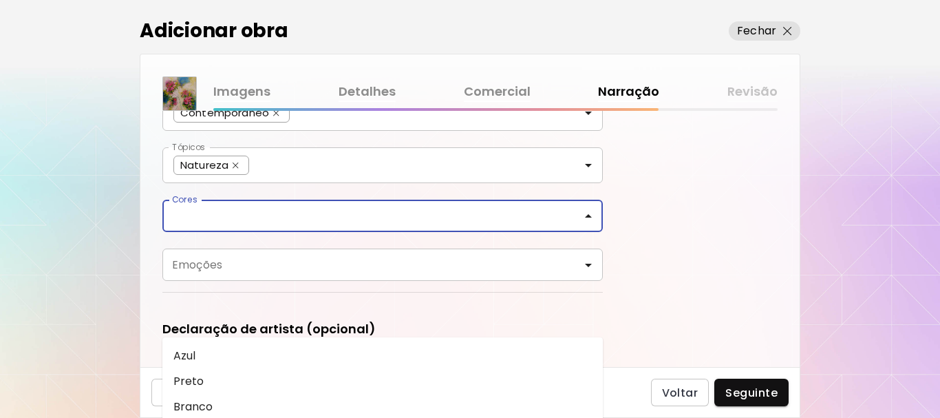
scroll to position [138, 0]
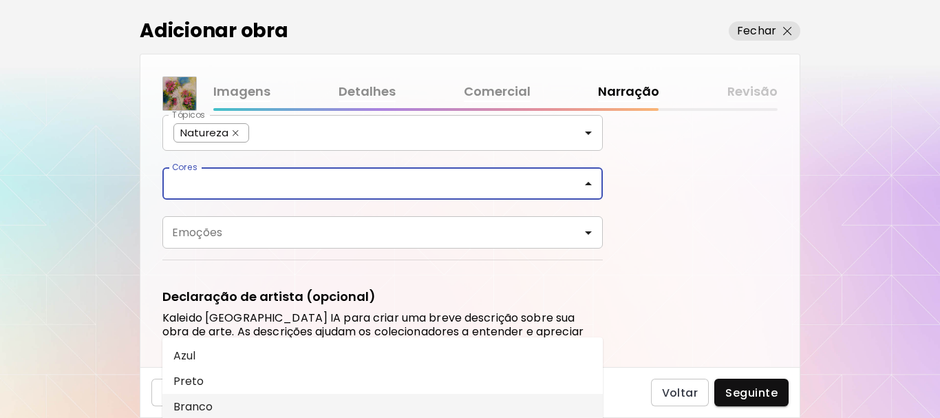
click at [192, 407] on li "Branco" at bounding box center [382, 406] width 440 height 25
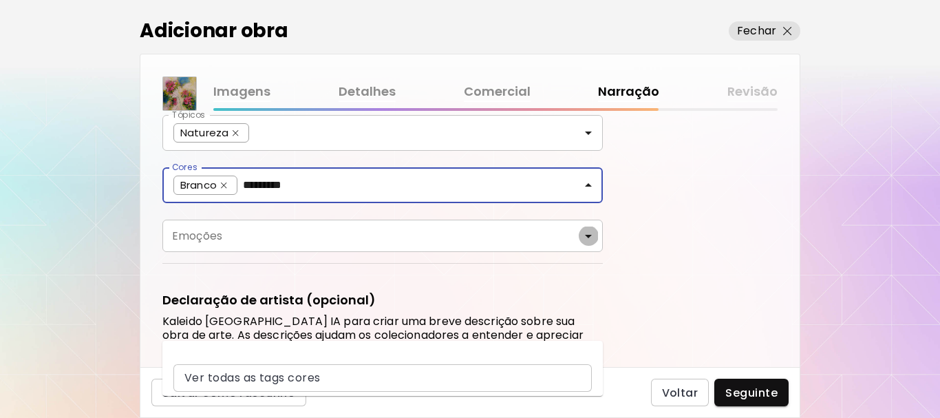
click at [588, 237] on icon "Open" at bounding box center [588, 236] width 7 height 3
type input "*********"
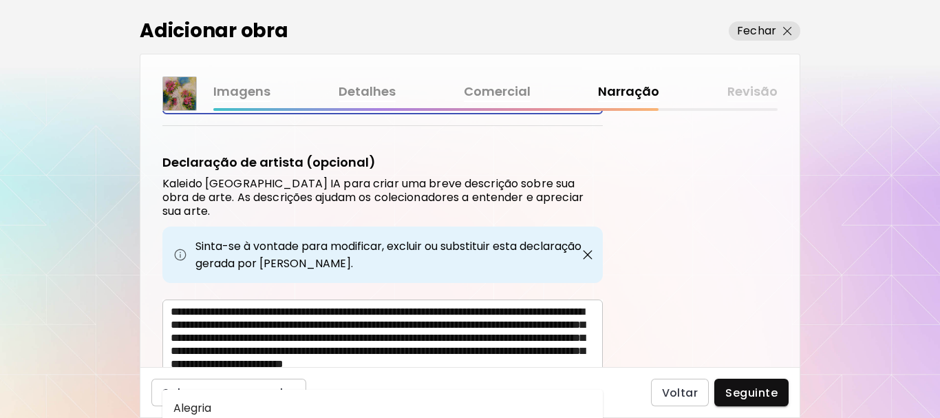
scroll to position [335, 0]
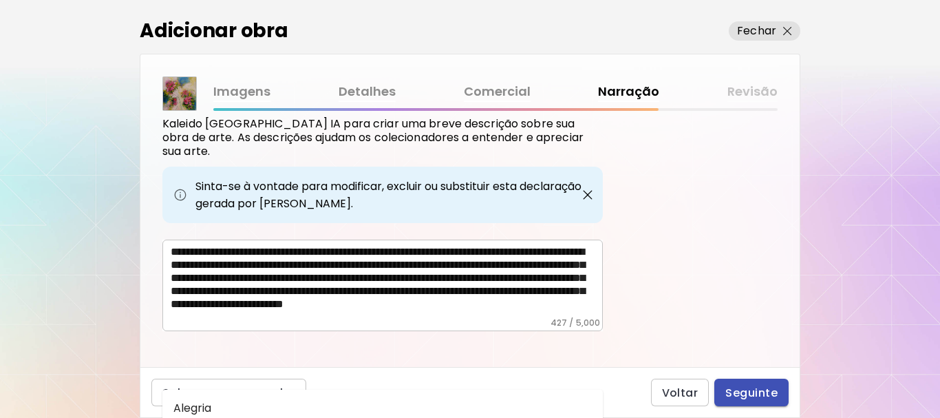
type input "*******"
click at [745, 393] on span "Seguinte" at bounding box center [751, 392] width 52 height 14
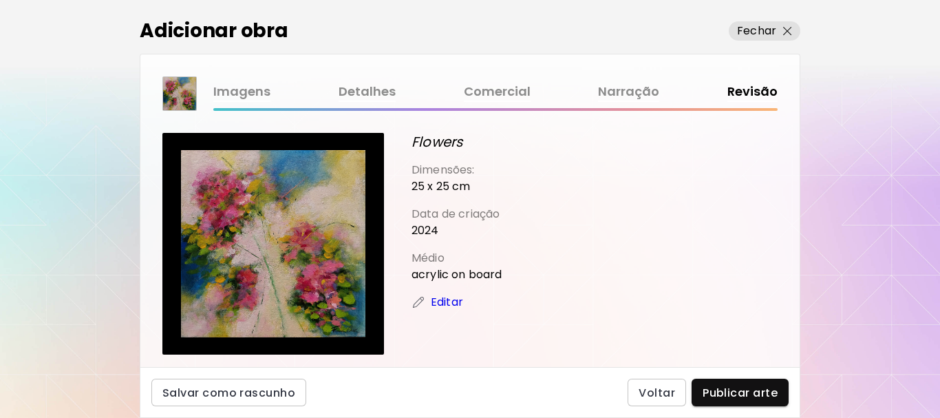
click at [255, 91] on link "Imagens" at bounding box center [241, 92] width 57 height 20
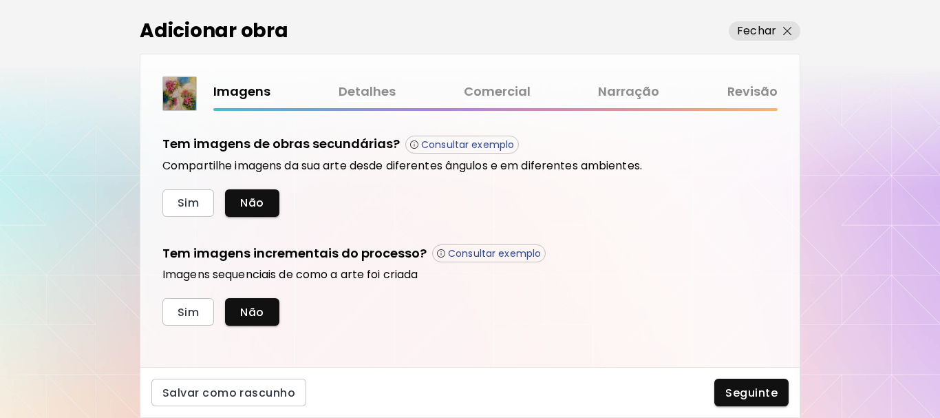
scroll to position [473, 0]
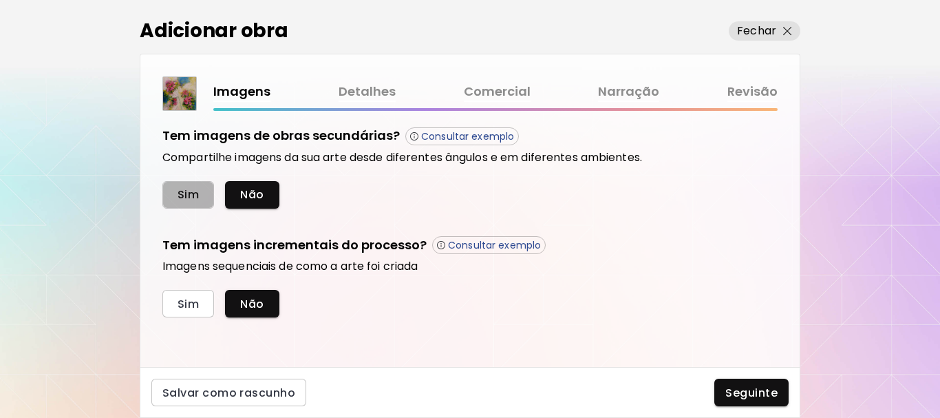
click at [197, 191] on span "Sim" at bounding box center [188, 194] width 21 height 14
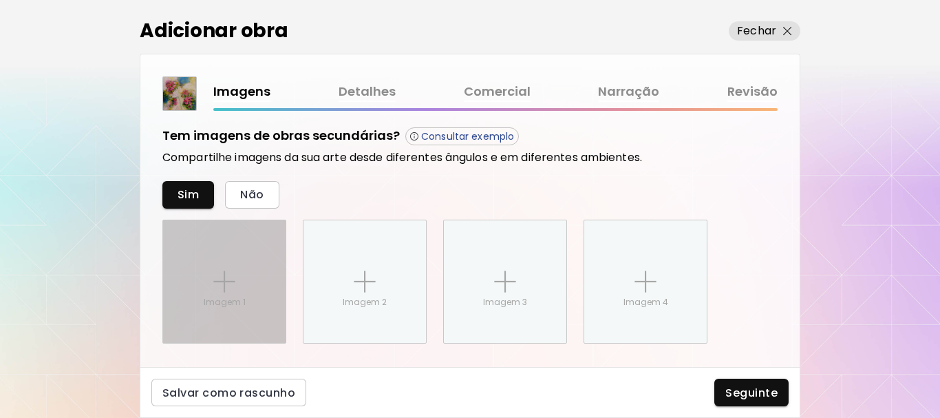
scroll to position [581, 0]
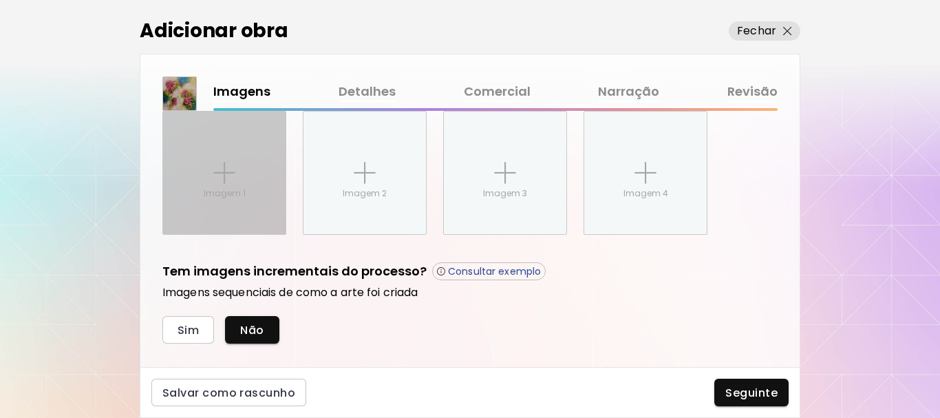
click at [224, 174] on img at bounding box center [224, 173] width 22 height 22
click at [0, 0] on input "Imagem 1" at bounding box center [0, 0] width 0 height 0
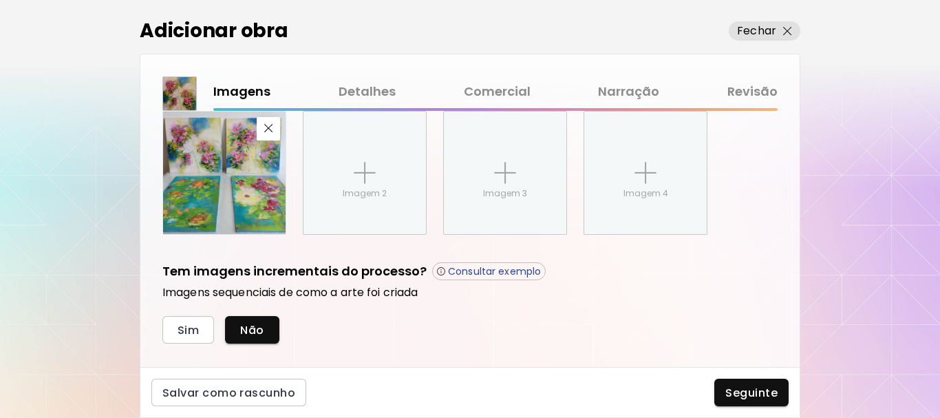
scroll to position [608, 0]
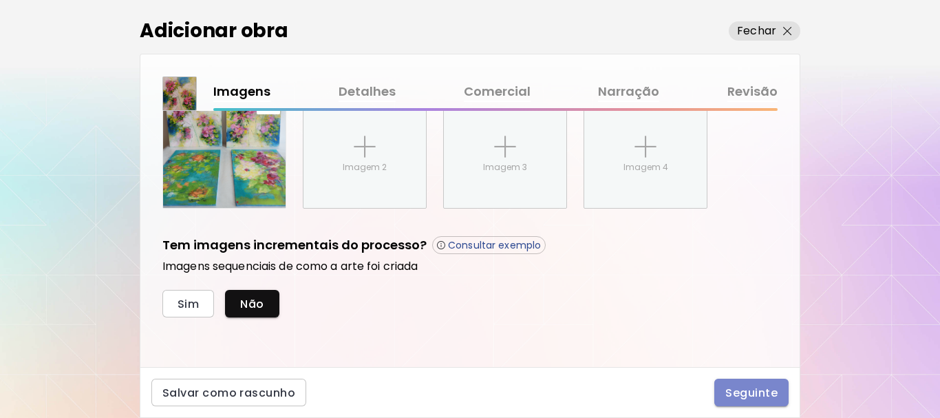
click at [740, 392] on span "Seguinte" at bounding box center [751, 392] width 52 height 14
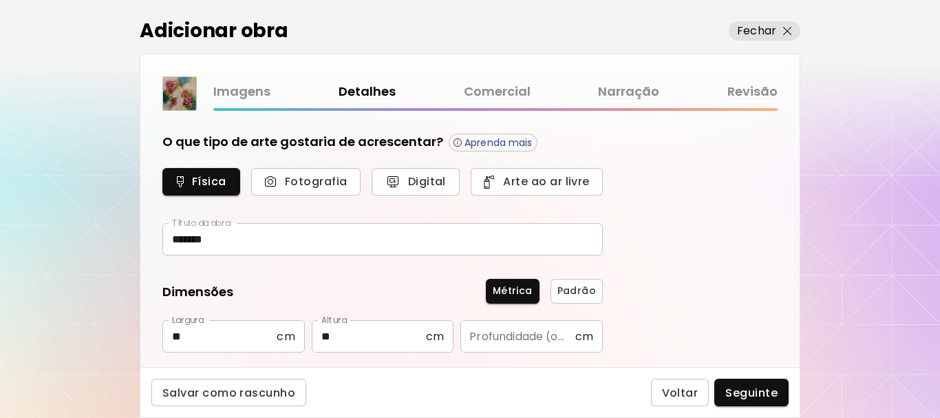
type input "********"
click at [749, 91] on link "Revisão" at bounding box center [752, 92] width 50 height 20
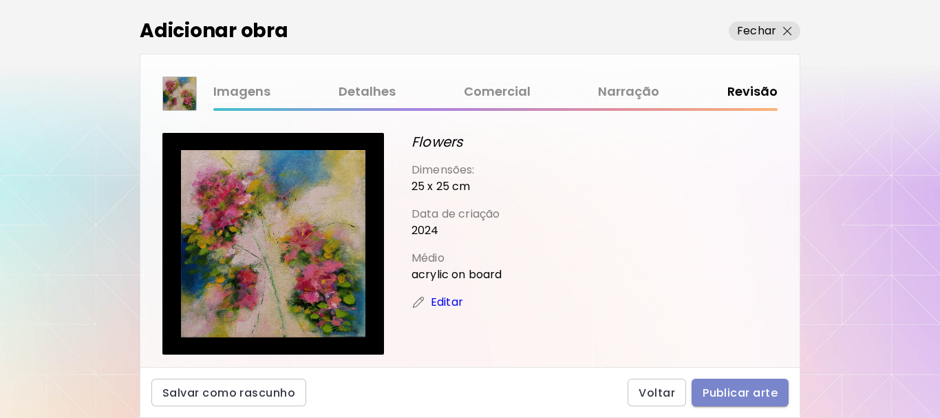
click at [738, 392] on span "Publicar arte" at bounding box center [740, 392] width 75 height 14
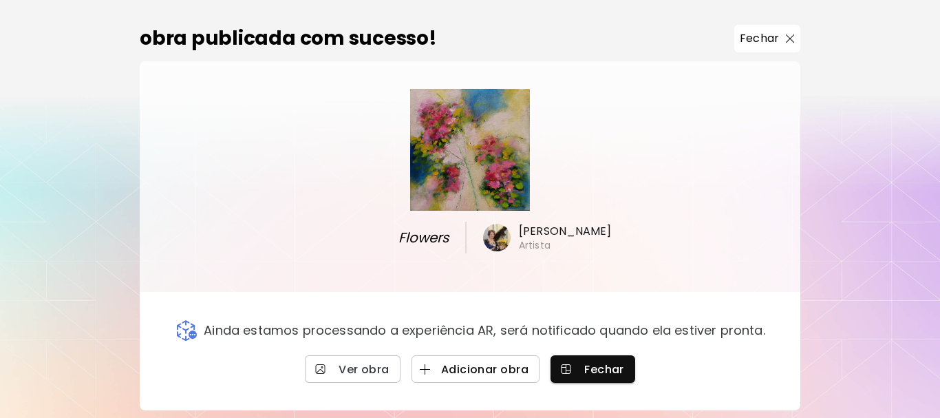
click at [459, 366] on span "Adicionar obra" at bounding box center [475, 369] width 106 height 14
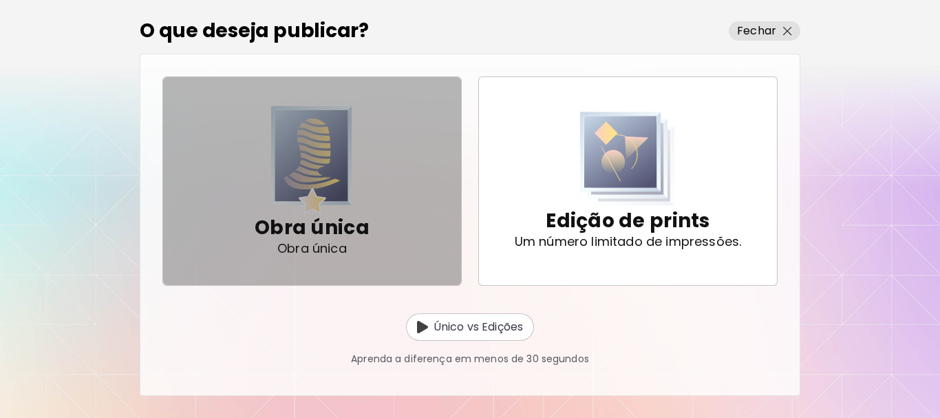
click at [324, 157] on img "button" at bounding box center [311, 160] width 81 height 108
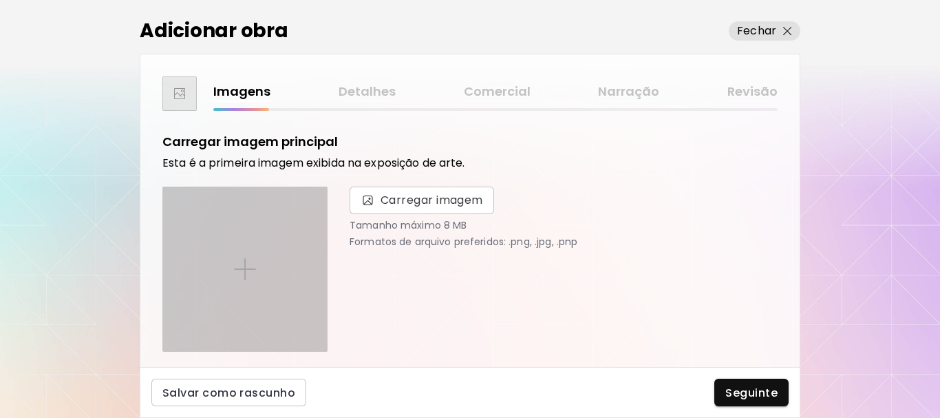
click at [243, 275] on img at bounding box center [245, 269] width 22 height 22
click at [0, 0] on input "file" at bounding box center [0, 0] width 0 height 0
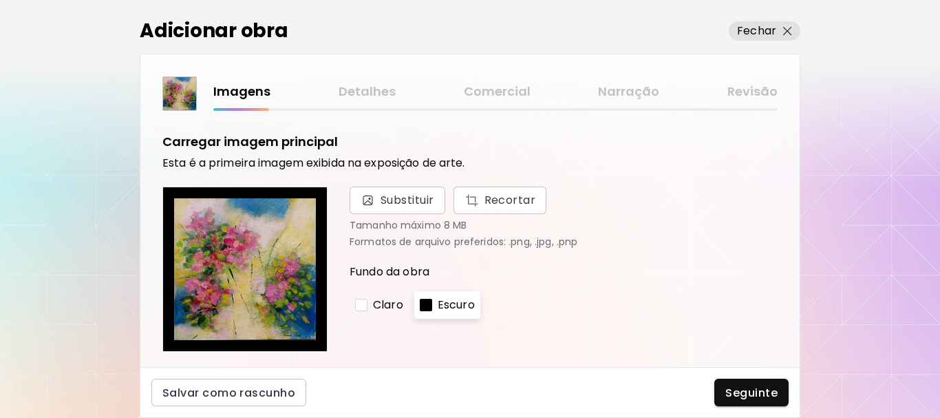
scroll to position [581, 0]
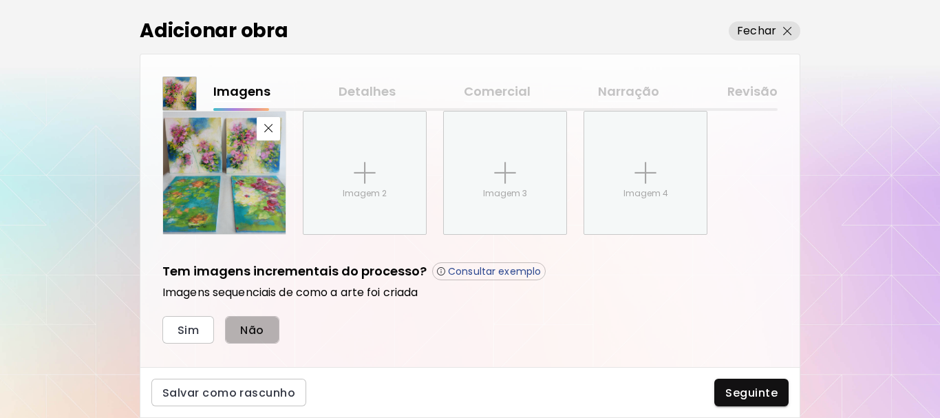
click at [244, 332] on span "Não" at bounding box center [251, 330] width 23 height 14
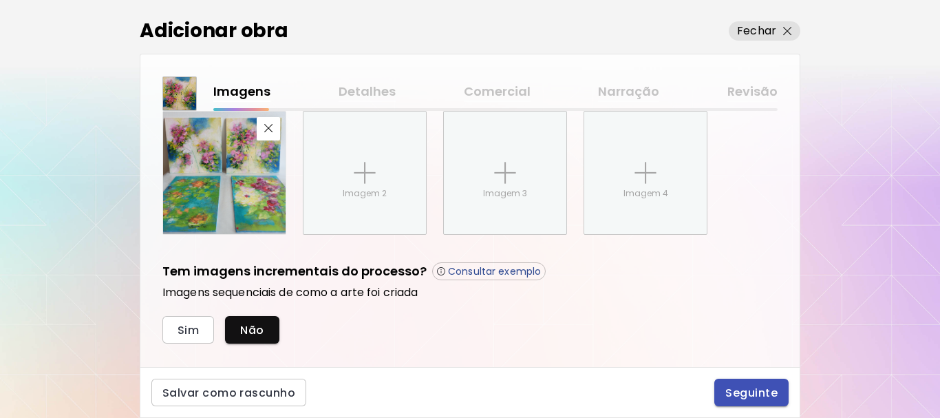
click at [751, 388] on span "Seguinte" at bounding box center [751, 392] width 52 height 14
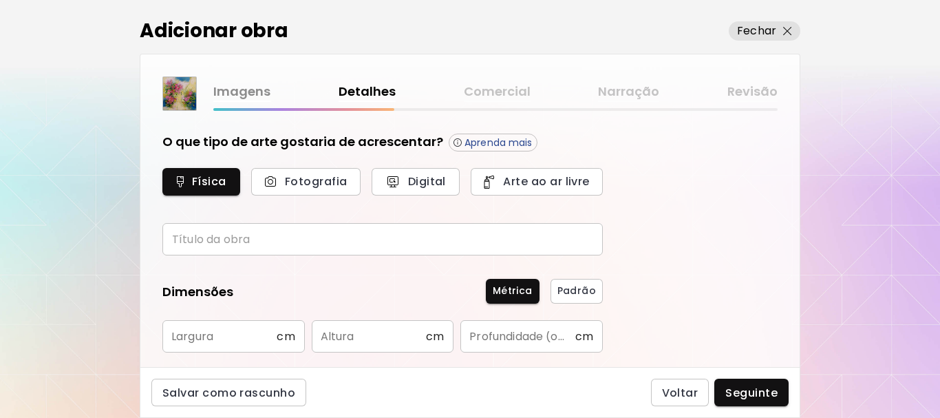
click at [311, 237] on input "text" at bounding box center [382, 239] width 440 height 32
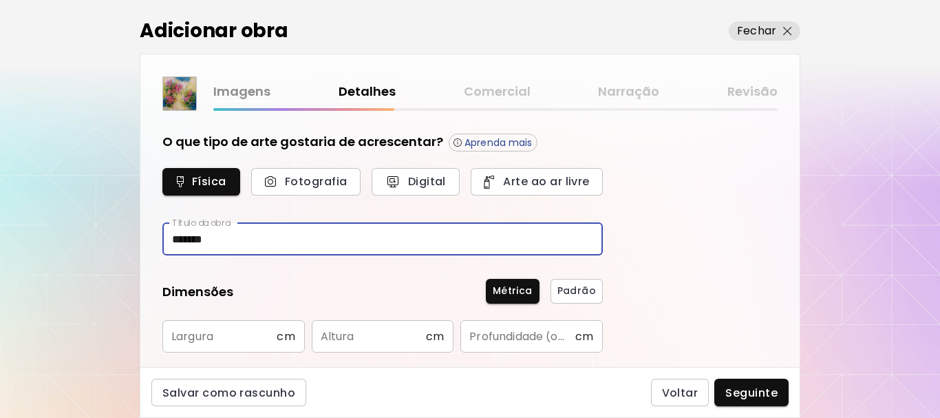
type input "*******"
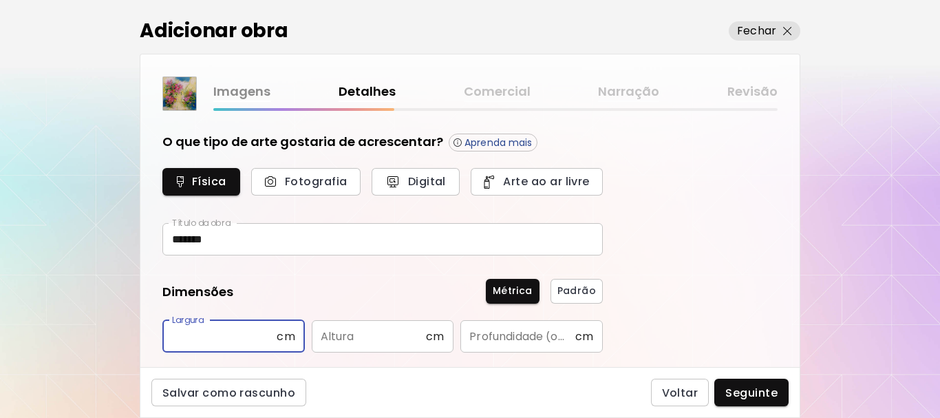
click at [226, 332] on input "text" at bounding box center [219, 336] width 114 height 32
type input "**"
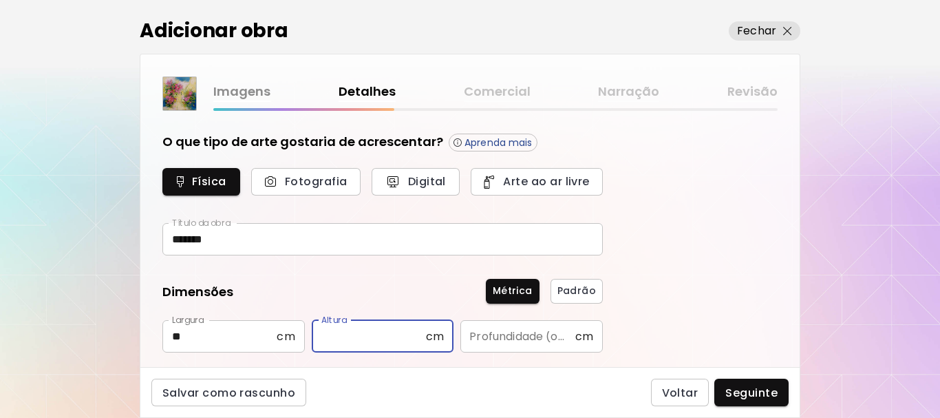
click at [367, 346] on input "text" at bounding box center [369, 336] width 114 height 32
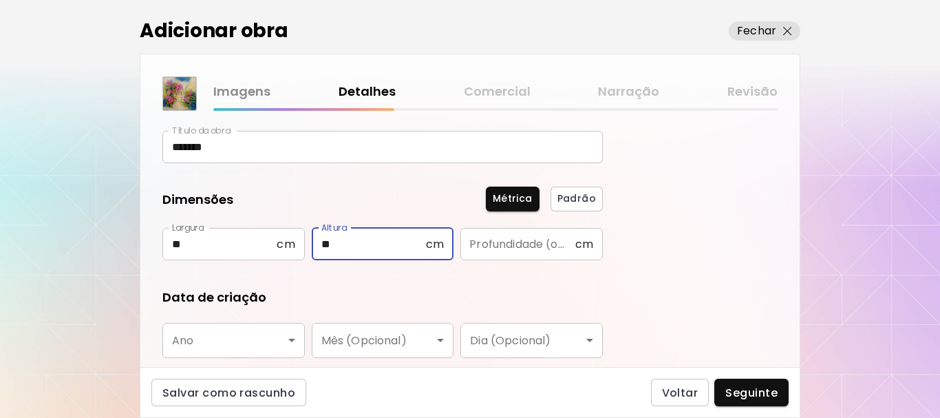
scroll to position [206, 0]
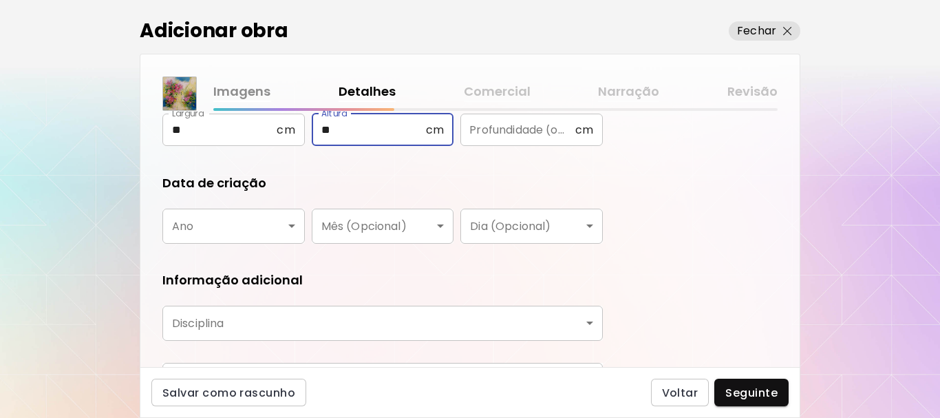
type input "**"
click at [291, 227] on body "kaleido.art/Fernanda_Cruz Adicionar obras Gerencie suas obras Editar Perfil My …" at bounding box center [470, 209] width 940 height 418
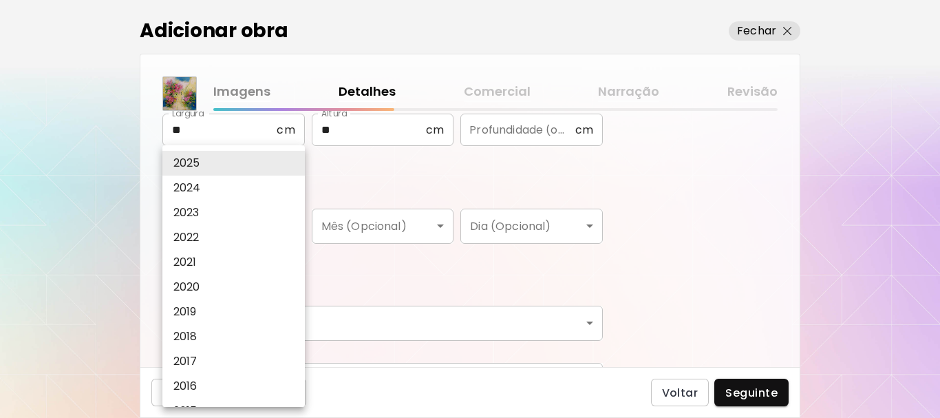
click at [277, 187] on li "2024" at bounding box center [236, 187] width 149 height 25
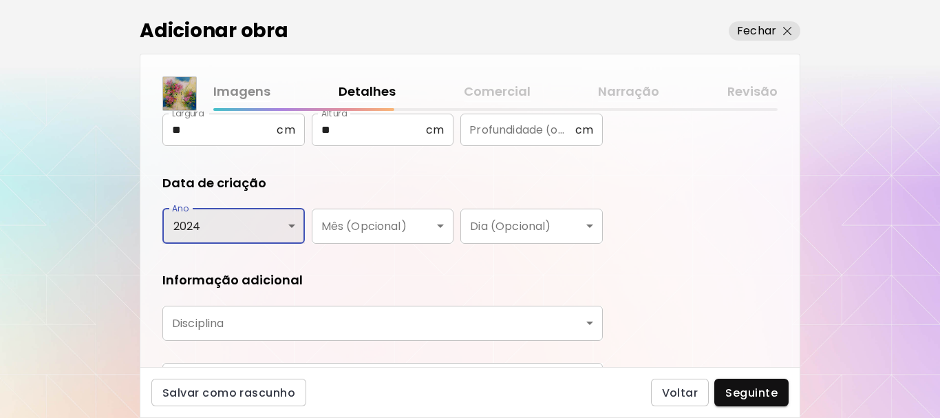
type input "****"
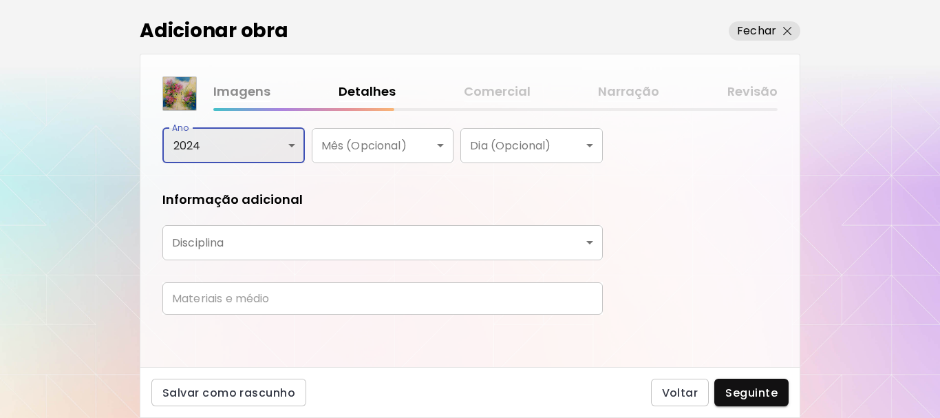
scroll to position [290, 0]
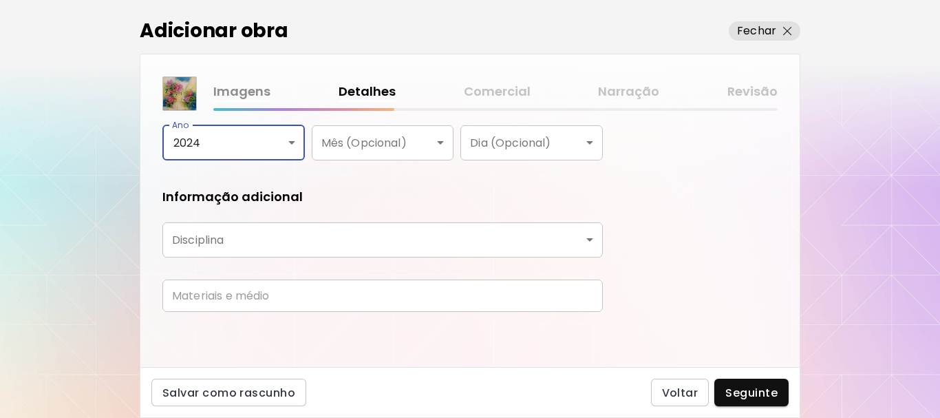
click at [586, 235] on body "kaleido.art/Fernanda_Cruz Adicionar obras Gerencie suas obras Editar Perfil My …" at bounding box center [470, 209] width 940 height 418
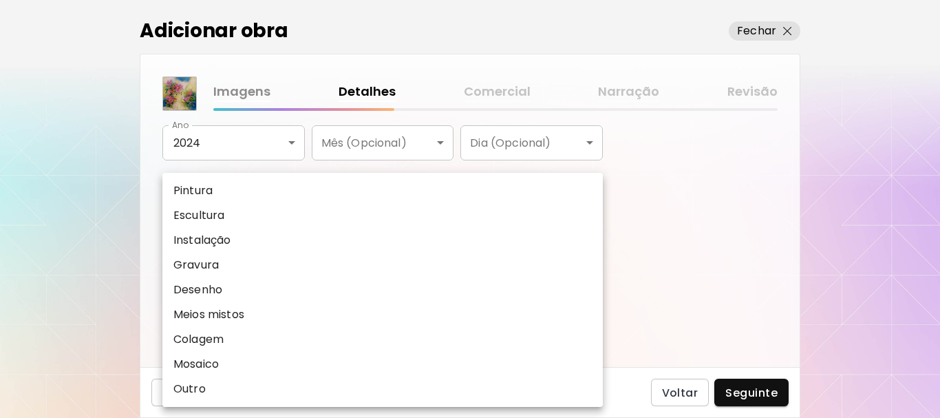
click at [260, 186] on li "Pintura" at bounding box center [382, 190] width 440 height 25
type input "********"
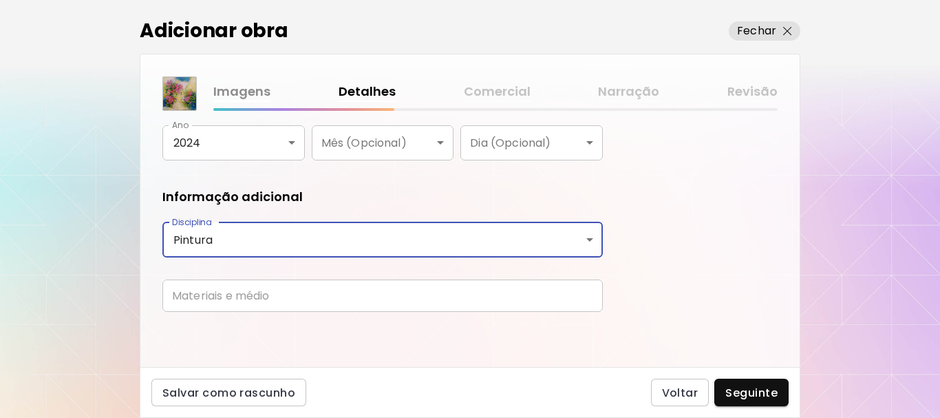
click at [231, 283] on input "text" at bounding box center [382, 295] width 440 height 32
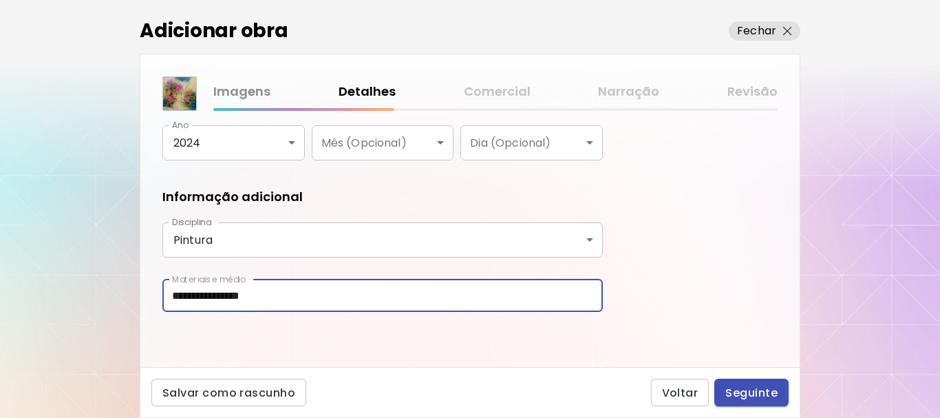
type input "**********"
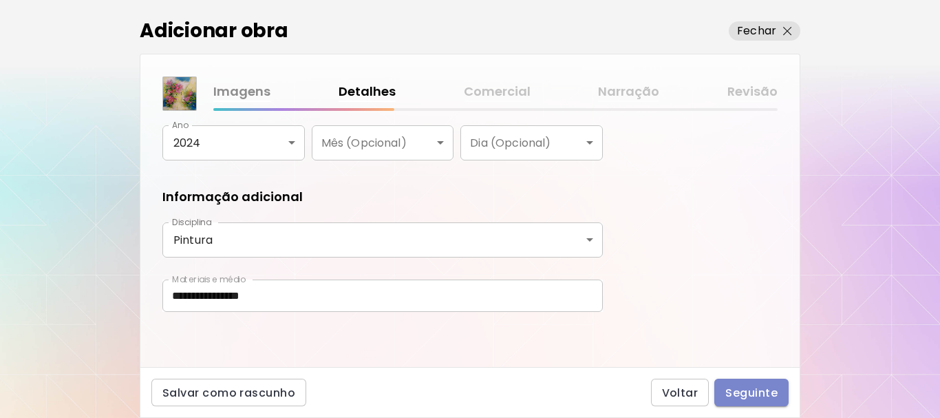
click at [768, 392] on span "Seguinte" at bounding box center [751, 392] width 52 height 14
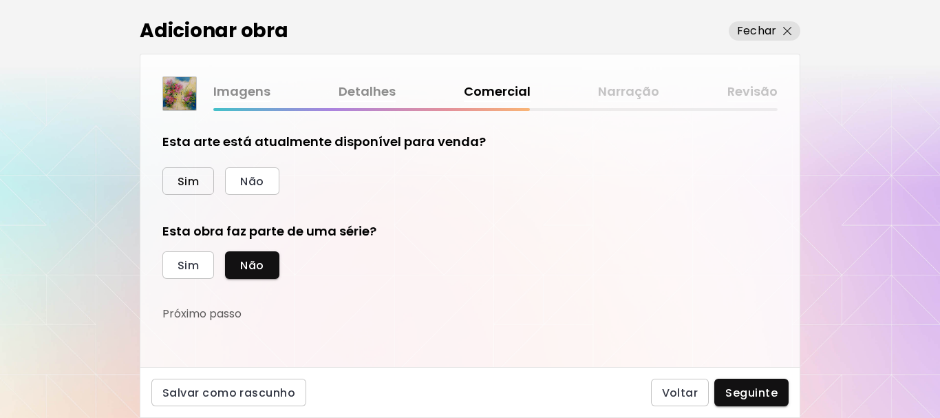
click at [184, 185] on span "Sim" at bounding box center [188, 181] width 21 height 14
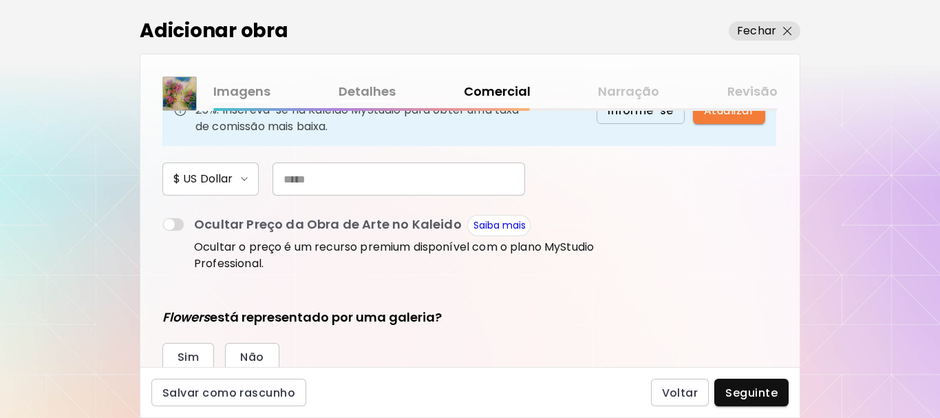
scroll to position [206, 0]
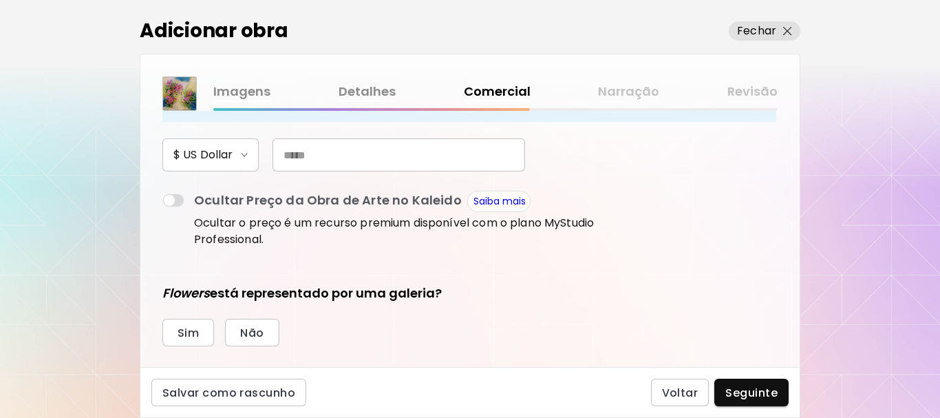
click at [310, 157] on input "text" at bounding box center [398, 154] width 253 height 33
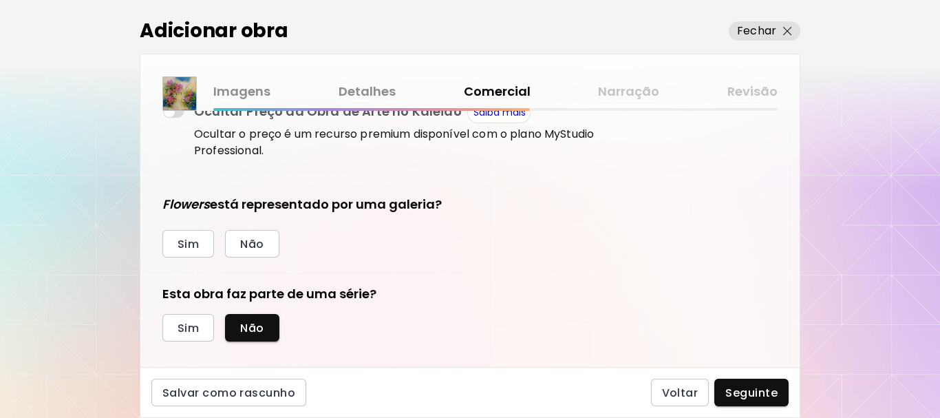
scroll to position [312, 0]
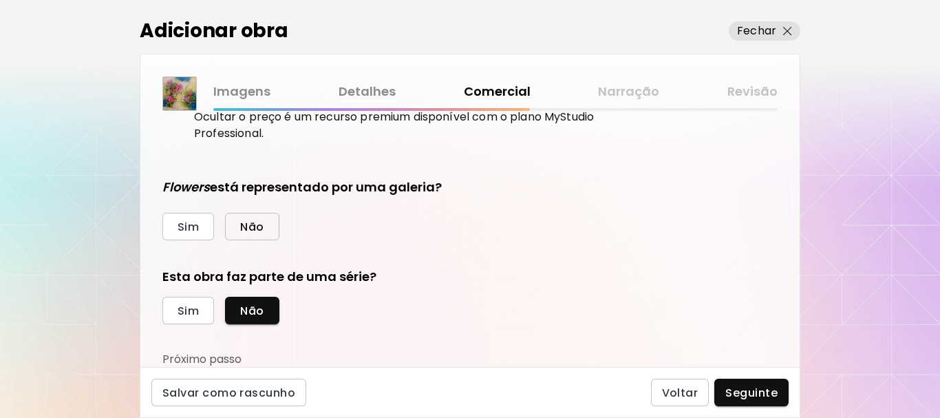
type input "***"
click at [264, 233] on button "Não" at bounding box center [252, 227] width 54 height 28
click at [186, 312] on span "Sim" at bounding box center [188, 310] width 21 height 14
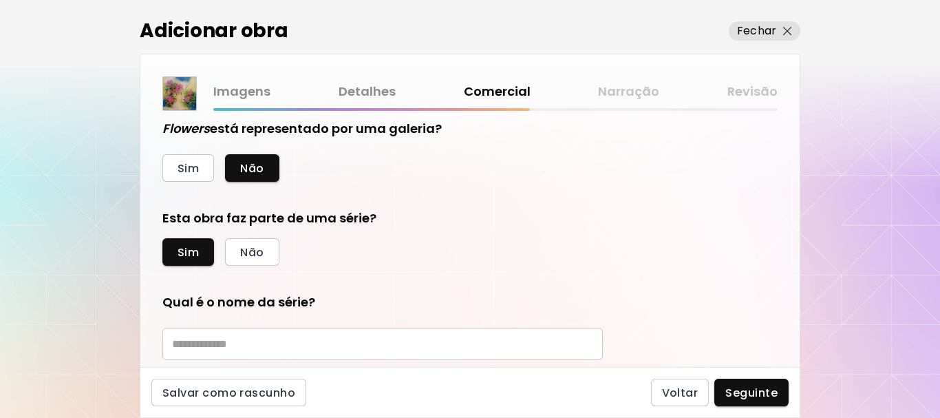
scroll to position [450, 0]
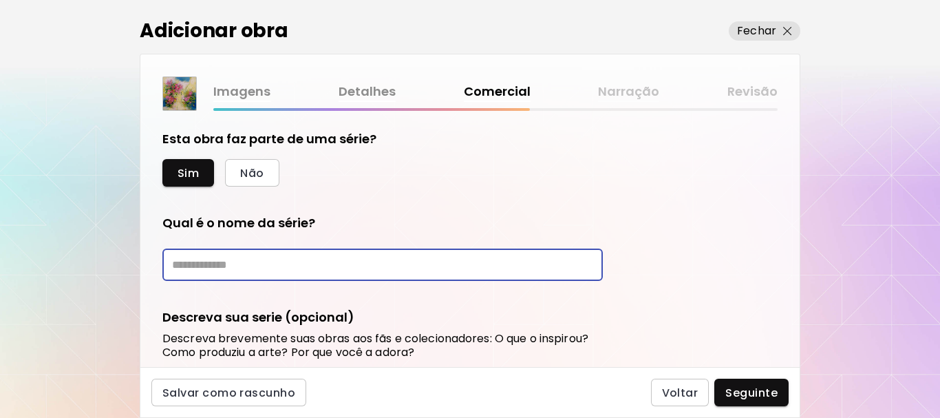
click at [227, 267] on input "text" at bounding box center [382, 264] width 440 height 32
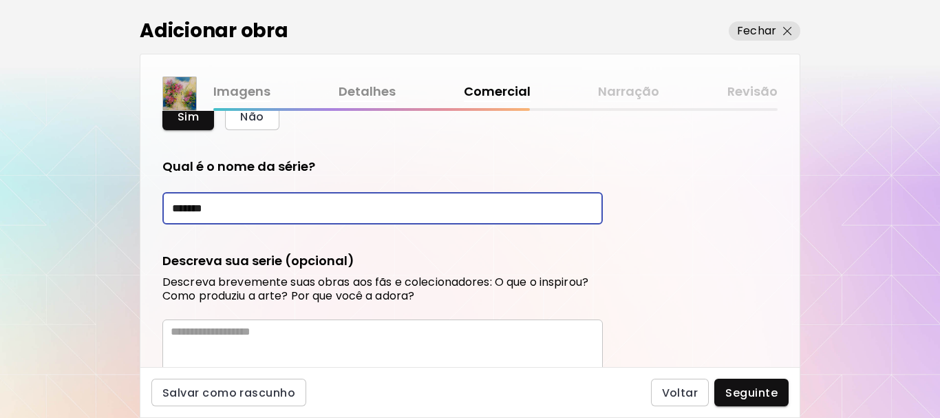
scroll to position [588, 0]
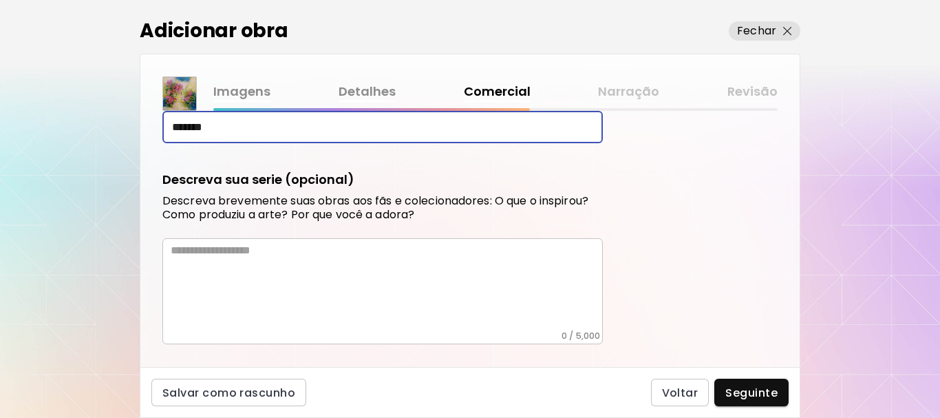
type input "*******"
click at [211, 253] on textarea at bounding box center [387, 287] width 432 height 87
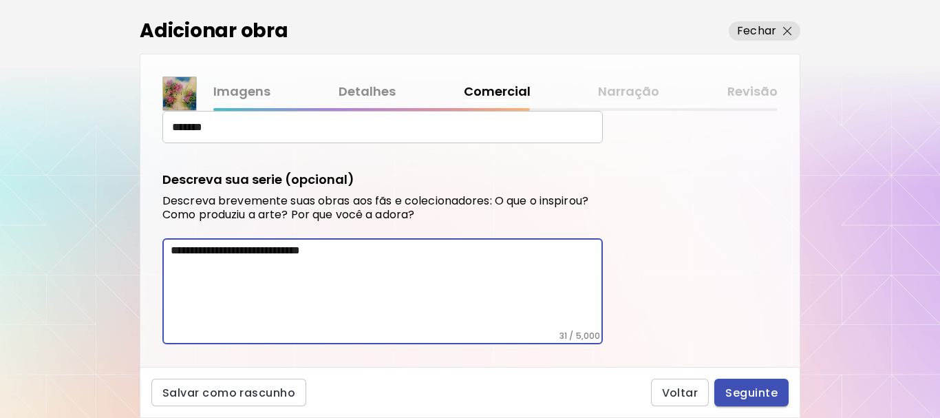
type textarea "**********"
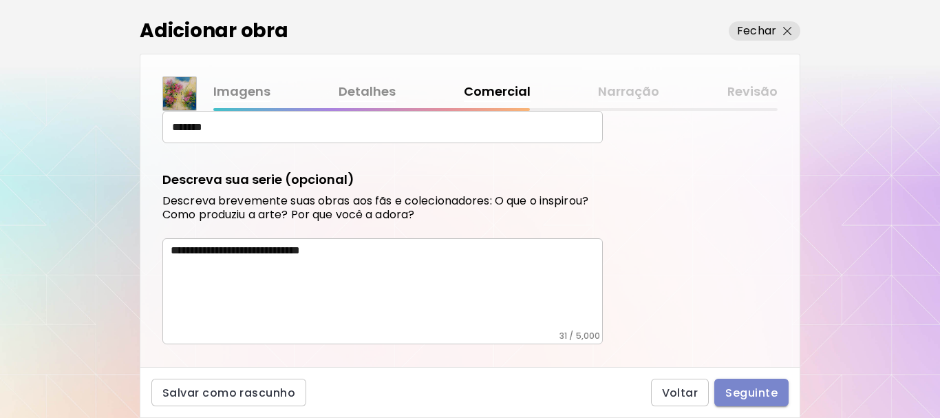
click at [758, 395] on span "Seguinte" at bounding box center [751, 392] width 52 height 14
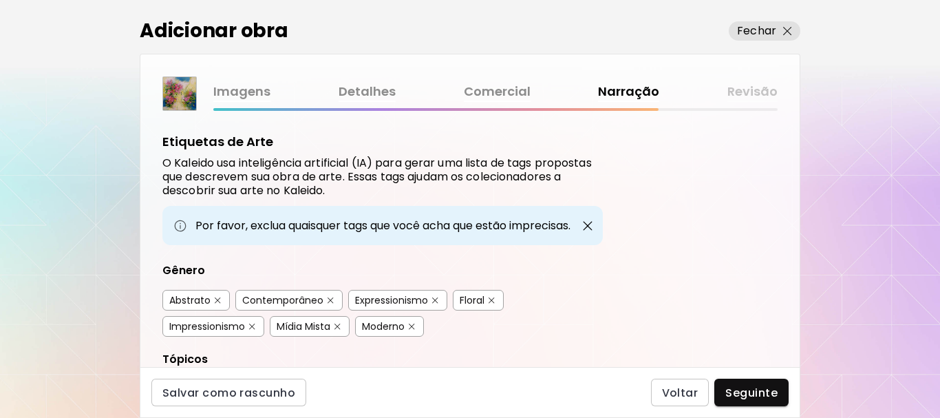
click at [288, 297] on div "Contemporâneo" at bounding box center [282, 300] width 81 height 14
click at [473, 296] on div "Floral" at bounding box center [472, 300] width 25 height 14
click at [370, 328] on div "Moderno" at bounding box center [383, 326] width 43 height 14
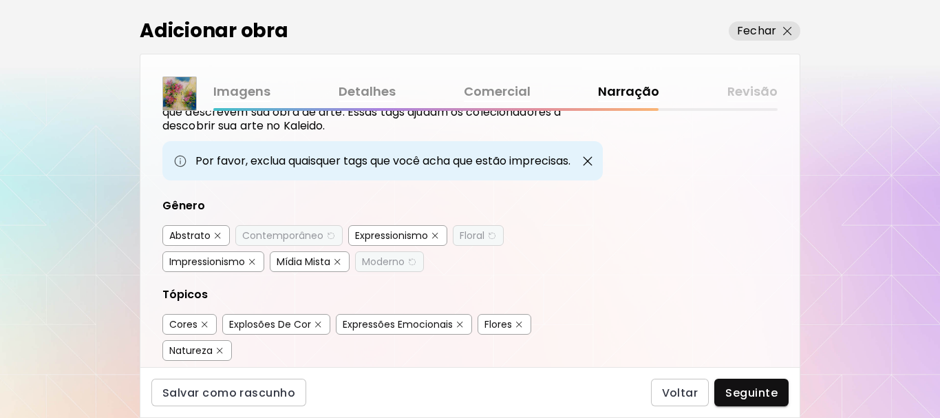
scroll to position [275, 0]
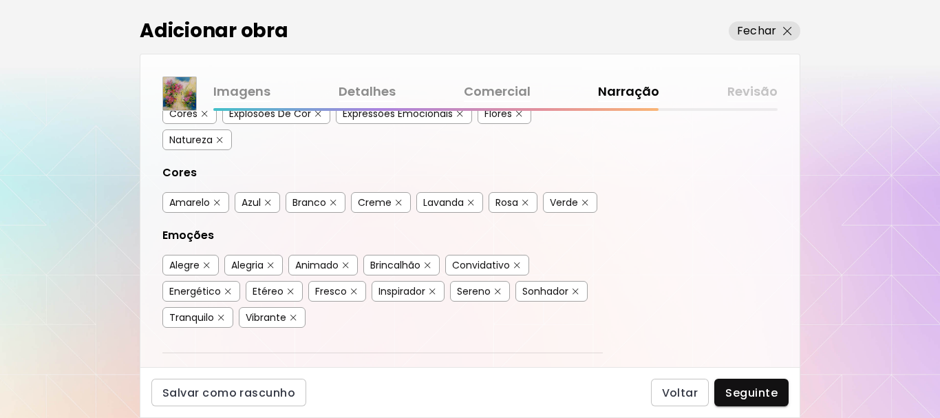
click at [325, 202] on div "Branco" at bounding box center [309, 202] width 34 height 14
click at [511, 204] on div "Rosa" at bounding box center [506, 202] width 23 height 14
click at [383, 200] on div "Creme" at bounding box center [375, 202] width 34 height 14
click at [242, 261] on div "Alegria" at bounding box center [247, 265] width 32 height 14
click at [491, 264] on div "Convidativo" at bounding box center [481, 265] width 58 height 14
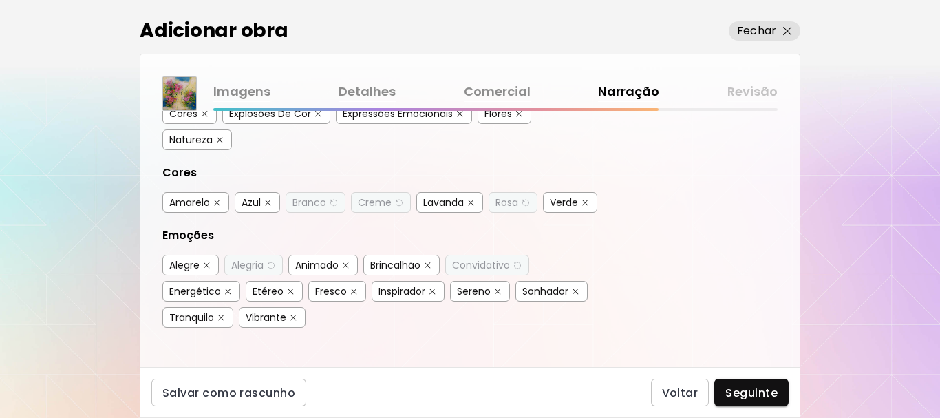
click at [262, 294] on div "Etéreo" at bounding box center [268, 291] width 31 height 14
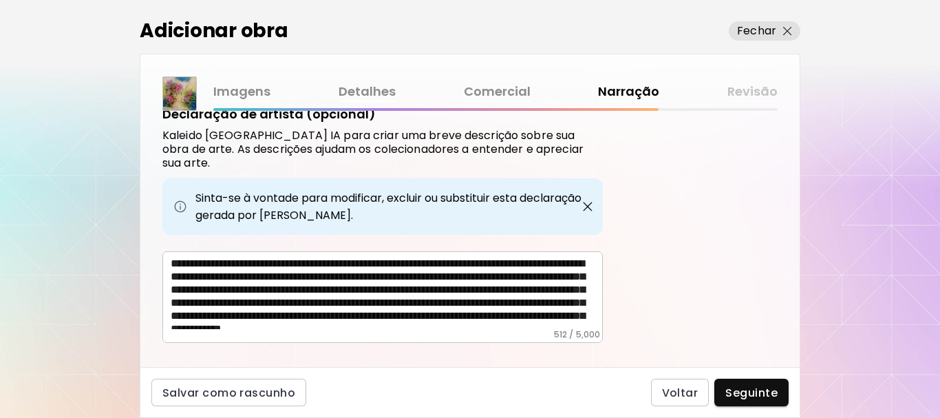
scroll to position [34, 0]
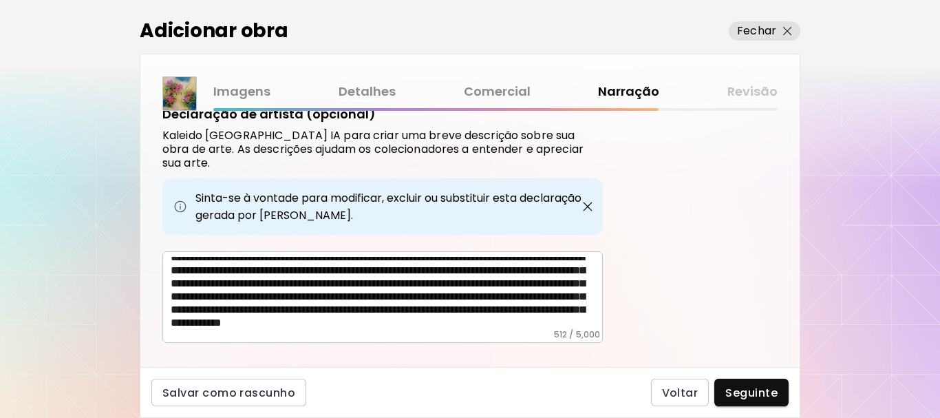
click at [764, 389] on span "Seguinte" at bounding box center [751, 392] width 52 height 14
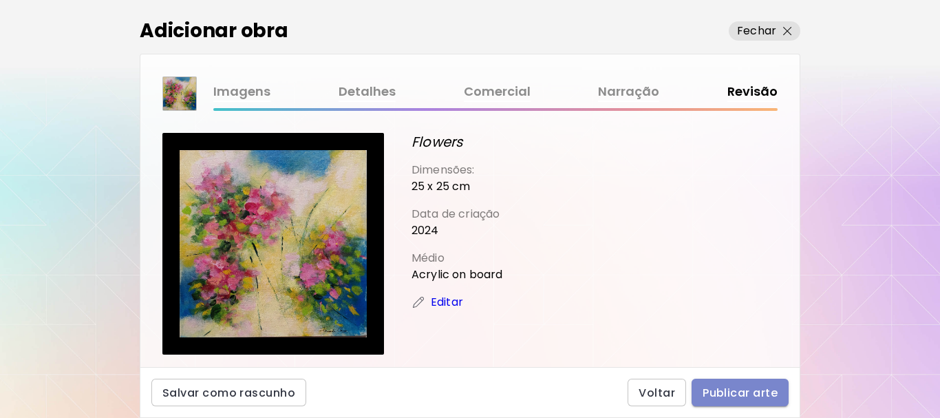
click at [754, 391] on span "Publicar arte" at bounding box center [740, 392] width 75 height 14
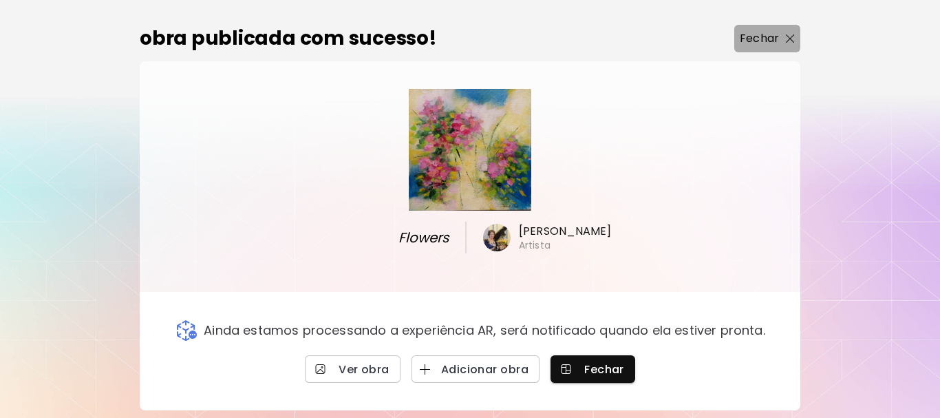
click at [751, 34] on p "Fechar" at bounding box center [759, 38] width 39 height 17
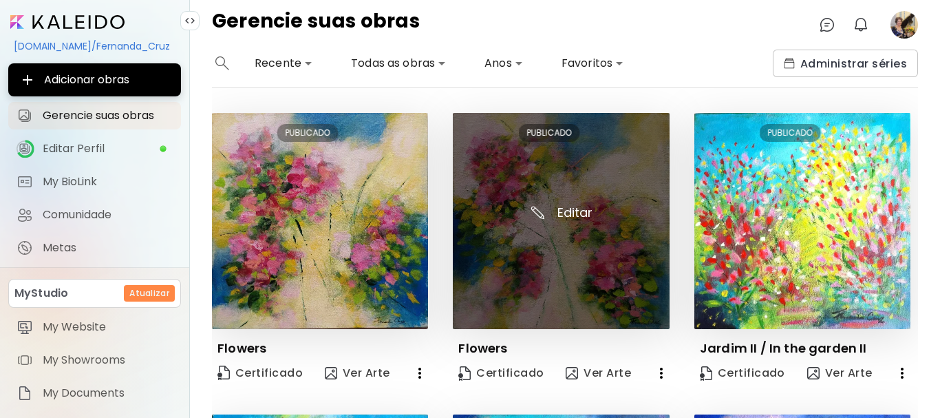
click at [566, 211] on img at bounding box center [561, 221] width 216 height 216
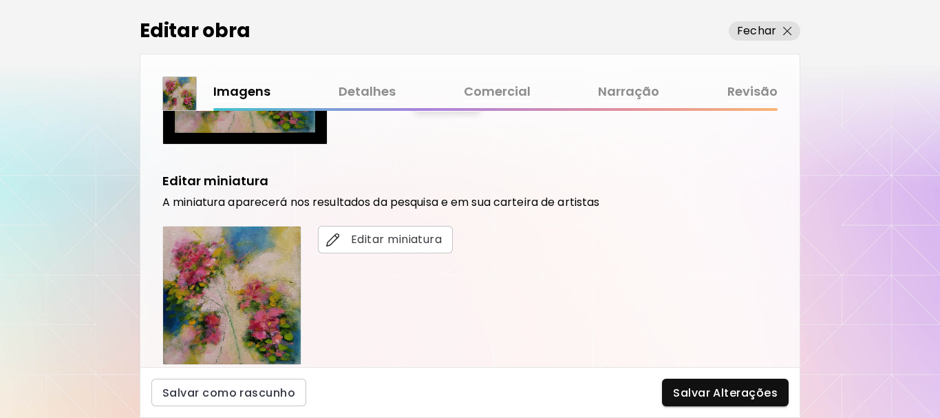
scroll to position [206, 0]
click at [376, 92] on link "Detalhes" at bounding box center [367, 92] width 57 height 20
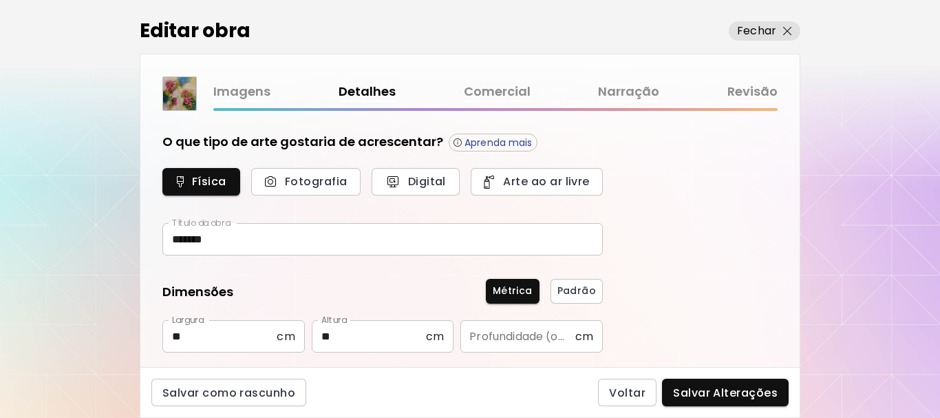
type input "********"
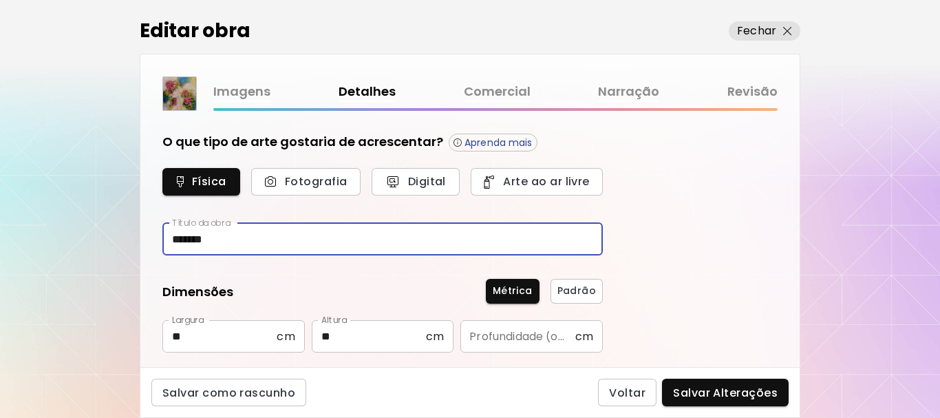
click at [229, 239] on input "*******" at bounding box center [382, 239] width 440 height 32
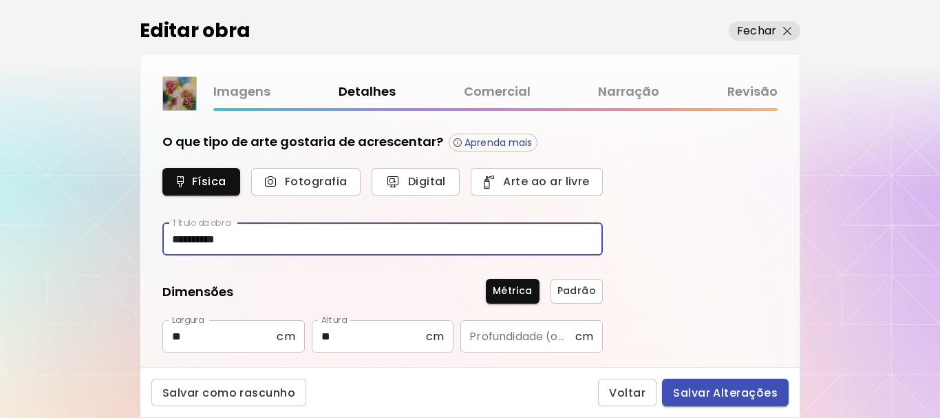
type input "**********"
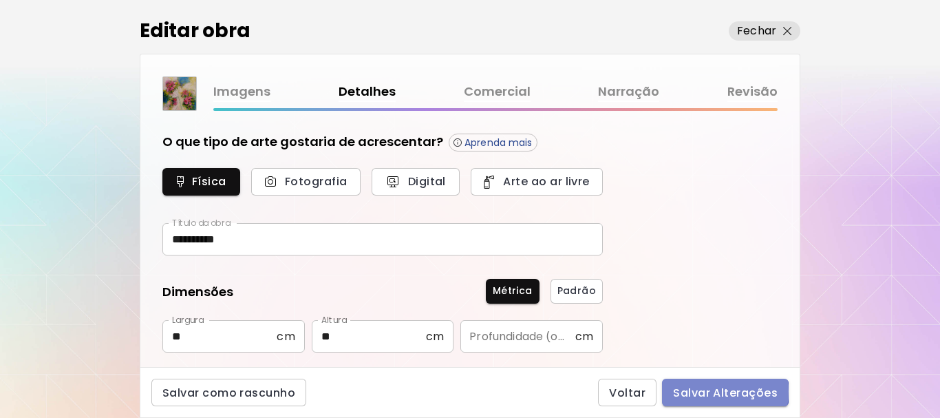
click at [693, 391] on span "Salvar Alterações" at bounding box center [725, 392] width 105 height 14
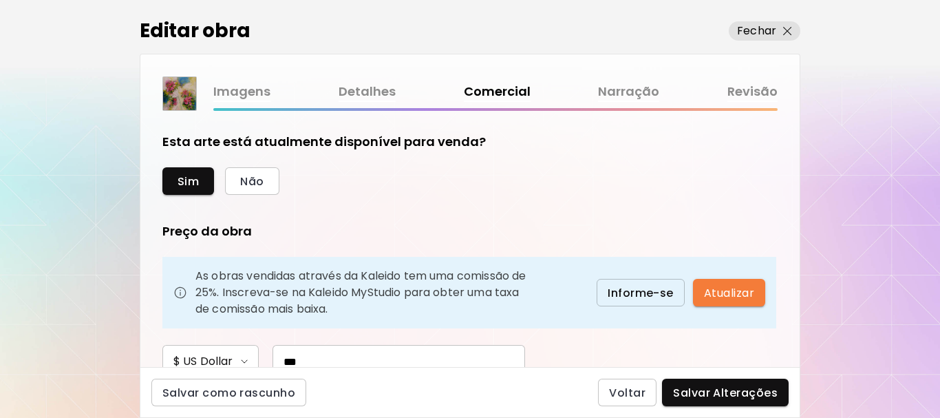
click at [751, 92] on link "Revisão" at bounding box center [752, 92] width 50 height 20
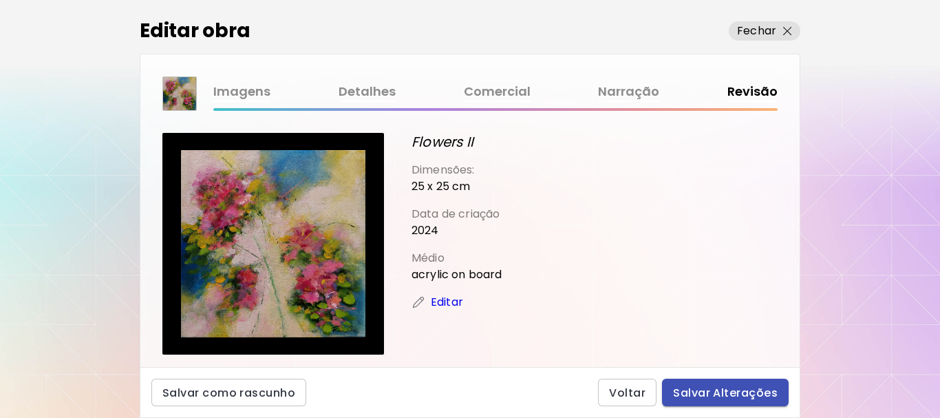
click at [765, 391] on span "Salvar Alterações" at bounding box center [725, 392] width 105 height 14
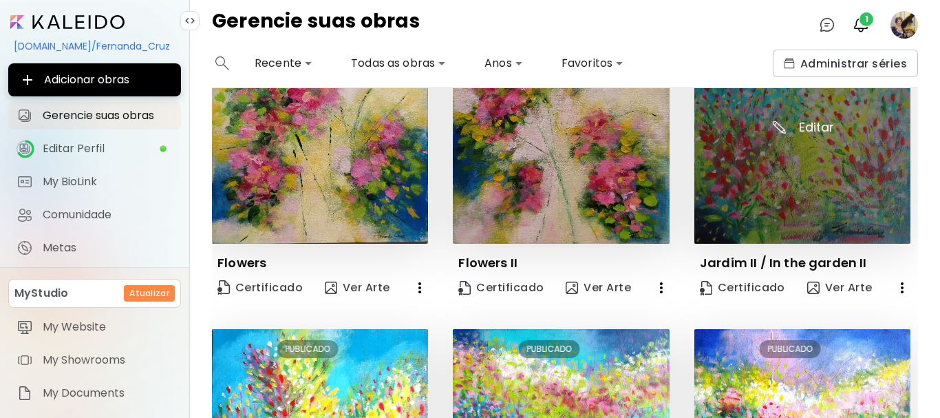
scroll to position [138, 0]
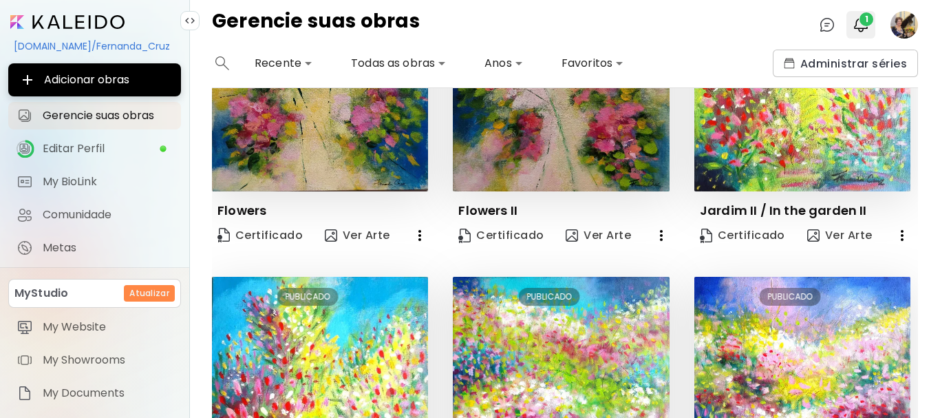
click at [864, 22] on span "1" at bounding box center [866, 19] width 14 height 14
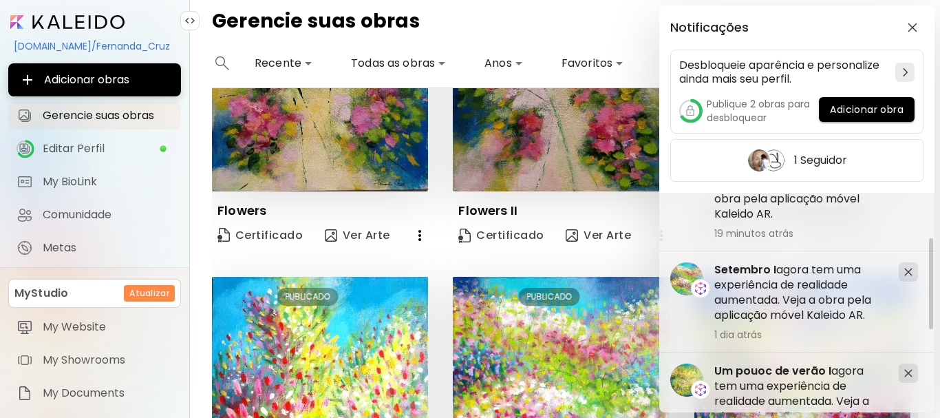
scroll to position [0, 0]
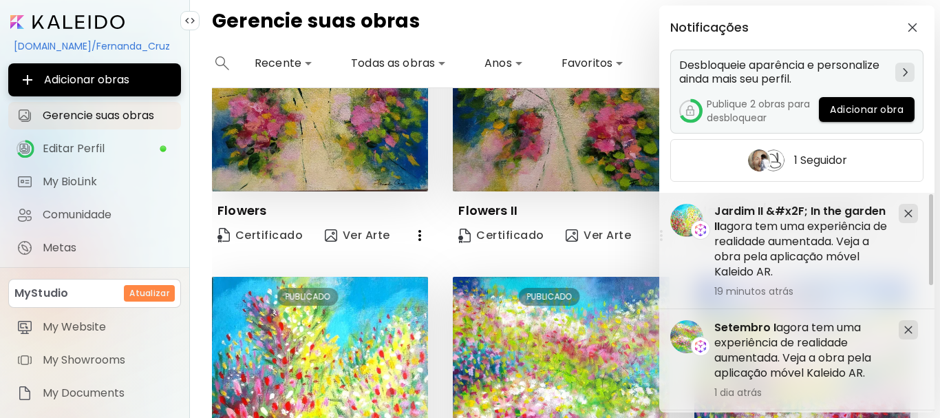
click at [903, 74] on img at bounding box center [905, 72] width 5 height 8
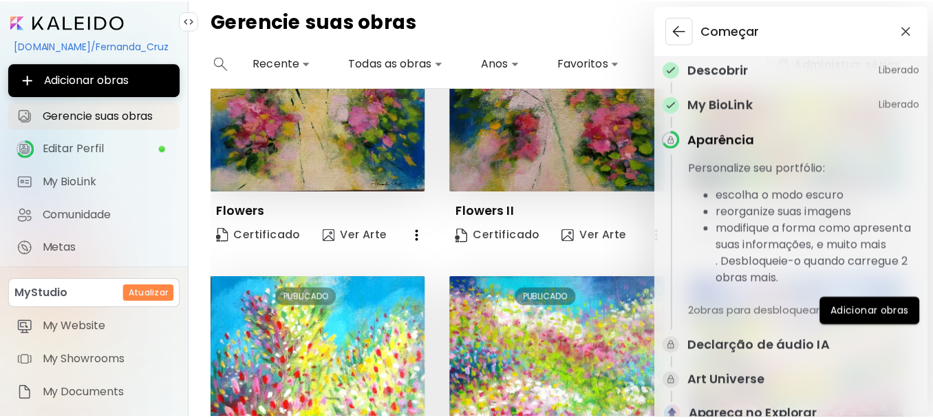
scroll to position [72, 0]
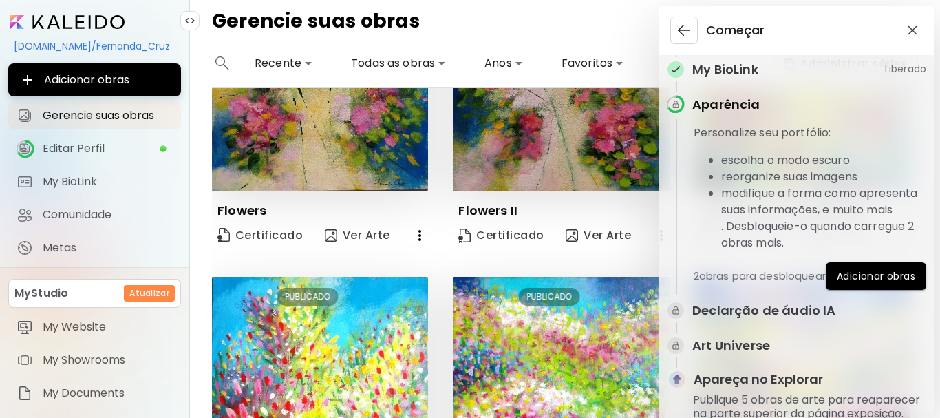
click at [870, 269] on span "Adicionar obras" at bounding box center [876, 276] width 78 height 14
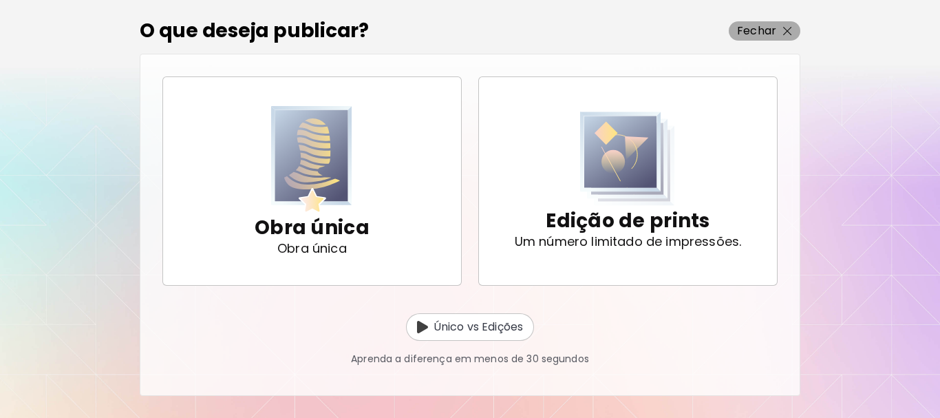
click at [784, 28] on img "button" at bounding box center [787, 31] width 9 height 9
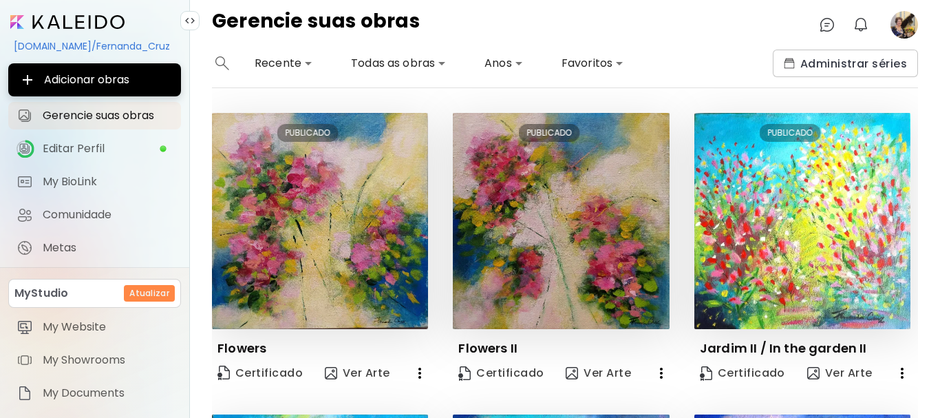
click at [901, 24] on image at bounding box center [904, 25] width 28 height 28
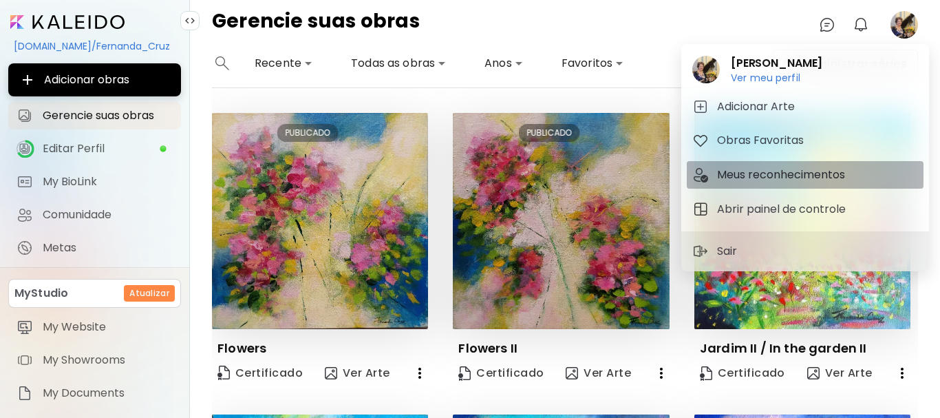
click at [766, 173] on h5 "Meus reconhecimentos" at bounding box center [783, 175] width 132 height 17
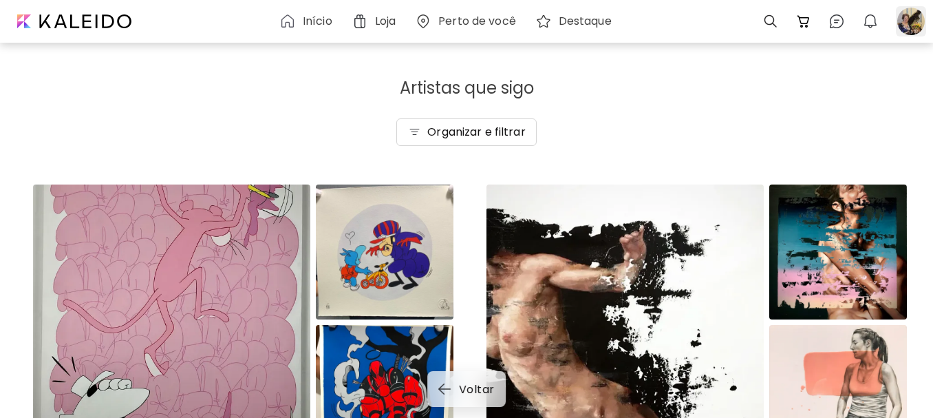
click at [912, 15] on div at bounding box center [911, 21] width 30 height 30
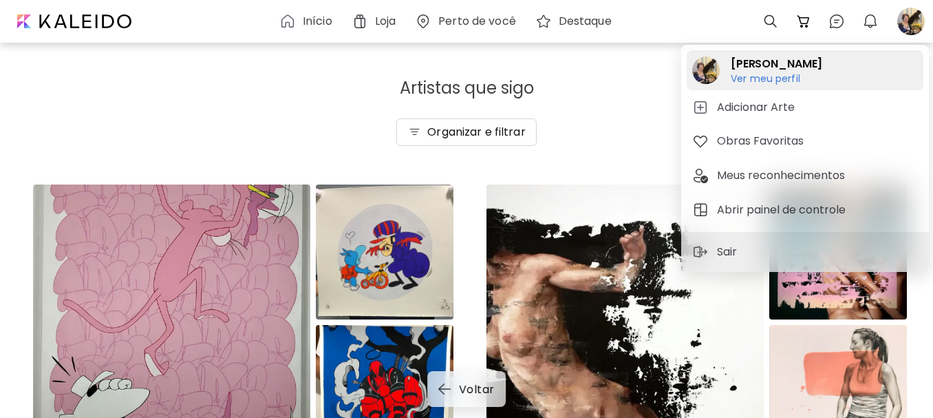
click at [759, 78] on h6 "Ver meu perfil" at bounding box center [777, 78] width 92 height 12
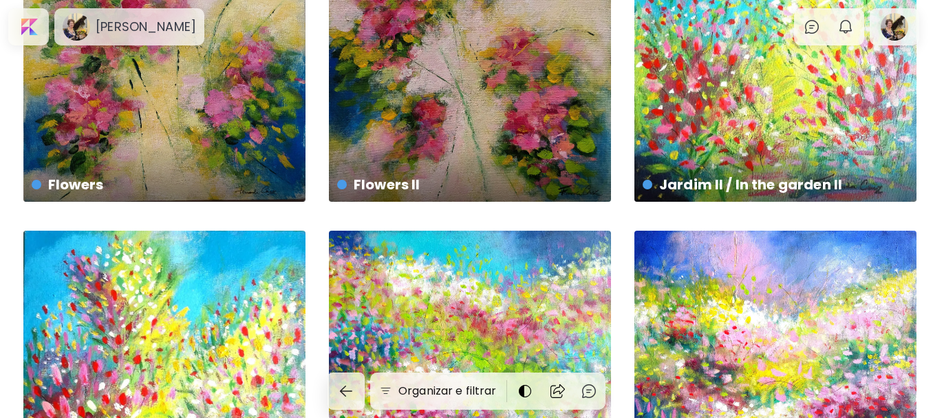
scroll to position [138, 0]
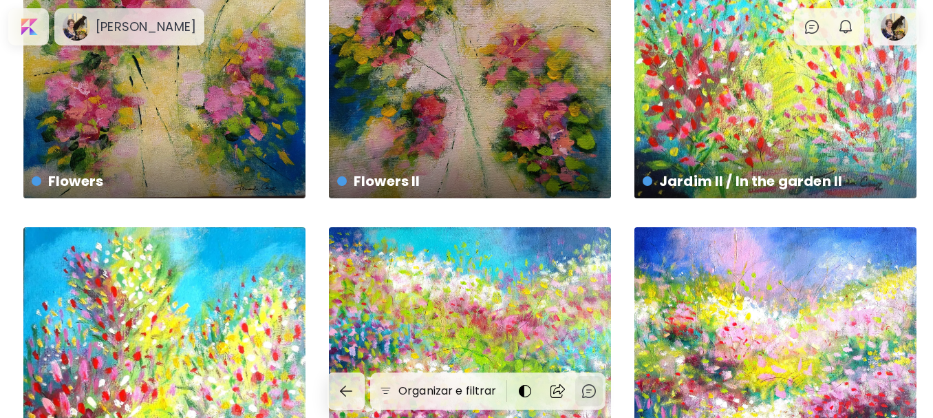
click at [594, 389] on img at bounding box center [589, 391] width 17 height 17
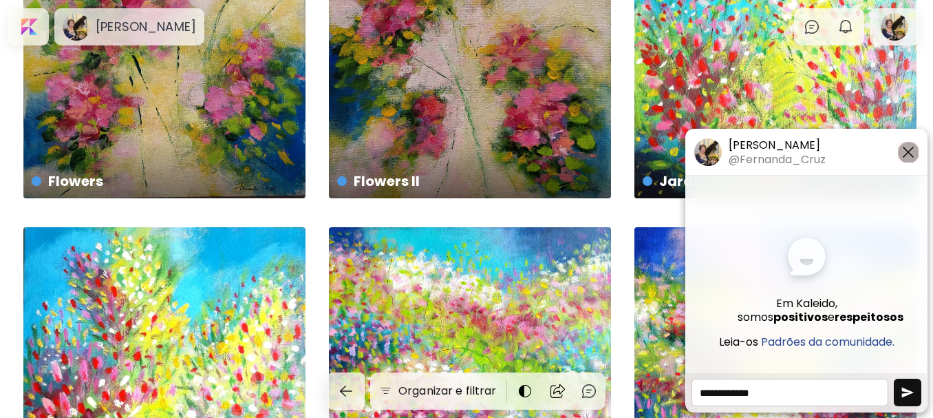
click at [904, 148] on img "button" at bounding box center [908, 152] width 17 height 17
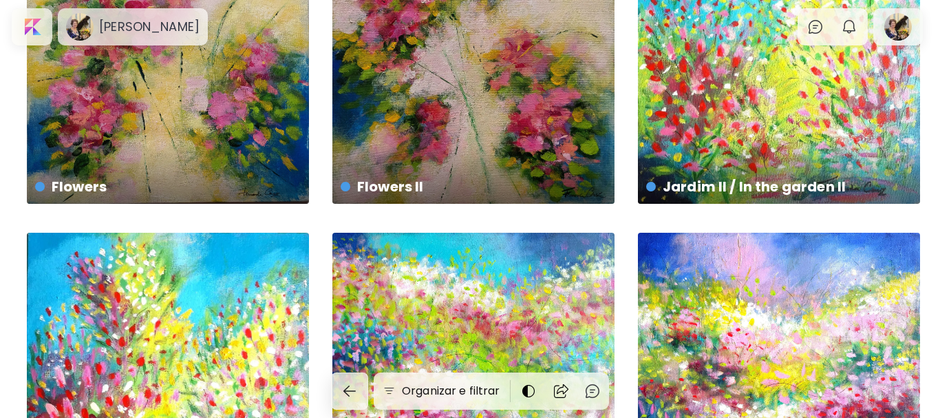
scroll to position [0, 0]
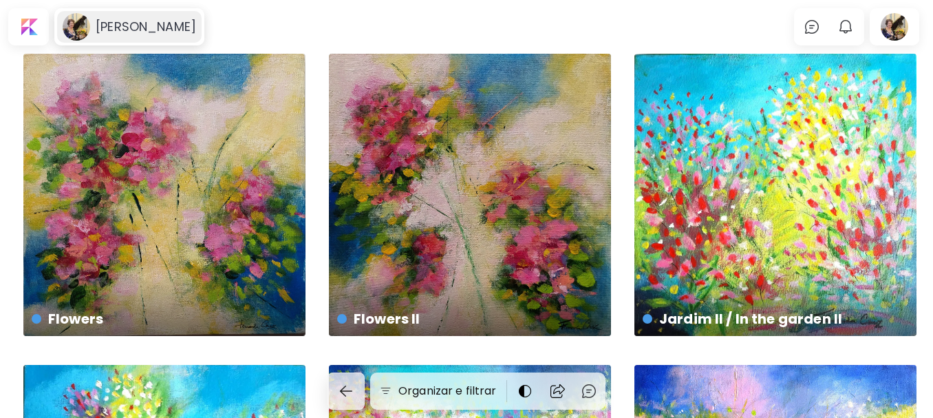
click at [130, 21] on h6 "[PERSON_NAME]" at bounding box center [146, 27] width 100 height 17
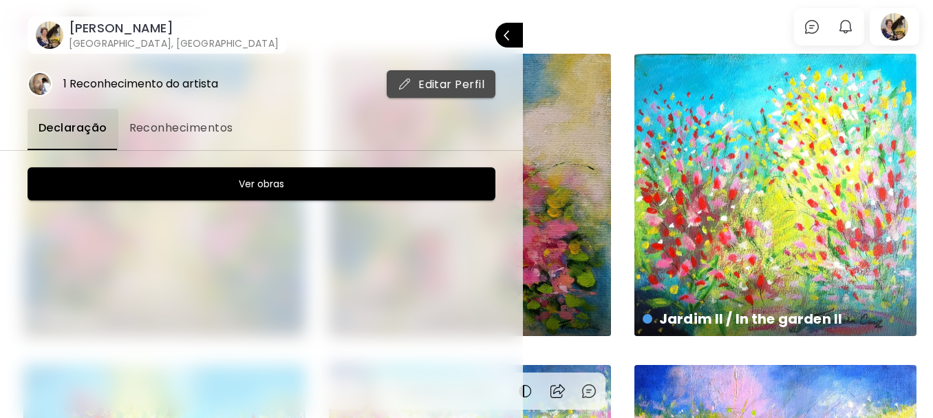
click at [432, 81] on span "Editar Perfil" at bounding box center [441, 84] width 87 height 14
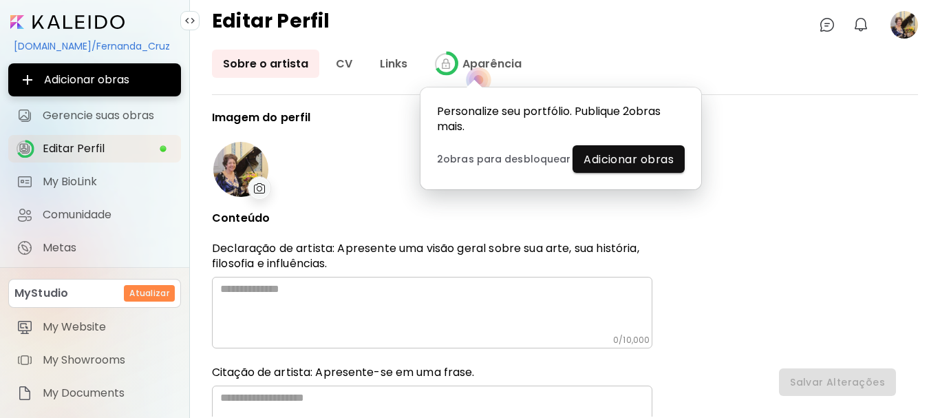
type input "******"
type input "**********"
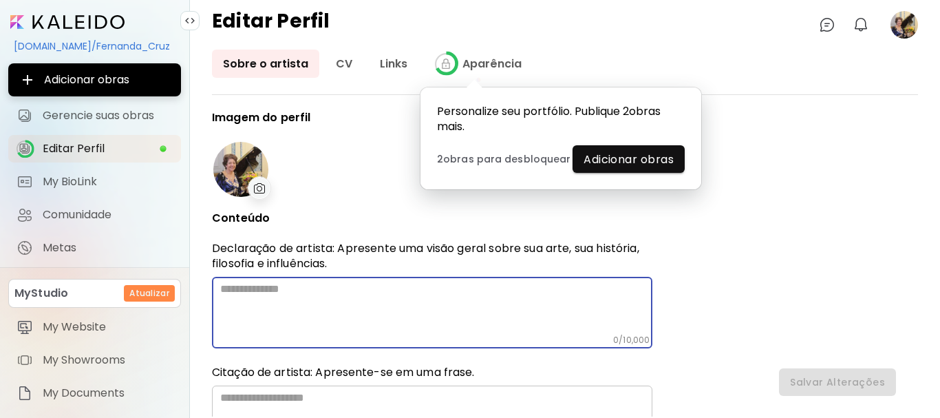
click at [222, 288] on textarea at bounding box center [436, 308] width 432 height 52
